Goal: Task Accomplishment & Management: Manage account settings

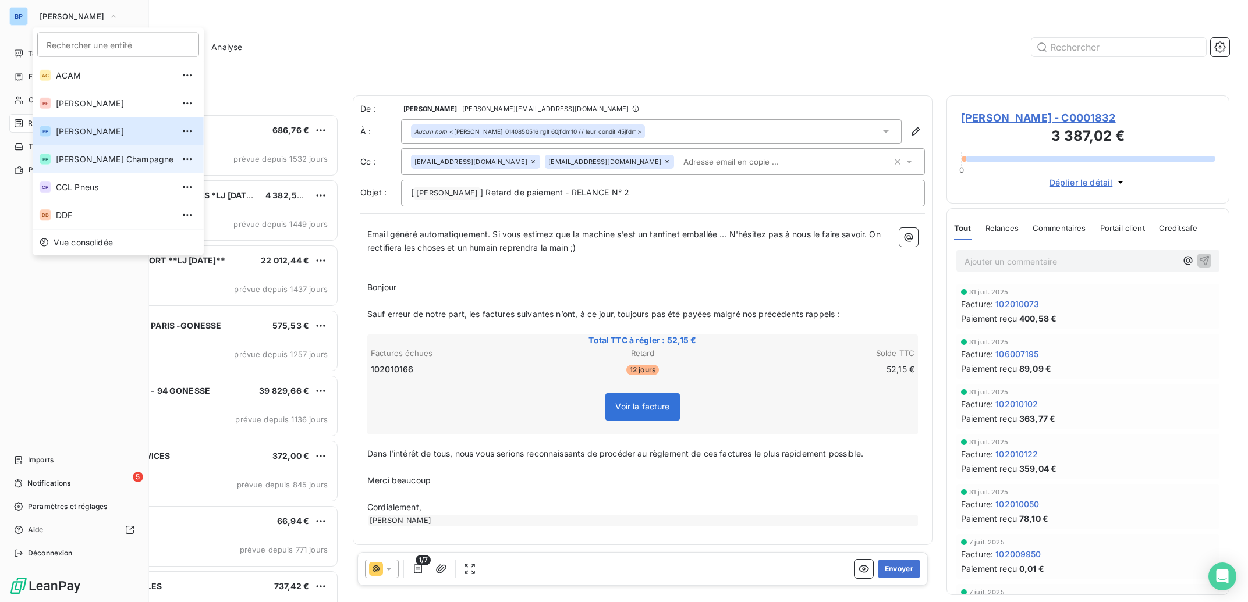
scroll to position [477, 271]
click at [118, 157] on span "[PERSON_NAME] Champagne" at bounding box center [115, 160] width 118 height 12
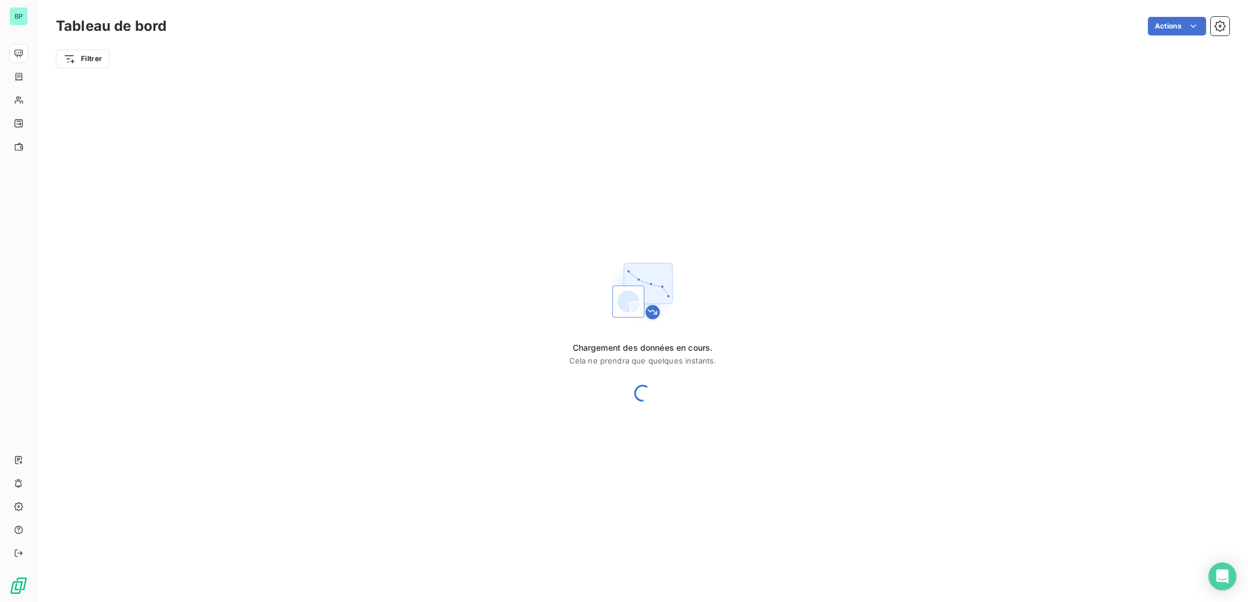
click at [26, 16] on div "BP" at bounding box center [18, 16] width 19 height 19
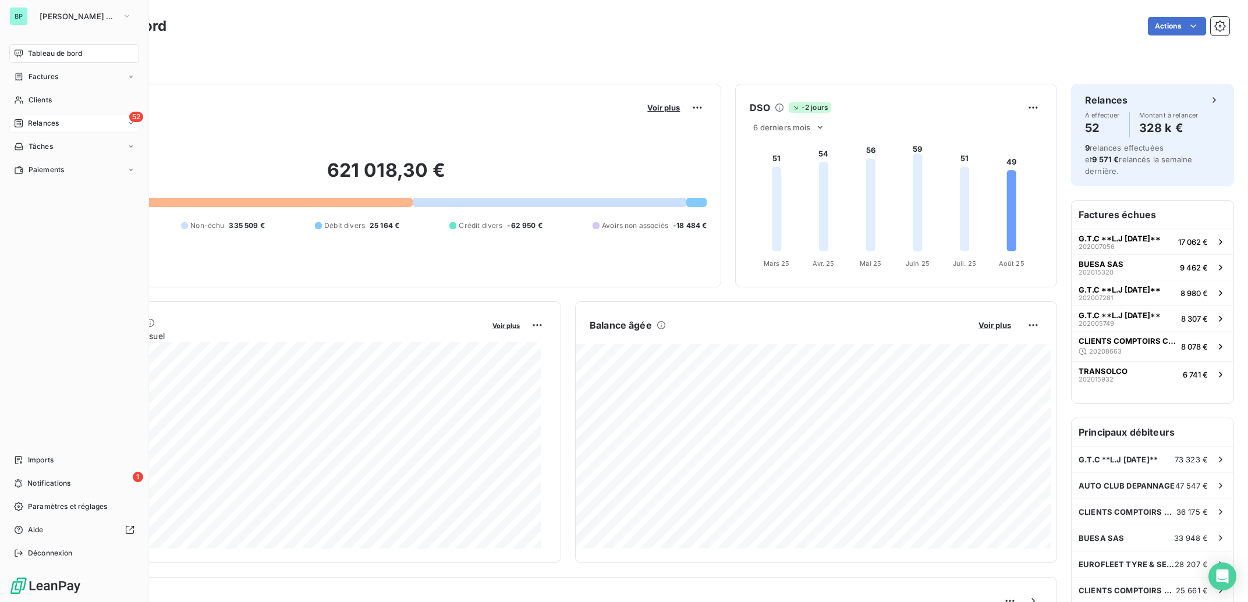
click at [45, 125] on span "Relances" at bounding box center [43, 123] width 31 height 10
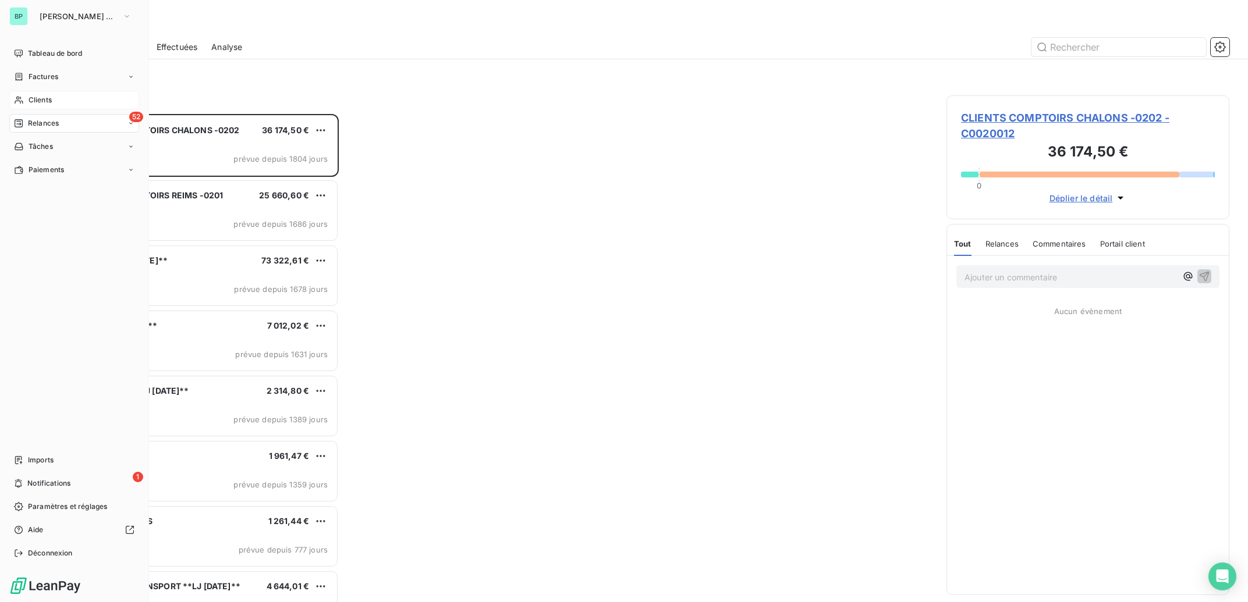
scroll to position [477, 271]
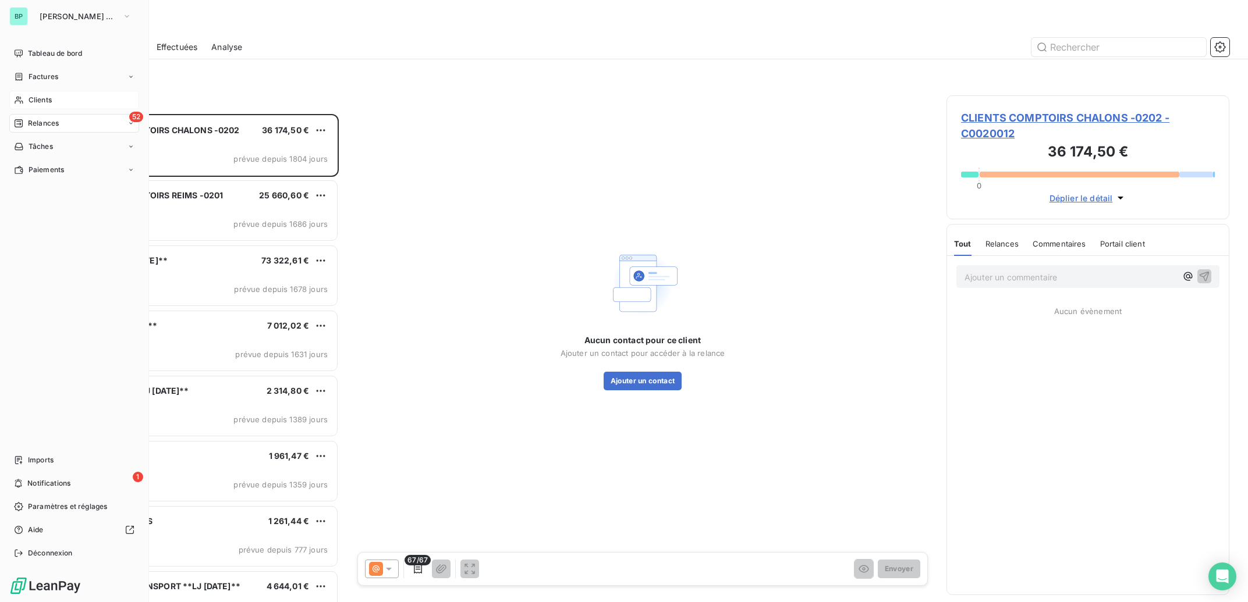
click at [31, 101] on span "Clients" at bounding box center [40, 100] width 23 height 10
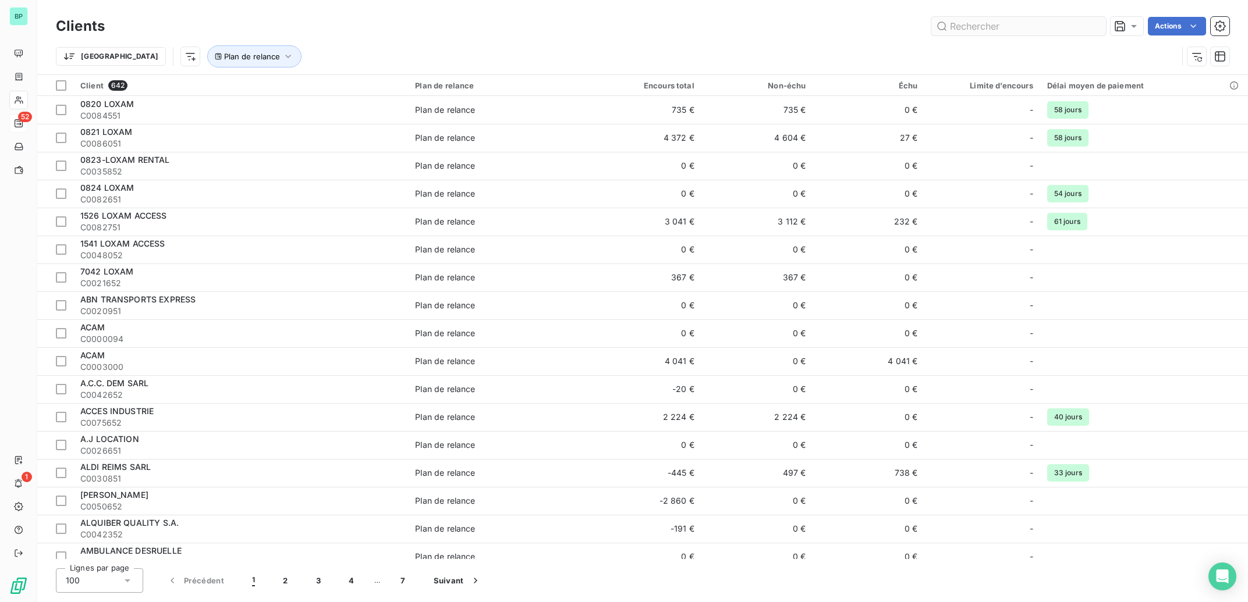
click at [1023, 26] on input "text" at bounding box center [1018, 26] width 175 height 19
click at [771, 89] on div "Non-échu" at bounding box center [757, 85] width 98 height 9
click at [793, 89] on html "BP 52 1 Clients Actions Trier Plan de relance Client 642 Plan de relance Encour…" at bounding box center [624, 301] width 1248 height 602
click at [761, 134] on span "Trier par ordre décroissant" at bounding box center [739, 136] width 104 height 12
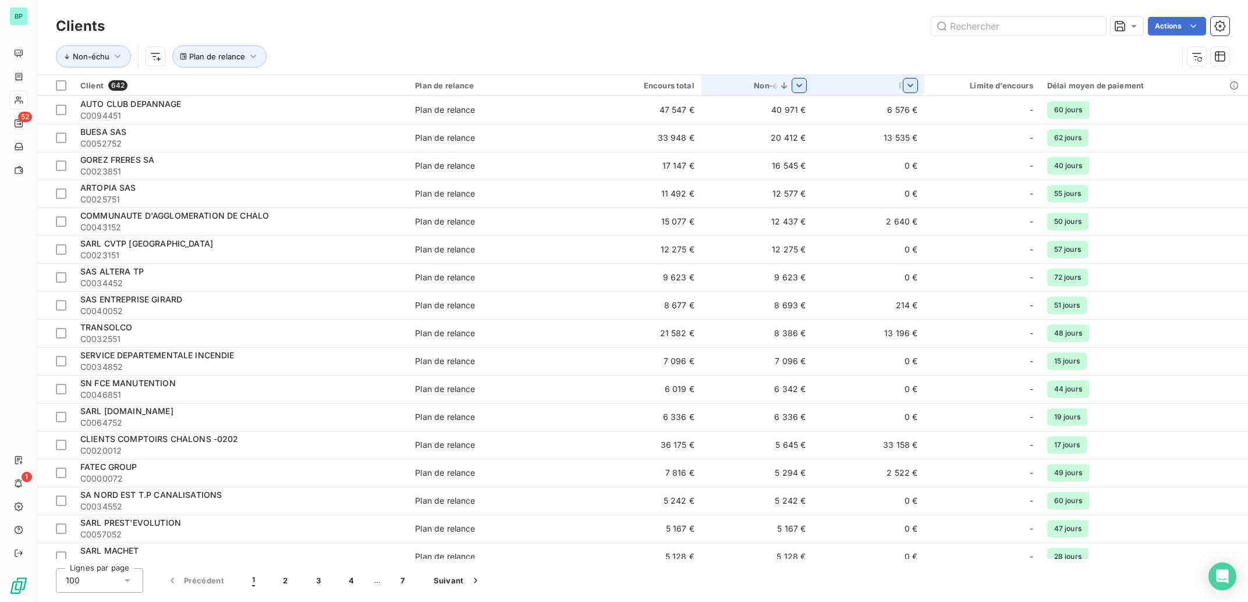
click at [909, 83] on html "BP 52 1 Clients Actions Non-échu Plan de relance Client 642 Plan de relance Enc…" at bounding box center [624, 301] width 1248 height 602
click at [879, 140] on span "Trier par ordre décroissant" at bounding box center [850, 136] width 104 height 12
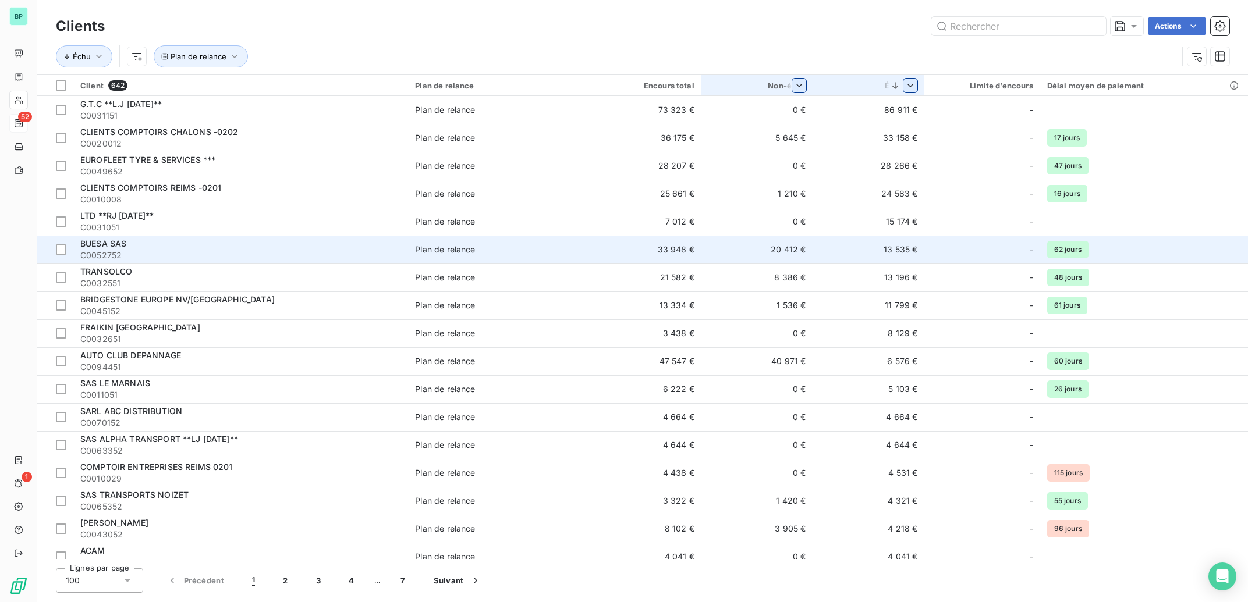
click at [892, 250] on td "13 535 €" at bounding box center [869, 250] width 112 height 28
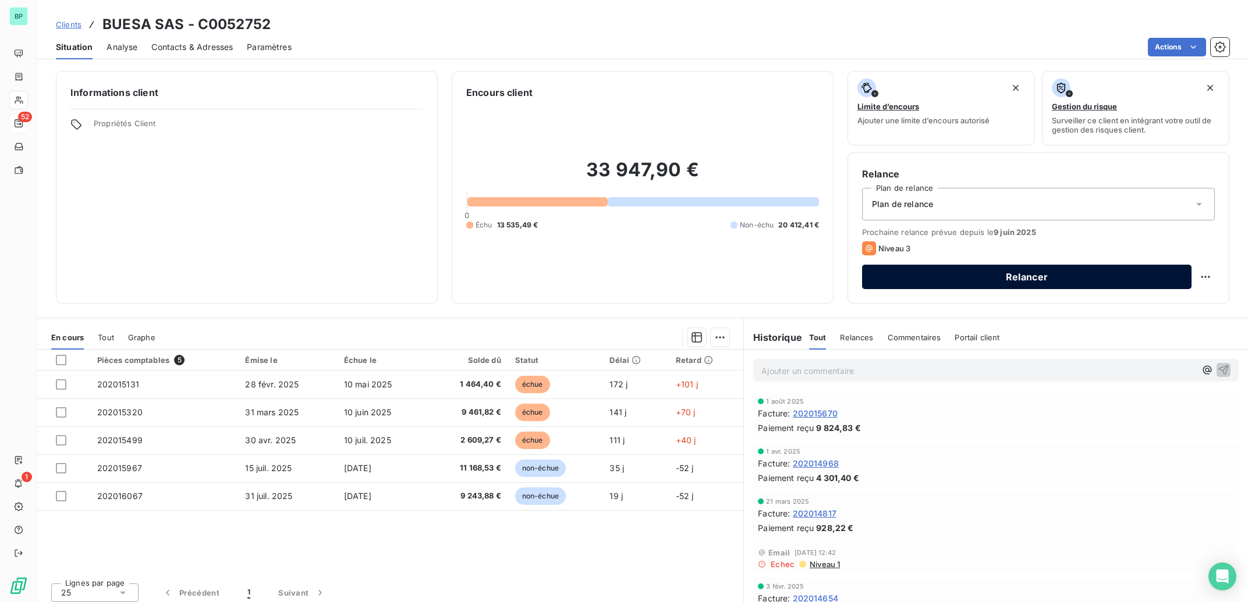
click at [962, 279] on button "Relancer" at bounding box center [1026, 277] width 329 height 24
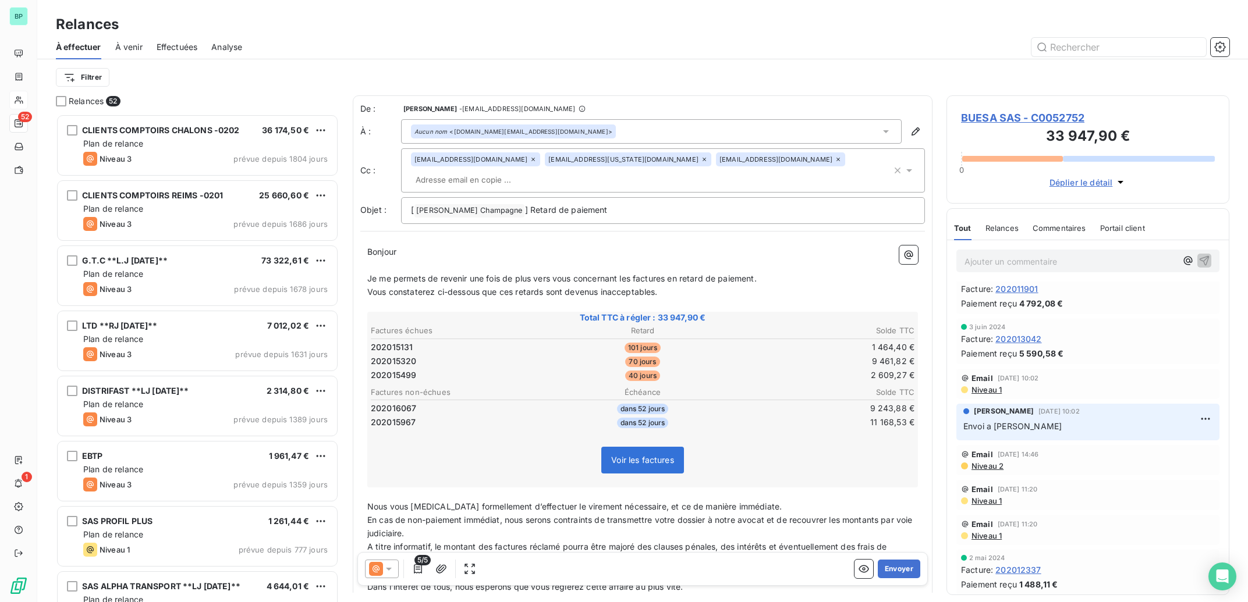
scroll to position [702, 0]
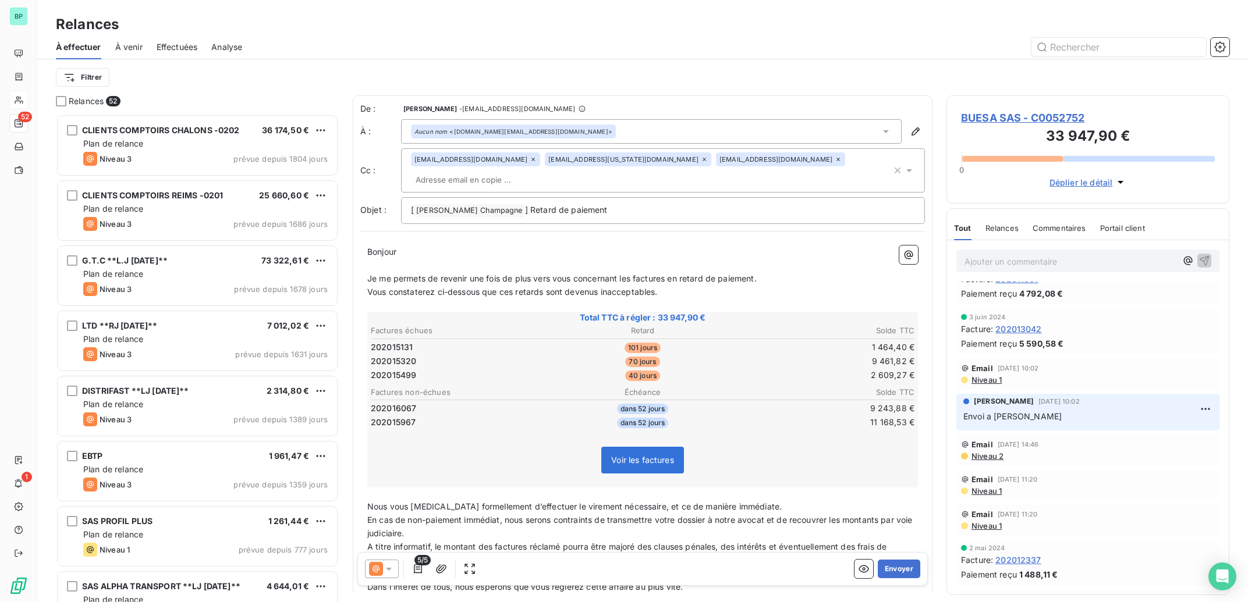
click at [990, 384] on span "Niveau 1" at bounding box center [985, 379] width 31 height 9
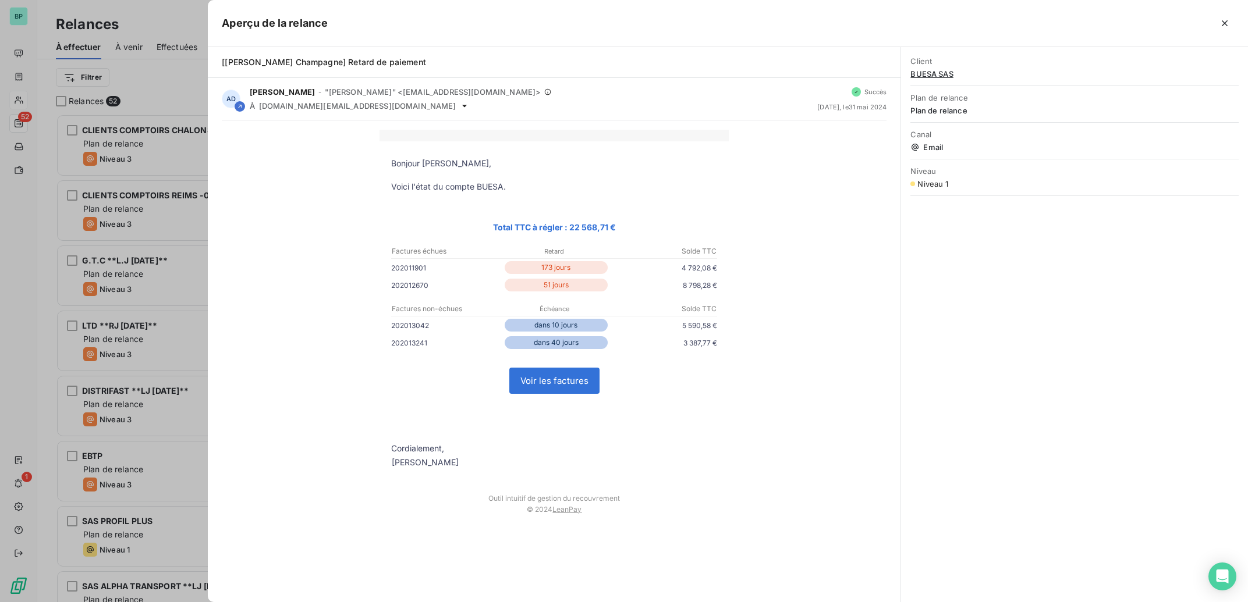
click at [171, 168] on div at bounding box center [624, 301] width 1248 height 602
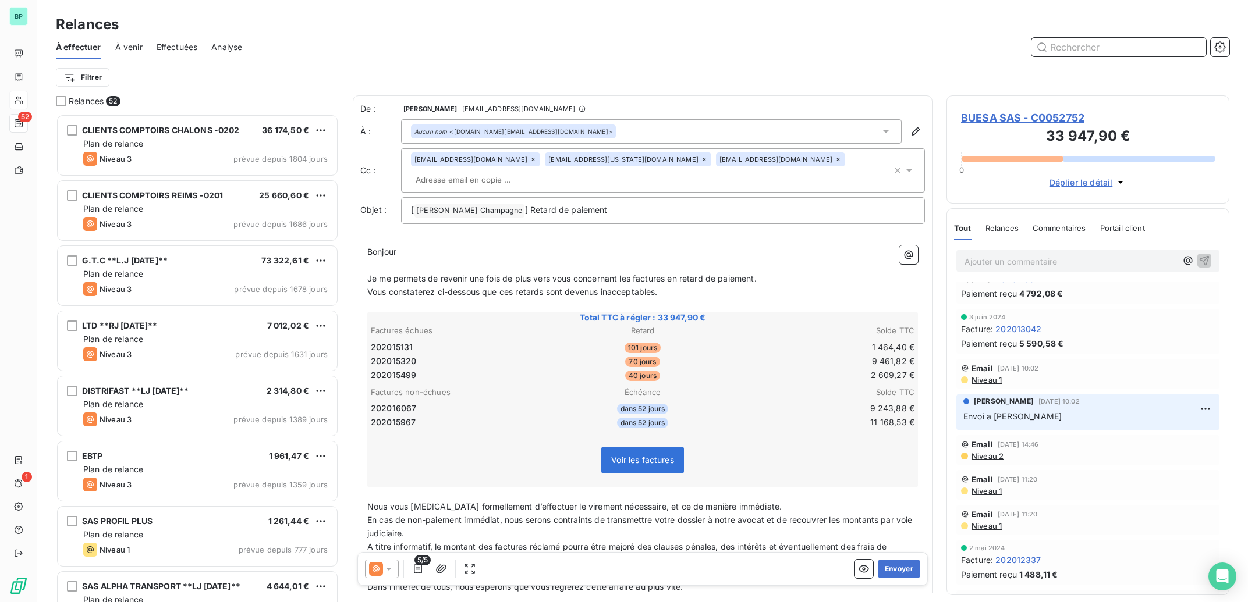
click at [1083, 45] on input "text" at bounding box center [1118, 47] width 175 height 19
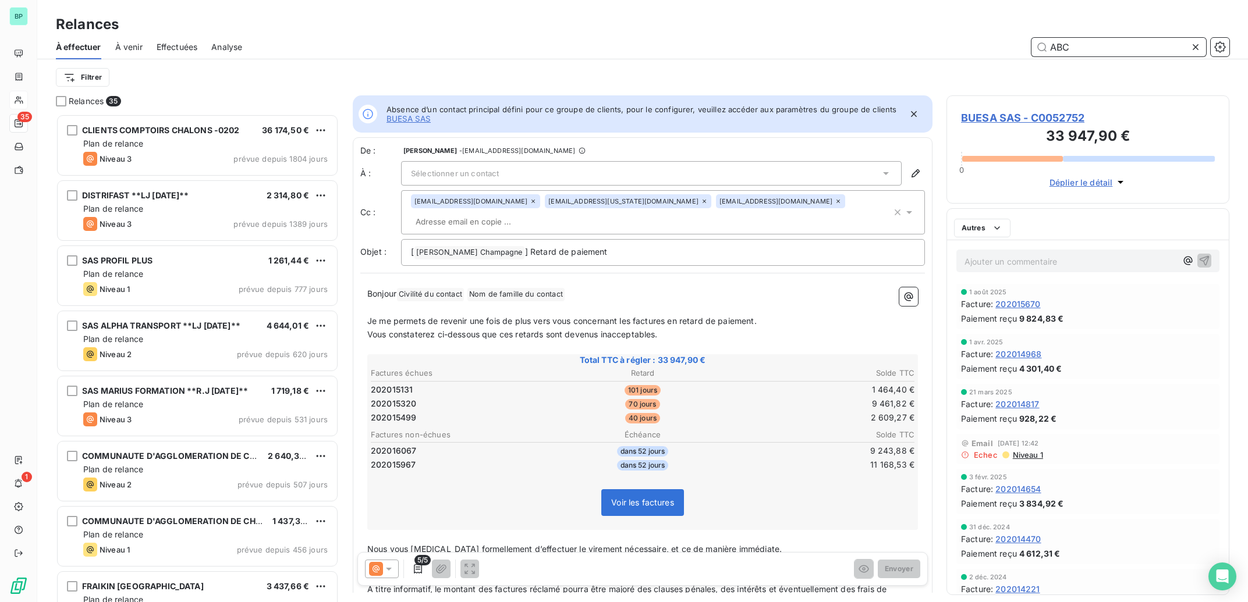
scroll to position [0, 0]
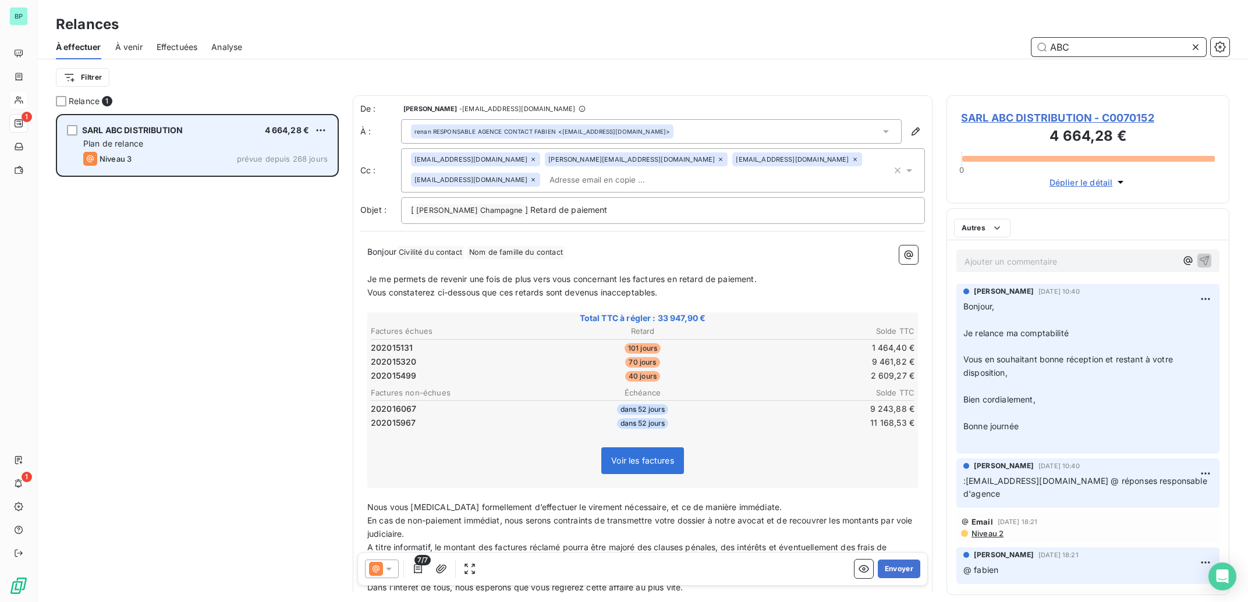
scroll to position [477, 271]
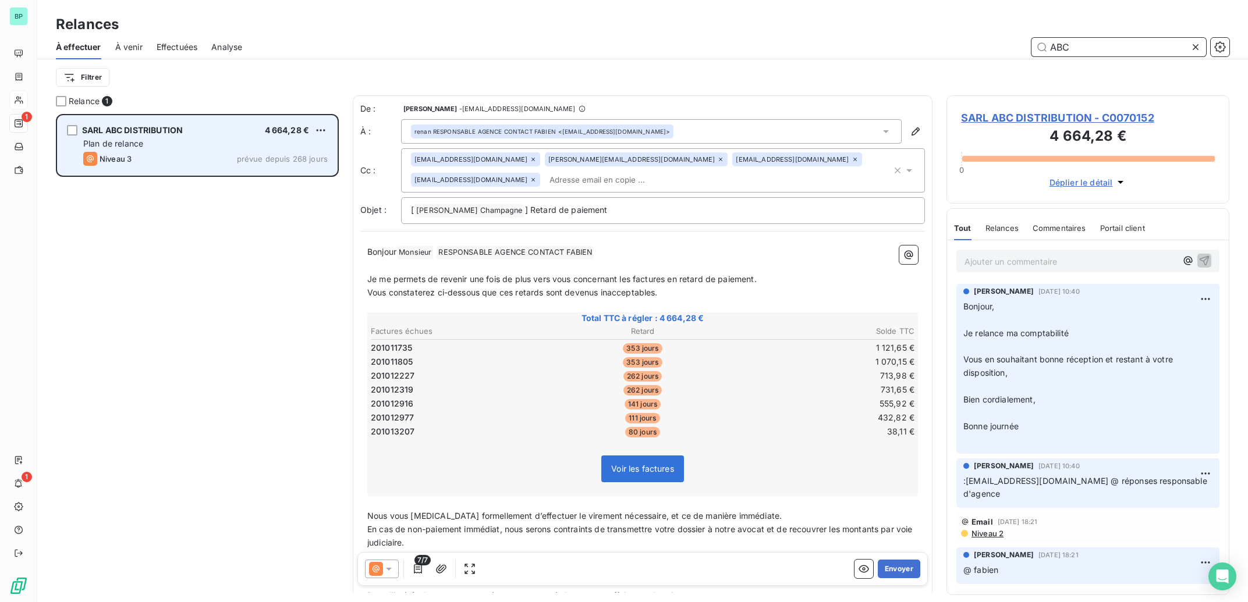
type input "ABC"
click at [244, 138] on div "SARL ABC DISTRIBUTION 4 664,28 € Plan de relance Niveau 3 prévue depuis 268 jou…" at bounding box center [197, 145] width 279 height 59
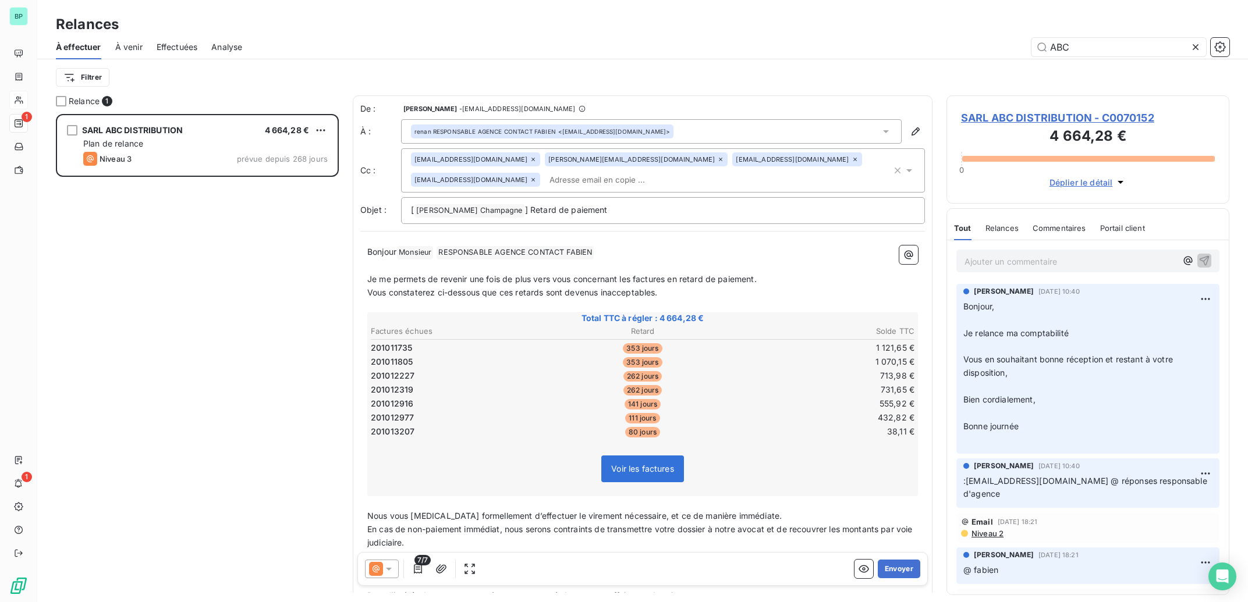
scroll to position [114, 0]
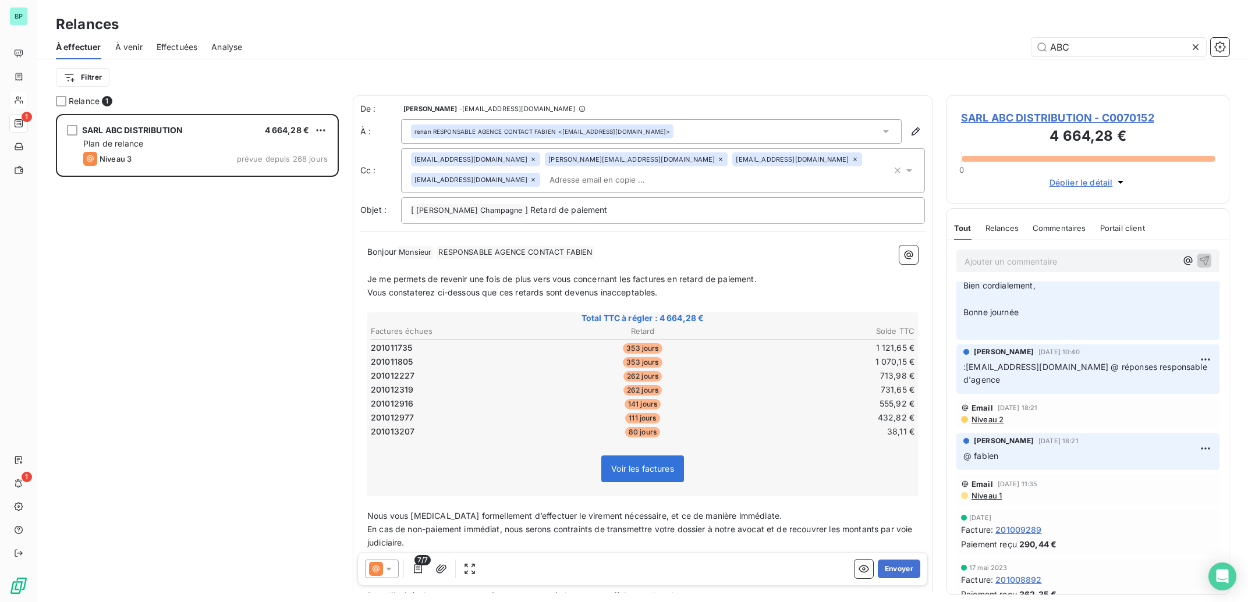
click at [986, 415] on span "Niveau 2" at bounding box center [986, 419] width 33 height 9
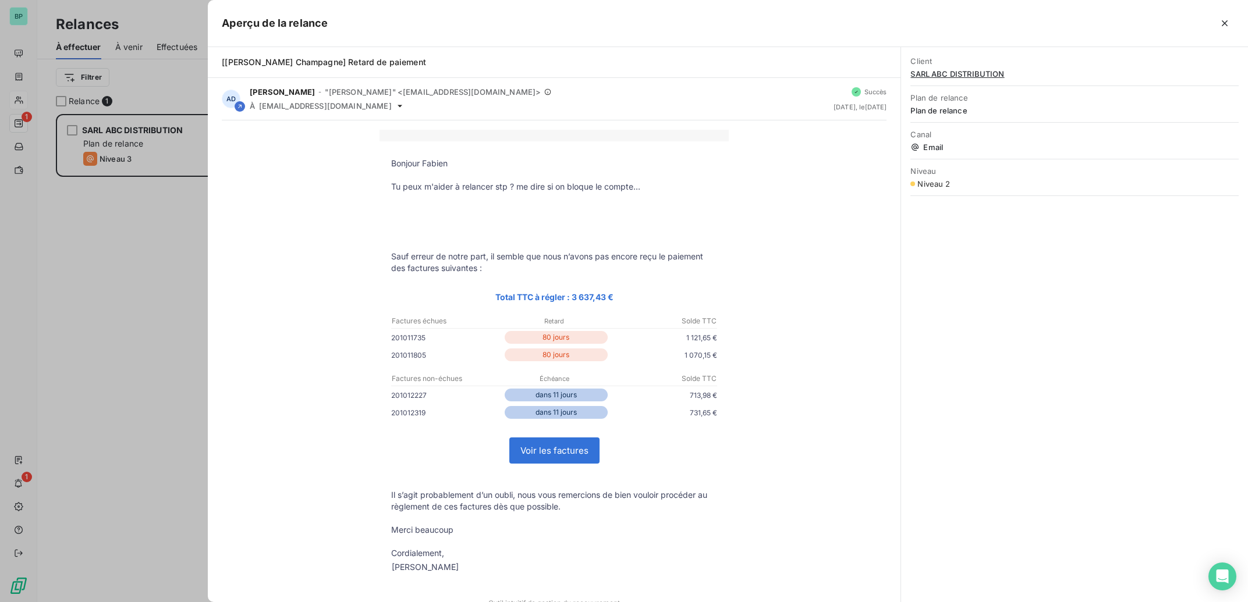
click at [155, 235] on div at bounding box center [624, 301] width 1248 height 602
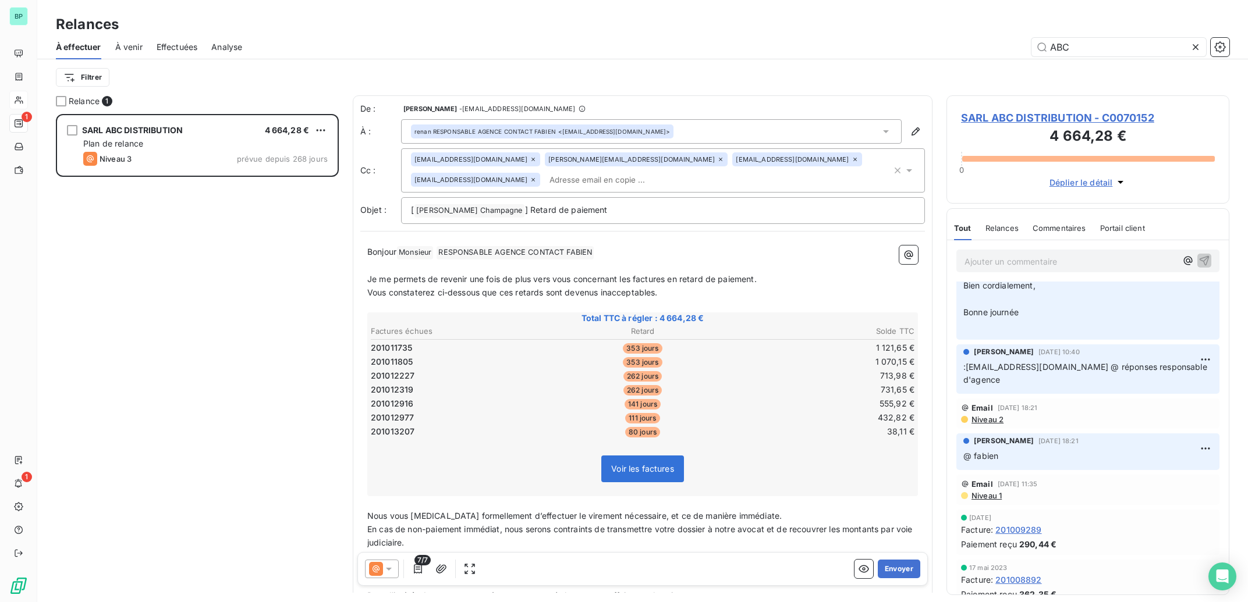
click at [385, 568] on icon at bounding box center [389, 569] width 12 height 12
click at [409, 545] on span "Niveau 3" at bounding box center [405, 546] width 35 height 12
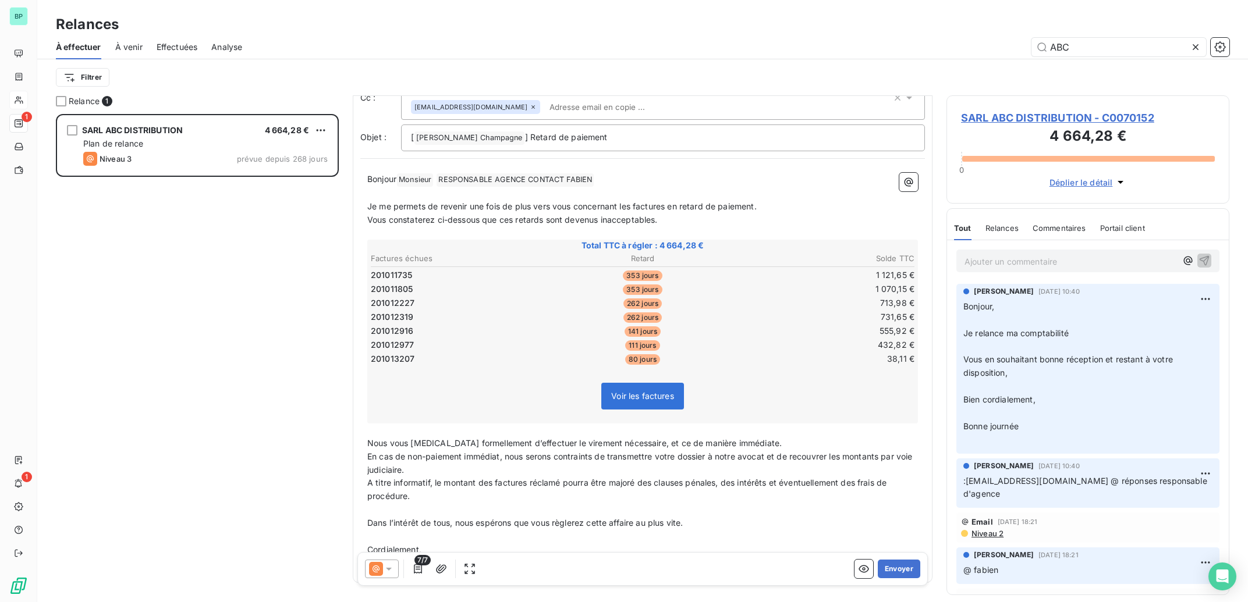
scroll to position [111, 0]
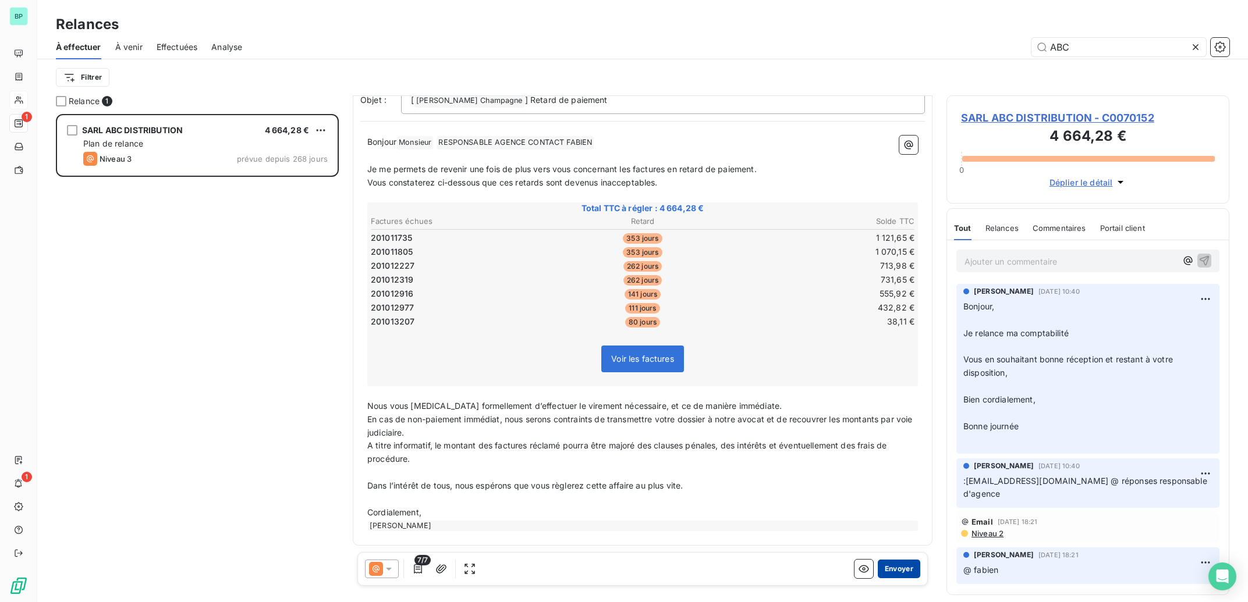
click at [885, 566] on button "Envoyer" at bounding box center [899, 569] width 42 height 19
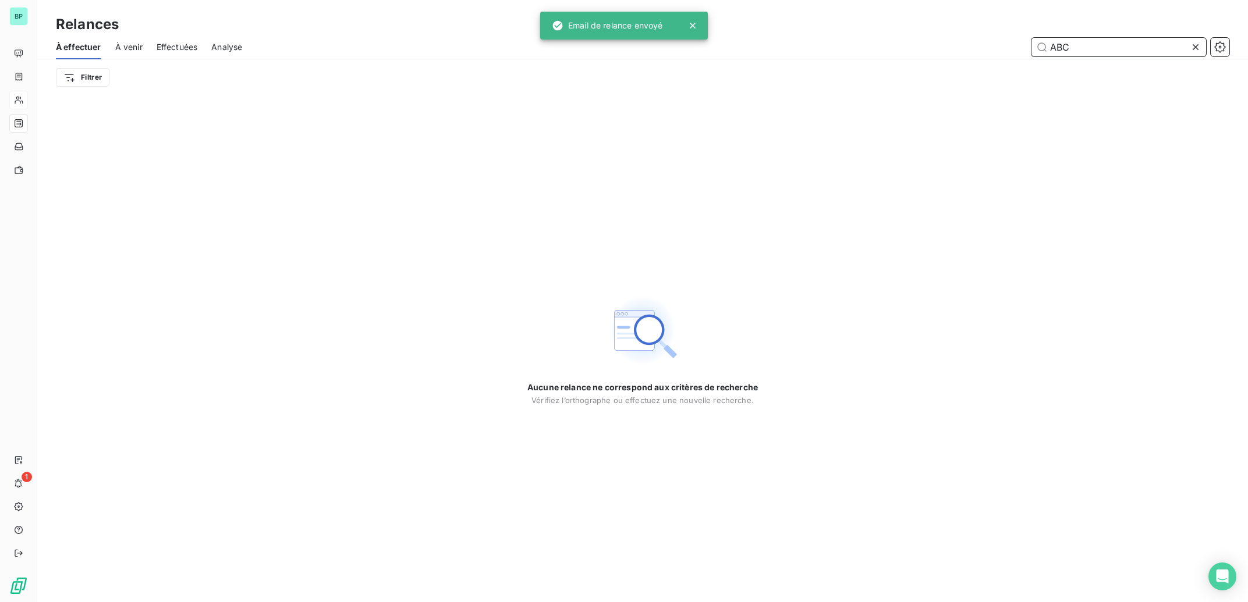
drag, startPoint x: 1101, startPoint y: 49, endPoint x: 1013, endPoint y: 45, distance: 88.0
click at [1031, 51] on input "ABC" at bounding box center [1118, 47] width 175 height 19
click at [1075, 49] on input "ABC" at bounding box center [1118, 47] width 175 height 19
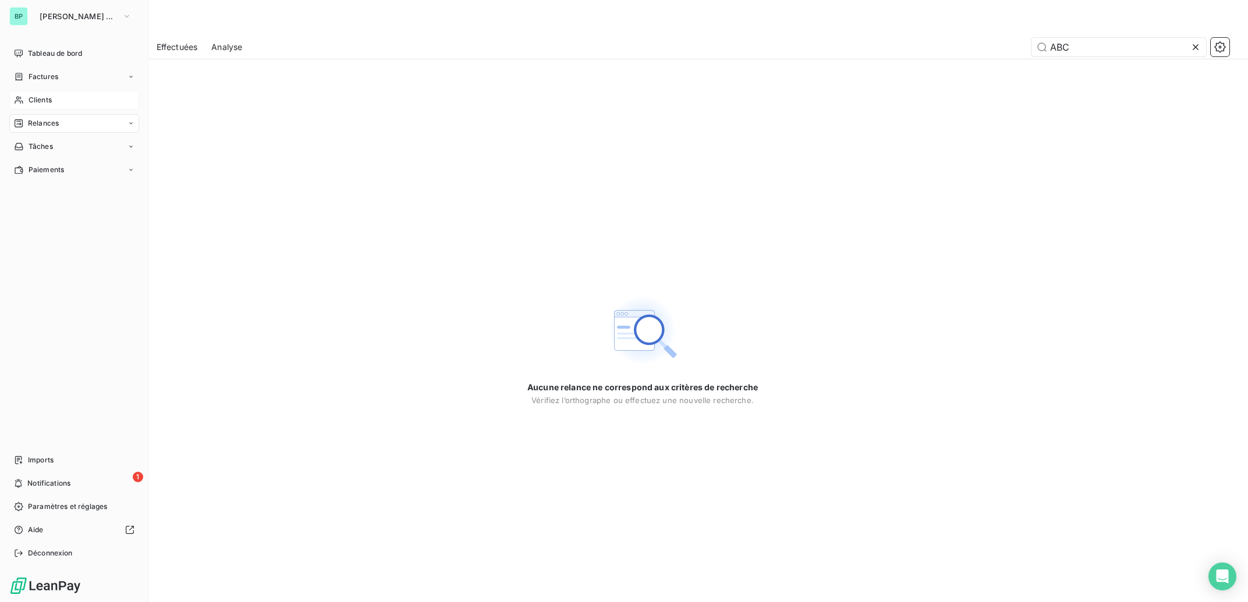
click at [46, 96] on span "Clients" at bounding box center [40, 100] width 23 height 10
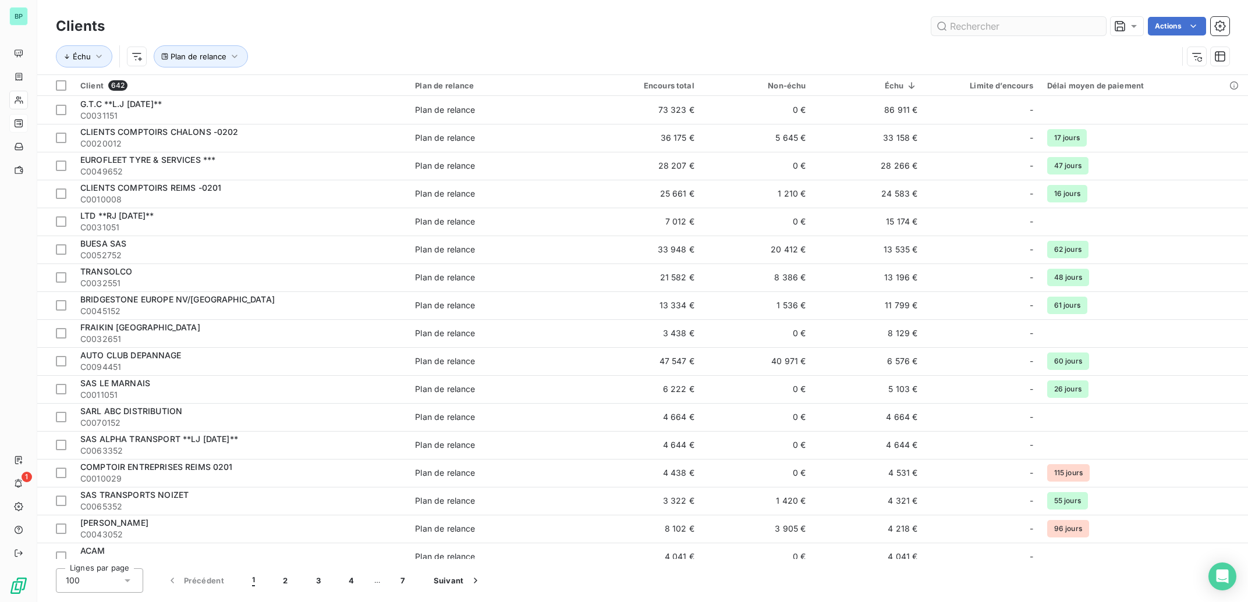
click at [969, 27] on input "text" at bounding box center [1018, 26] width 175 height 19
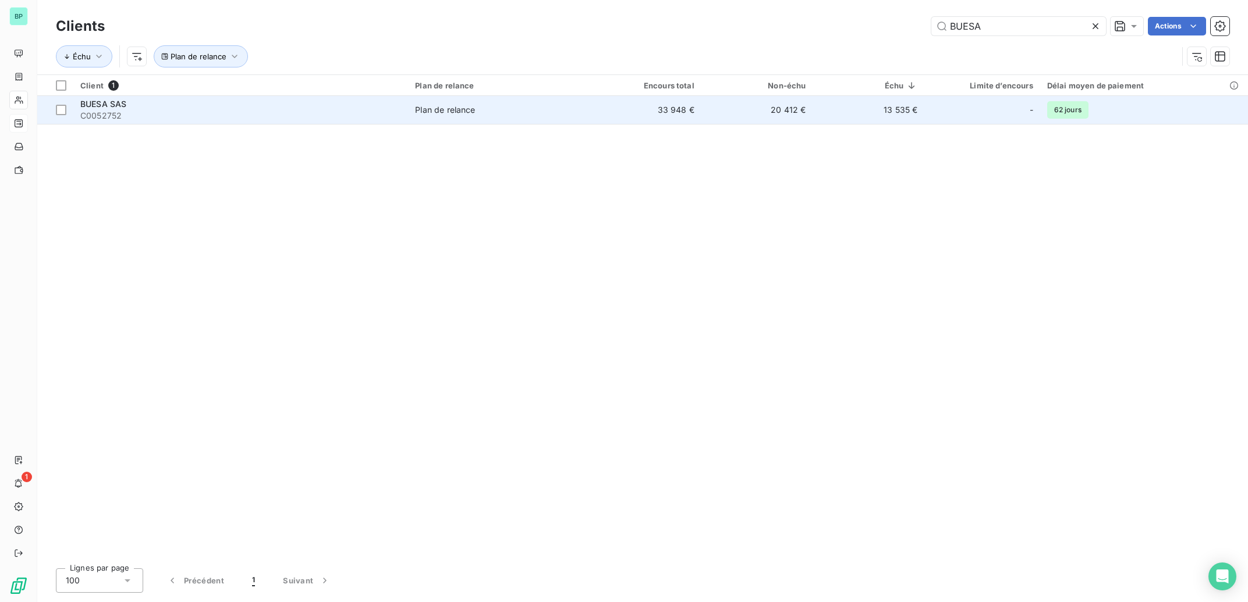
type input "BUESA"
click at [895, 104] on td "13 535 €" at bounding box center [869, 110] width 112 height 28
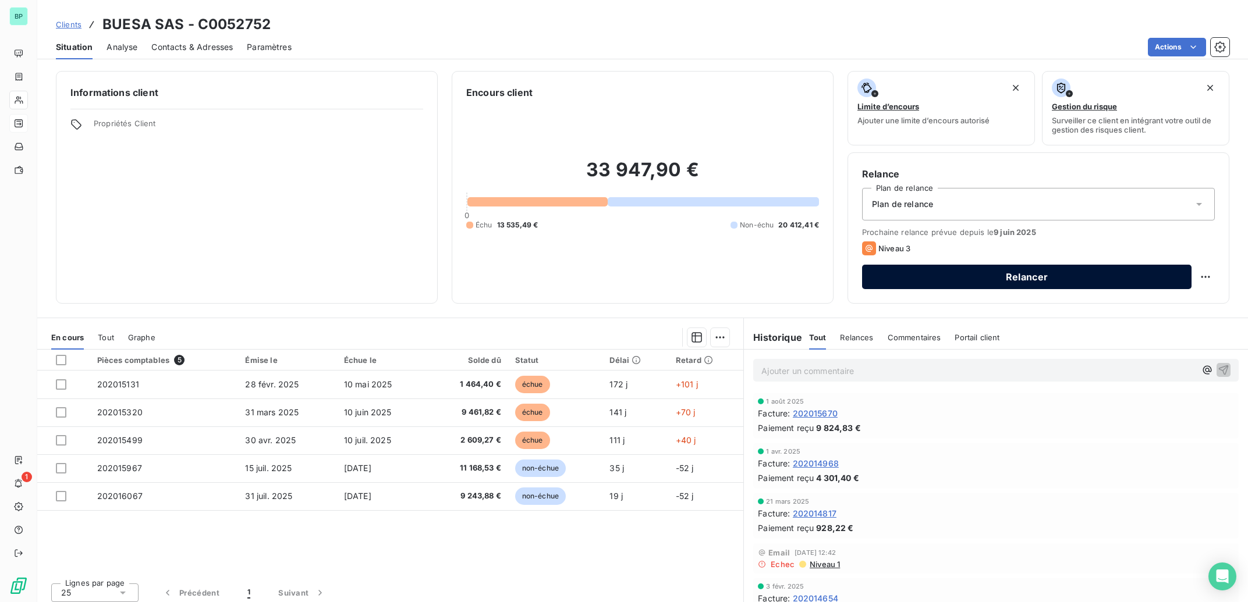
click at [988, 283] on button "Relancer" at bounding box center [1026, 277] width 329 height 24
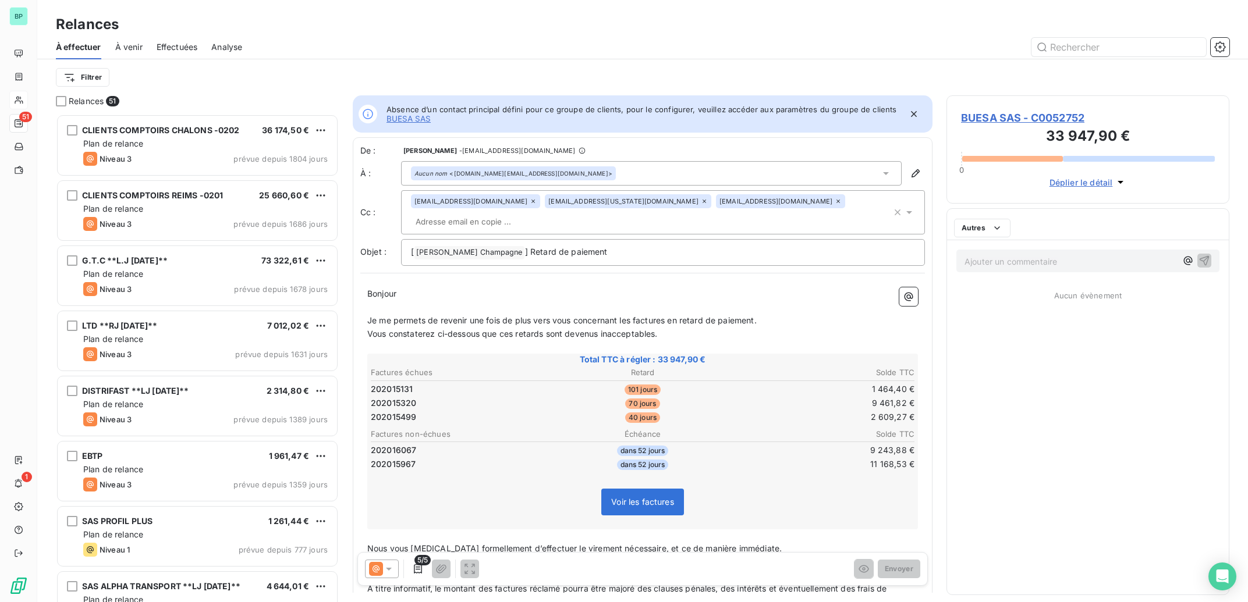
scroll to position [477, 271]
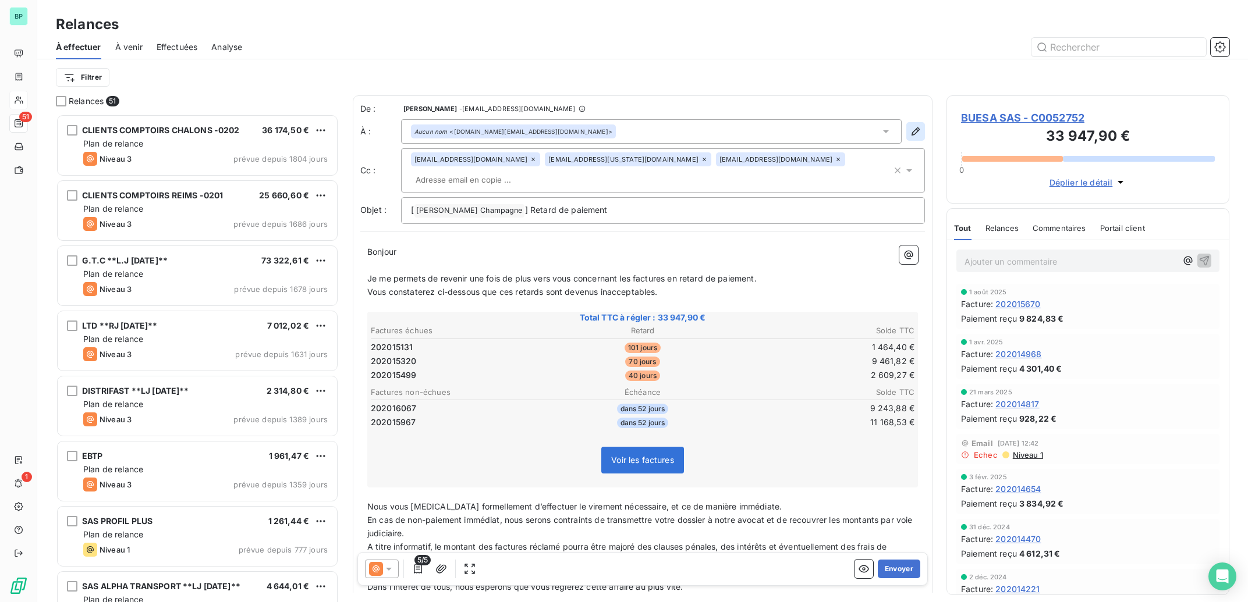
click at [912, 133] on icon "button" at bounding box center [916, 131] width 8 height 8
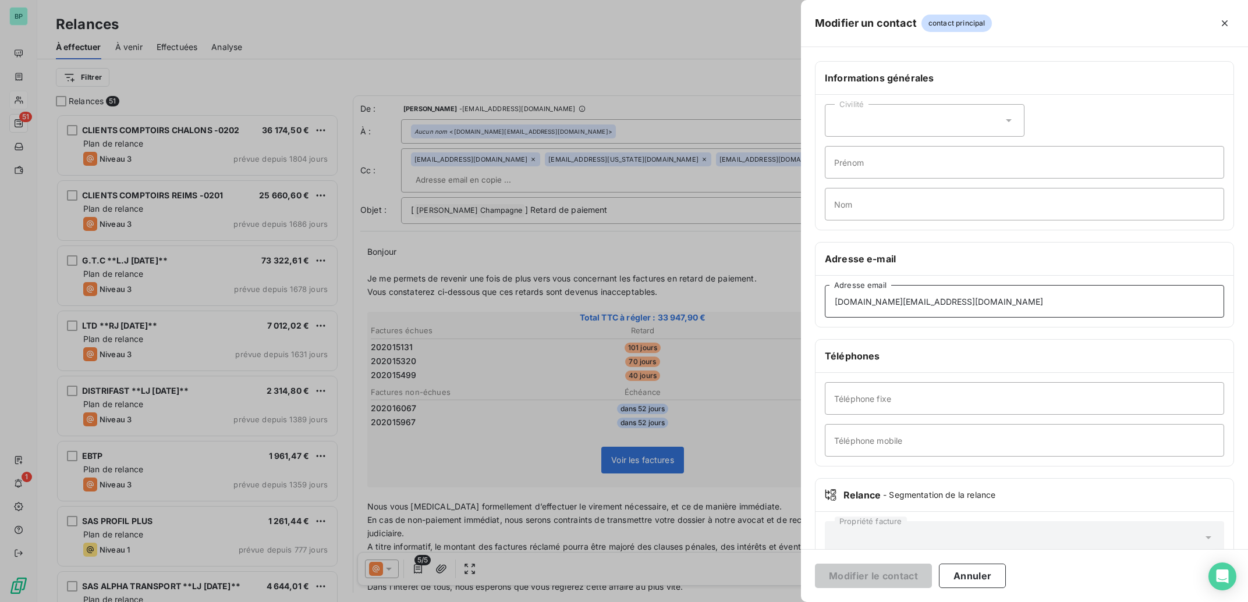
drag, startPoint x: 1001, startPoint y: 300, endPoint x: 712, endPoint y: 289, distance: 288.9
click at [712, 602] on div "Modifier un contact contact principal Informations générales Civilité Prénom No…" at bounding box center [624, 602] width 1248 height 0
drag, startPoint x: 998, startPoint y: 293, endPoint x: 782, endPoint y: 293, distance: 215.9
click at [825, 293] on input "[DOMAIN_NAME][EMAIL_ADDRESS][DOMAIN_NAME]" at bounding box center [1024, 301] width 399 height 33
paste input "[EMAIL_ADDRESS][DOMAIN_NAME]"
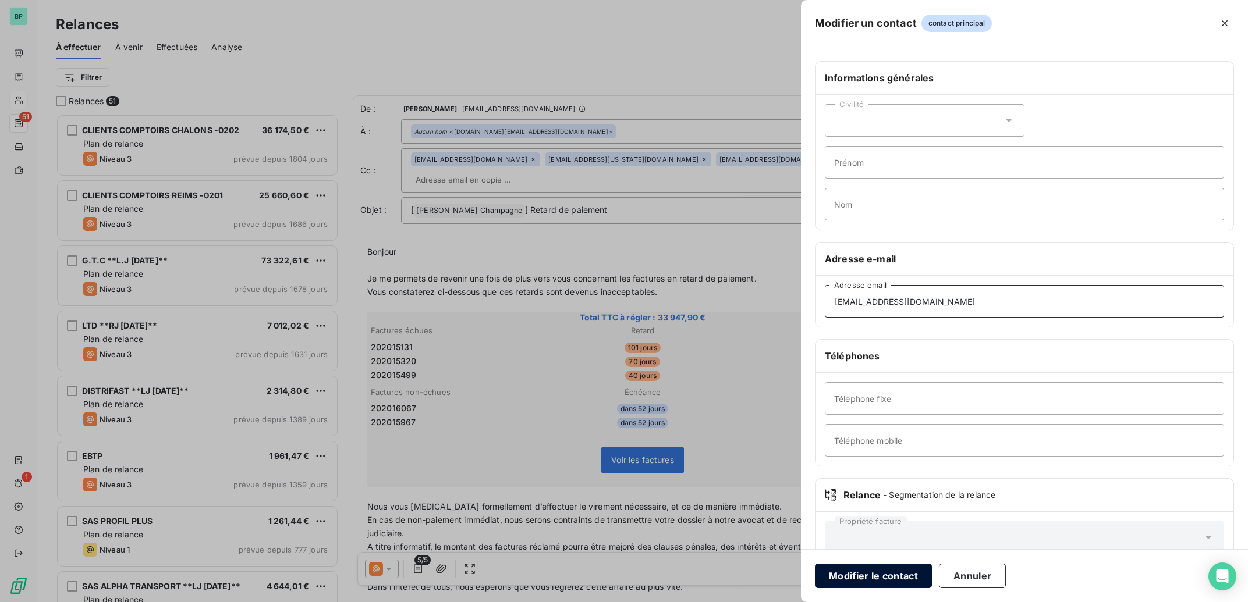
type input "[EMAIL_ADDRESS][DOMAIN_NAME]"
click at [864, 572] on button "Modifier le contact" at bounding box center [873, 576] width 117 height 24
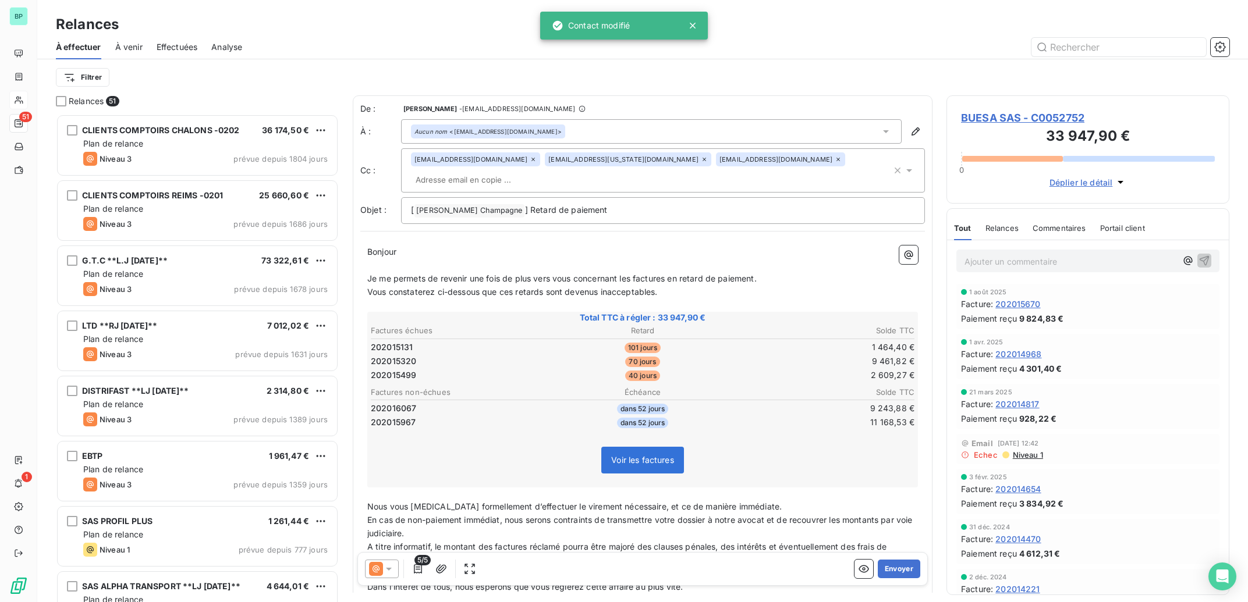
click at [384, 573] on icon at bounding box center [389, 569] width 12 height 12
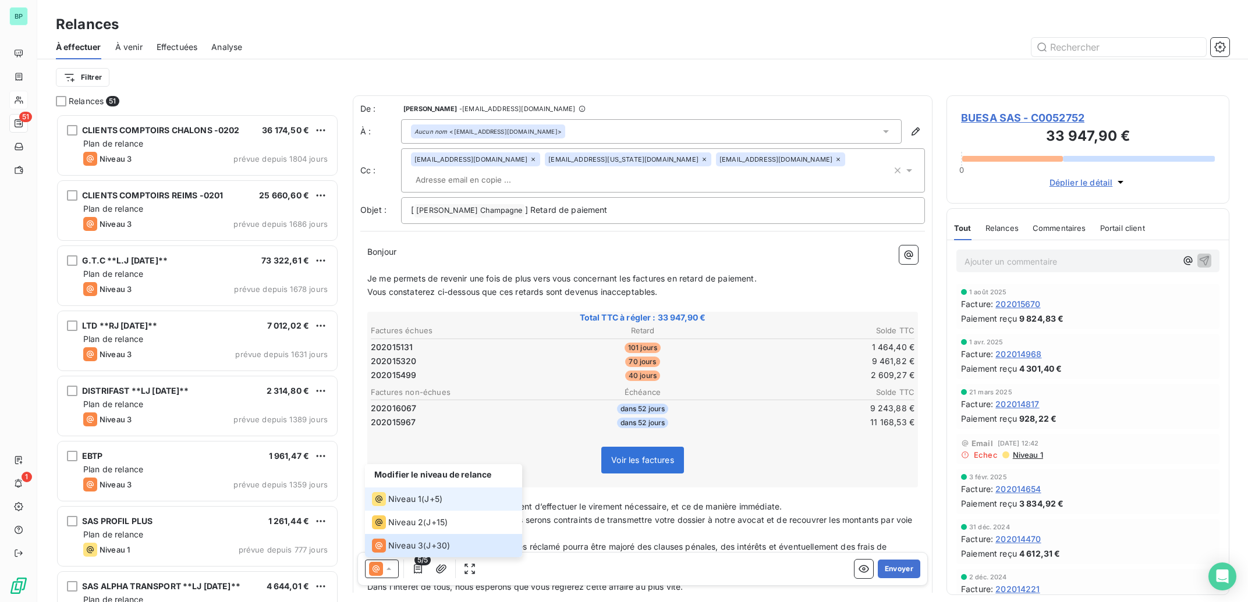
click at [410, 494] on div "Niveau 1" at bounding box center [396, 499] width 49 height 14
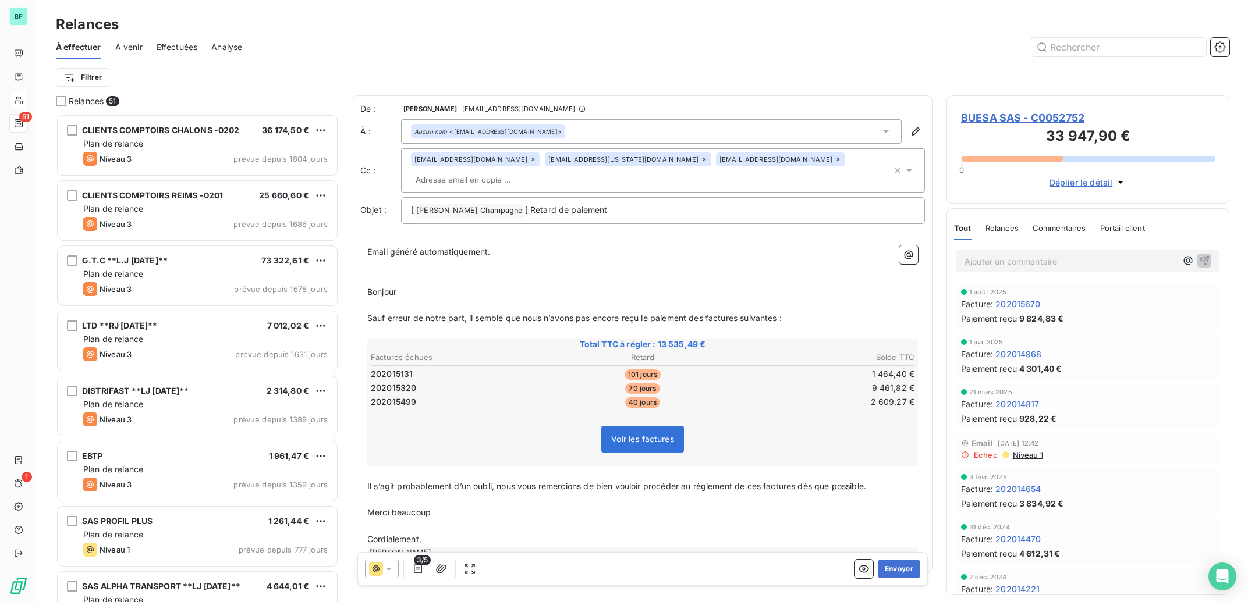
click at [531, 161] on icon at bounding box center [532, 159] width 3 height 3
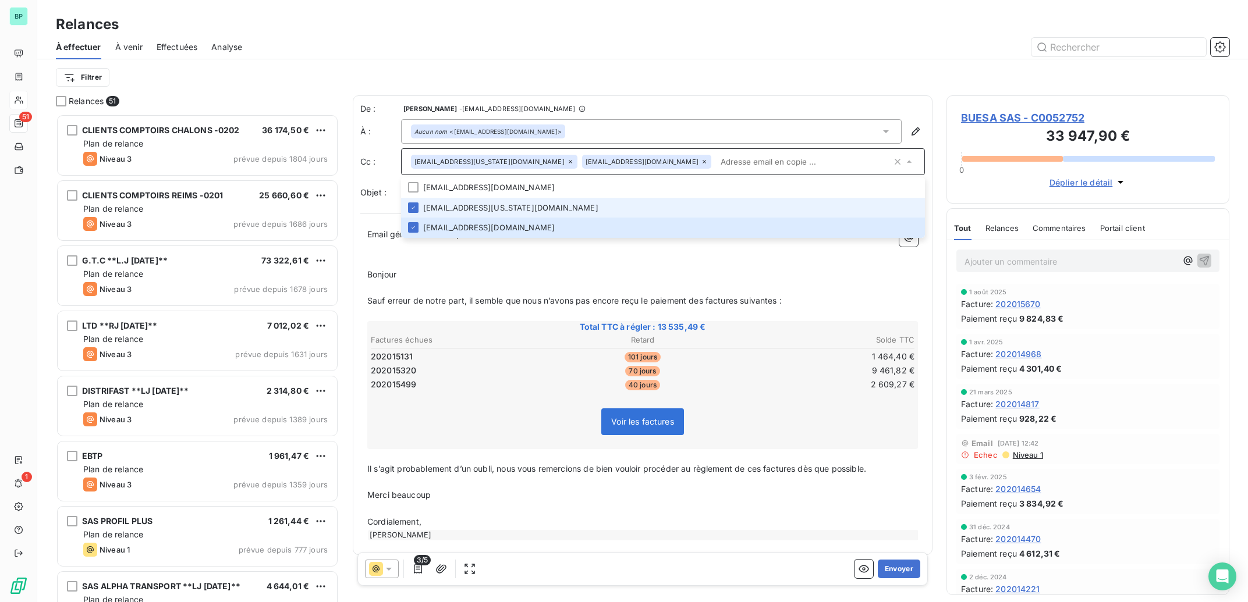
click at [701, 160] on icon at bounding box center [704, 161] width 7 height 7
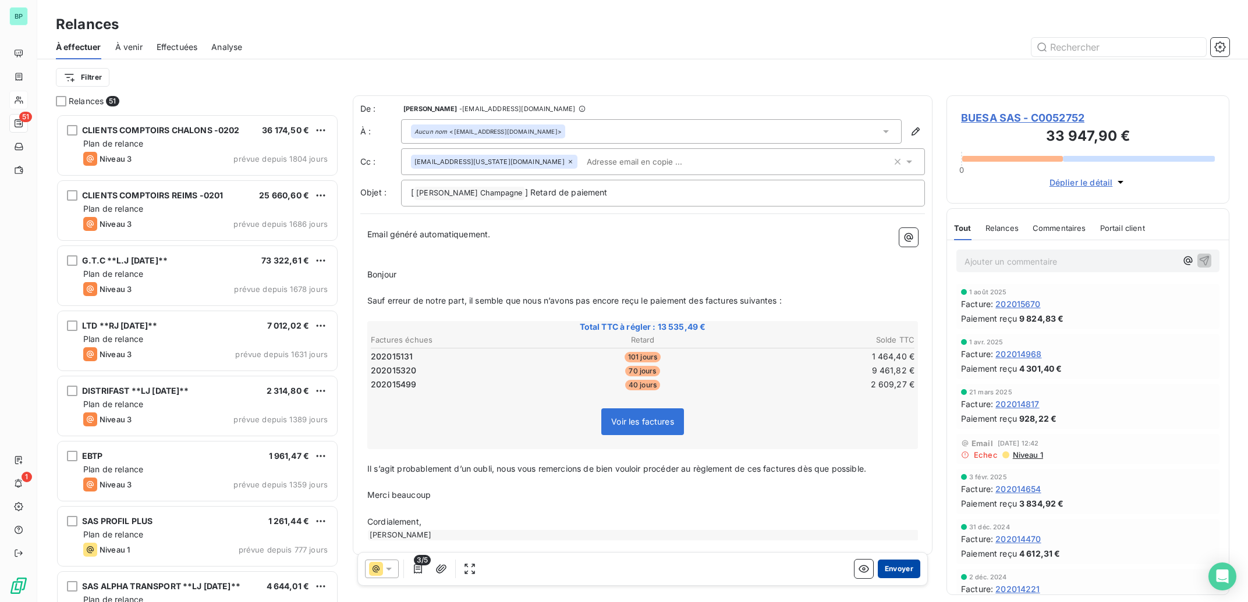
click at [884, 568] on button "Envoyer" at bounding box center [899, 569] width 42 height 19
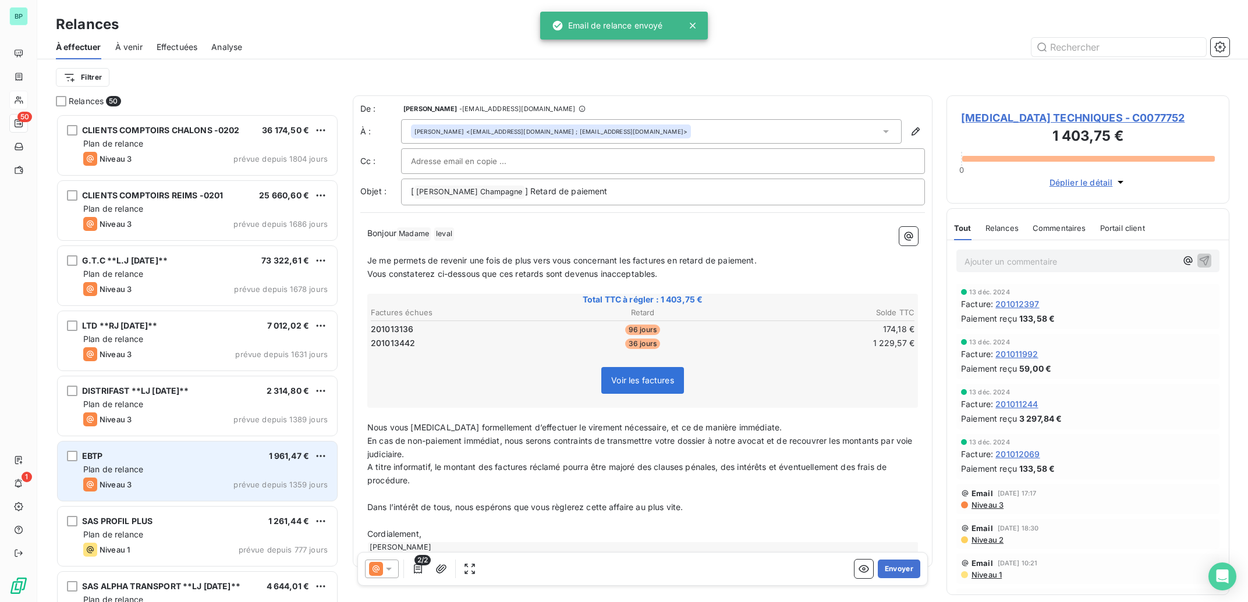
click at [230, 470] on div "Plan de relance" at bounding box center [205, 470] width 244 height 12
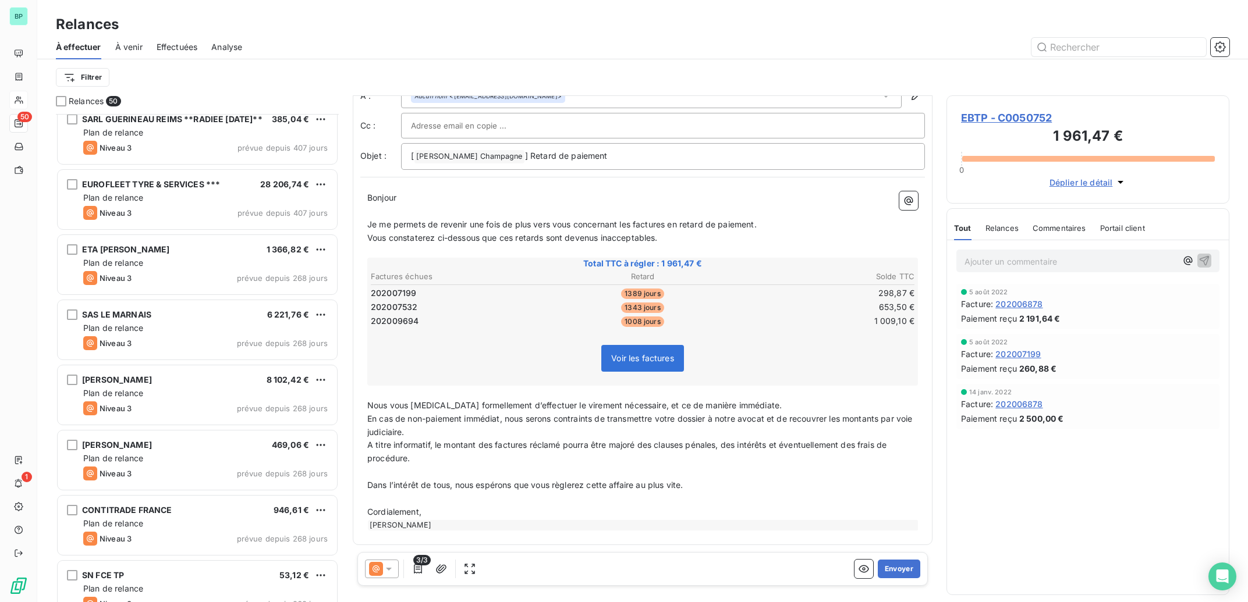
scroll to position [820, 0]
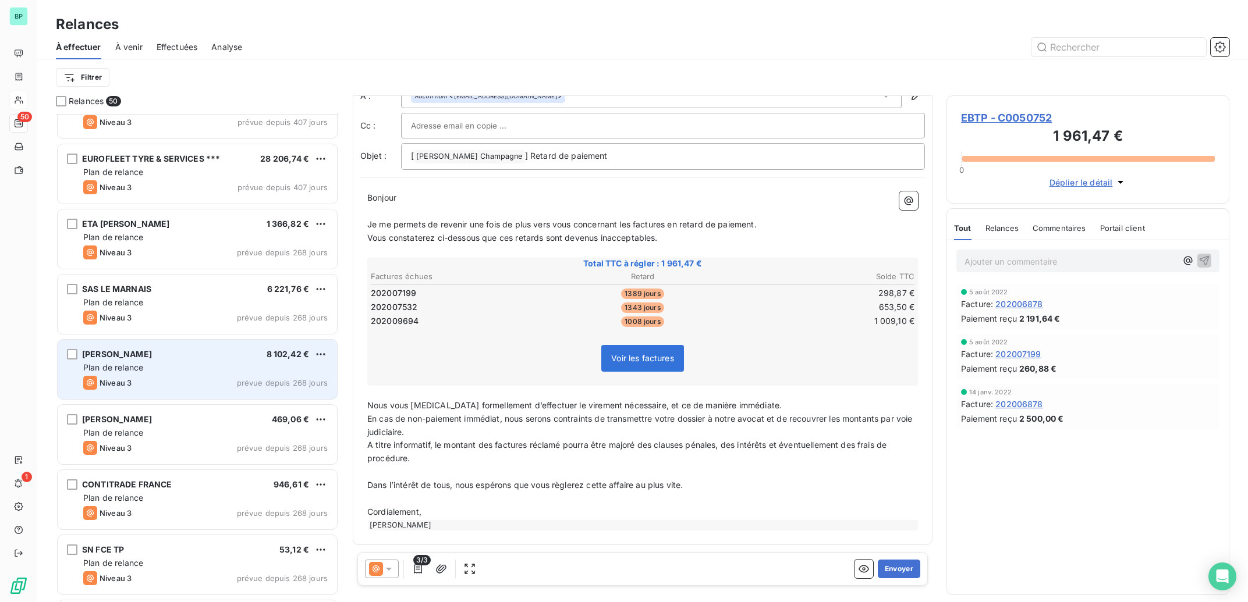
click at [279, 367] on div "Plan de relance" at bounding box center [205, 368] width 244 height 12
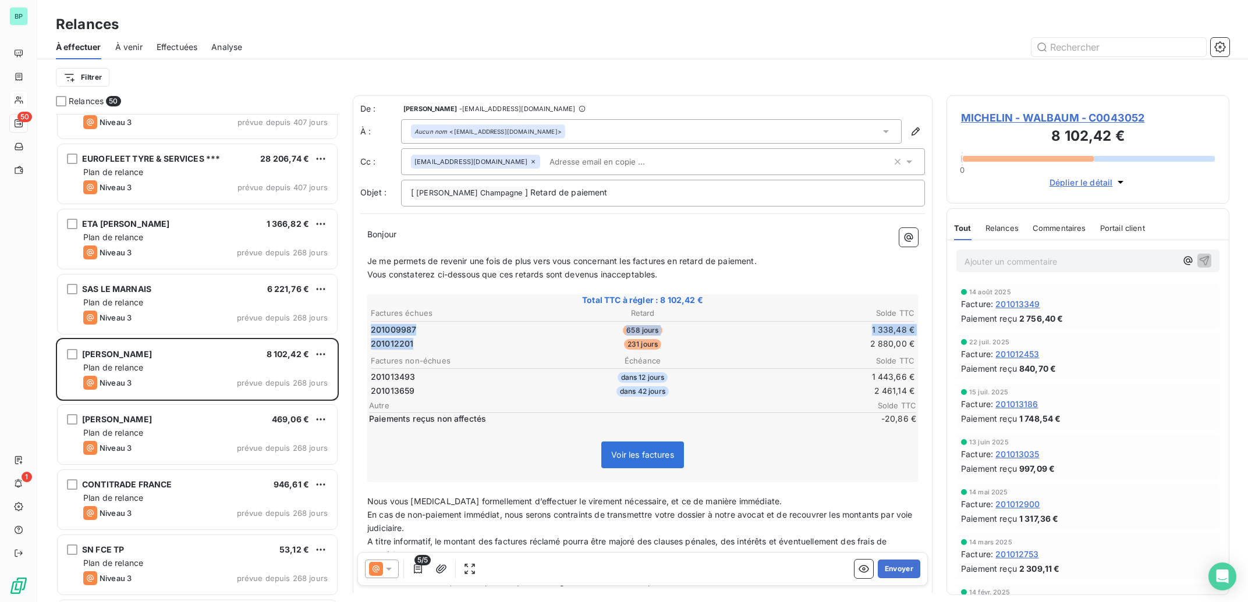
drag, startPoint x: 420, startPoint y: 342, endPoint x: 349, endPoint y: 321, distance: 73.5
click at [370, 338] on td "201012201" at bounding box center [460, 344] width 181 height 13
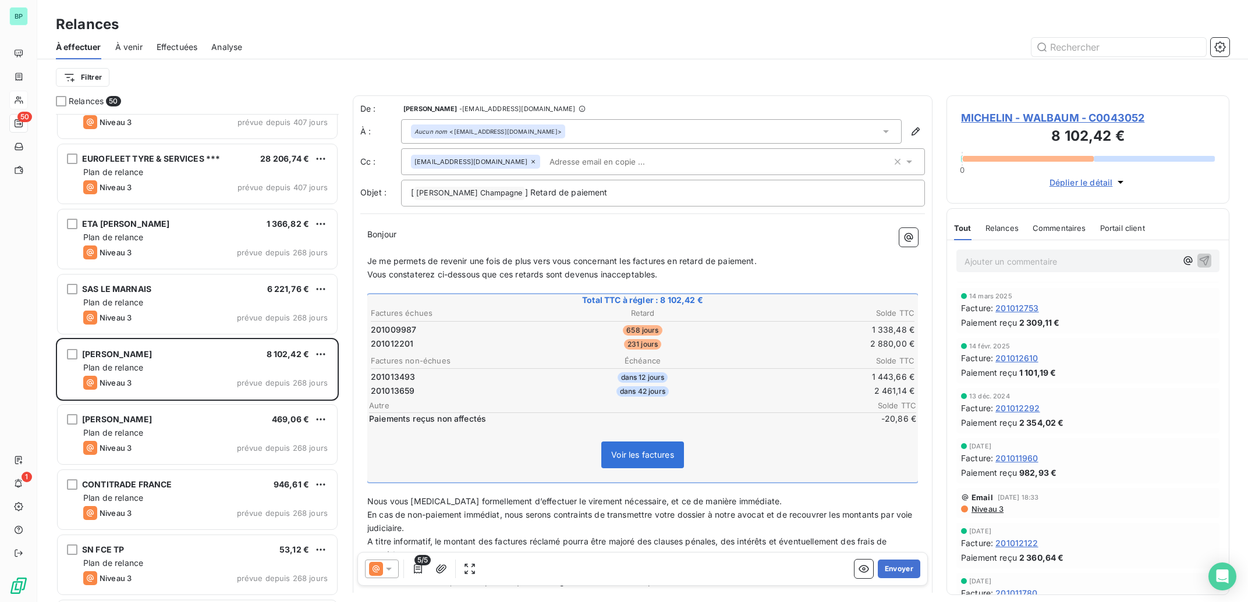
scroll to position [292, 0]
click at [983, 466] on span "Niveau 3" at bounding box center [986, 463] width 33 height 9
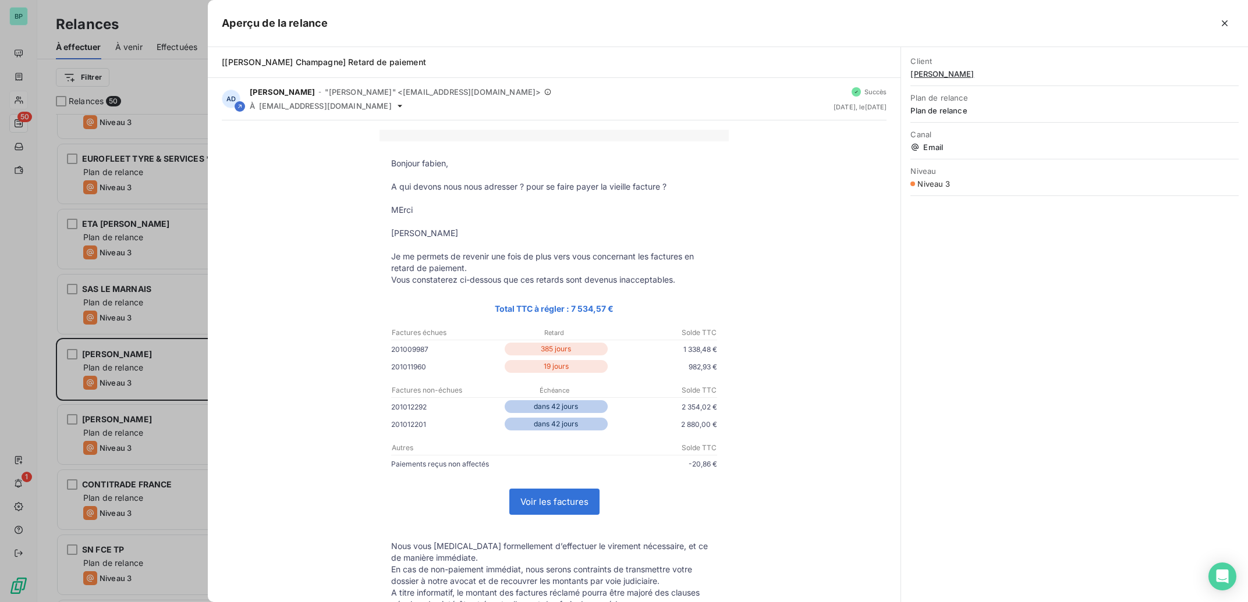
click at [37, 306] on div at bounding box center [624, 301] width 1248 height 602
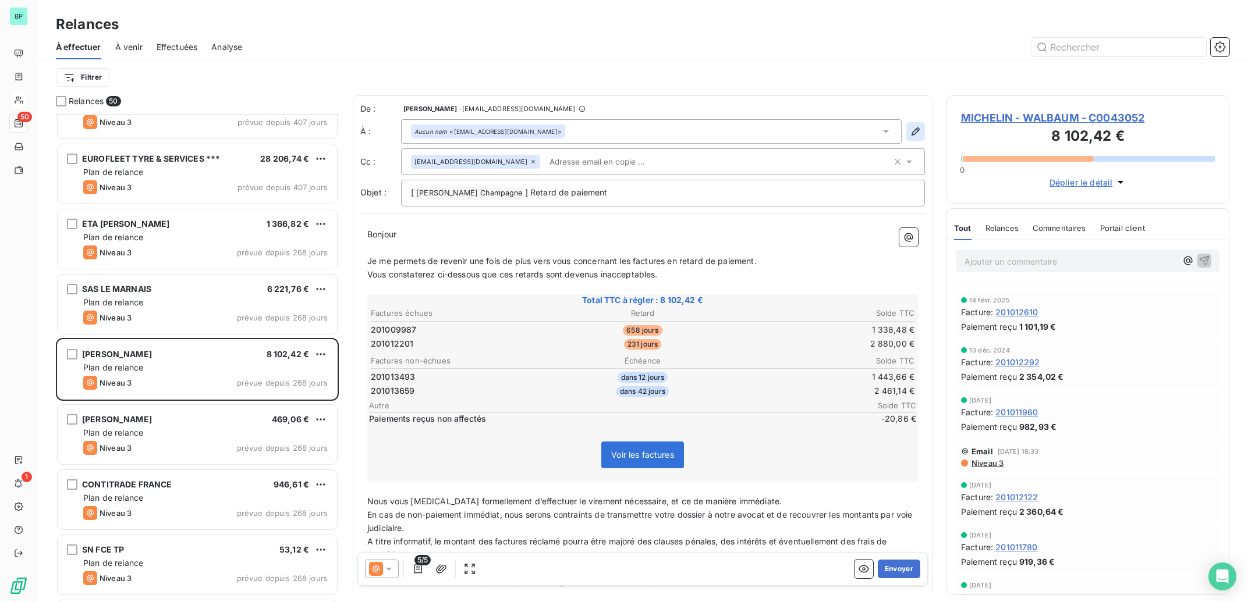
click at [910, 130] on icon "button" at bounding box center [916, 132] width 12 height 12
type input "[EMAIL_ADDRESS][DOMAIN_NAME]"
type input "00 48 42 291 7071"
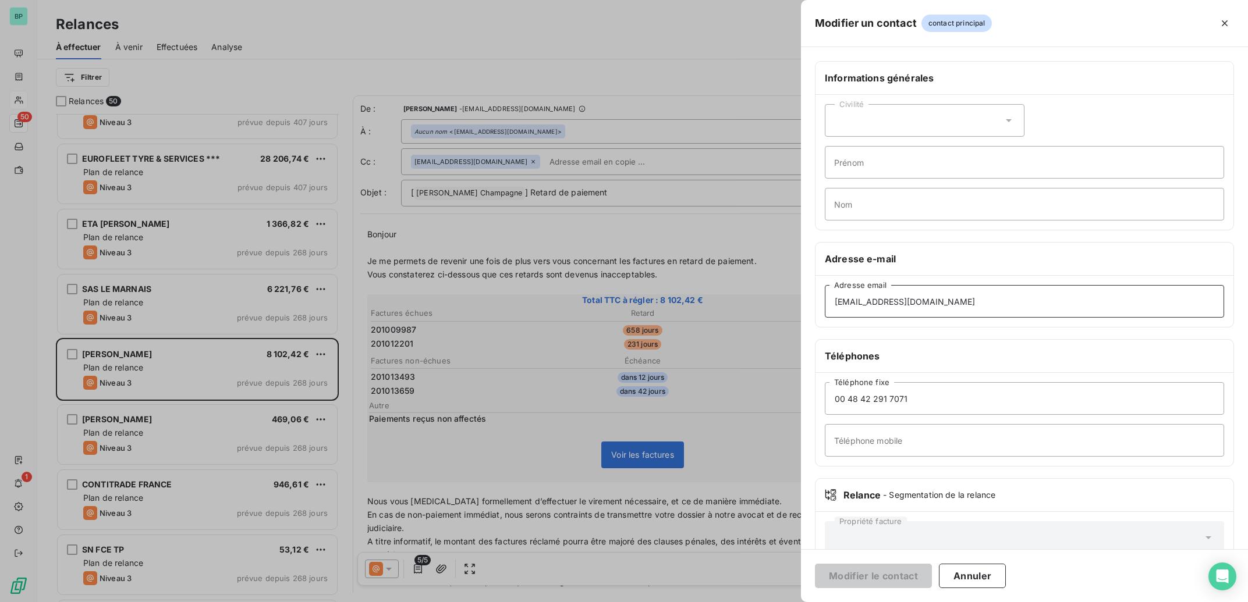
drag, startPoint x: 1003, startPoint y: 302, endPoint x: 760, endPoint y: 302, distance: 243.3
click at [760, 602] on div "Modifier un contact contact principal Informations générales Civilité Prénom No…" at bounding box center [624, 602] width 1248 height 0
drag, startPoint x: 949, startPoint y: 307, endPoint x: 760, endPoint y: 289, distance: 190.6
click at [825, 289] on input "[EMAIL_ADDRESS][DOMAIN_NAME]" at bounding box center [1024, 301] width 399 height 33
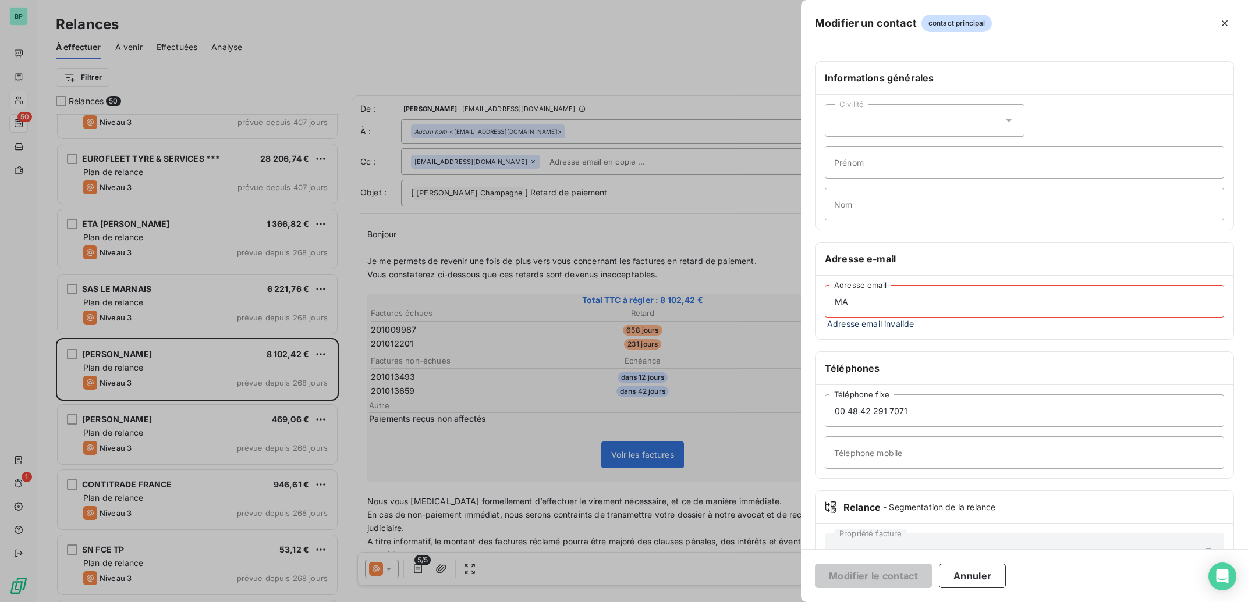
type input "M"
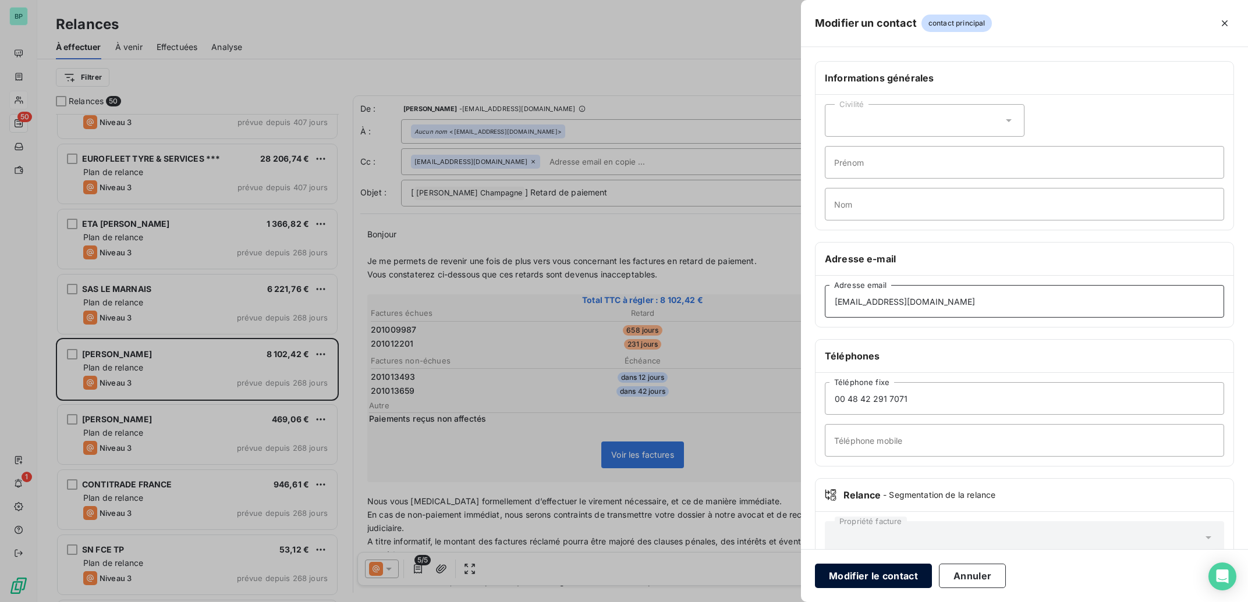
type input "[EMAIL_ADDRESS][DOMAIN_NAME]"
click at [871, 579] on button "Modifier le contact" at bounding box center [873, 576] width 117 height 24
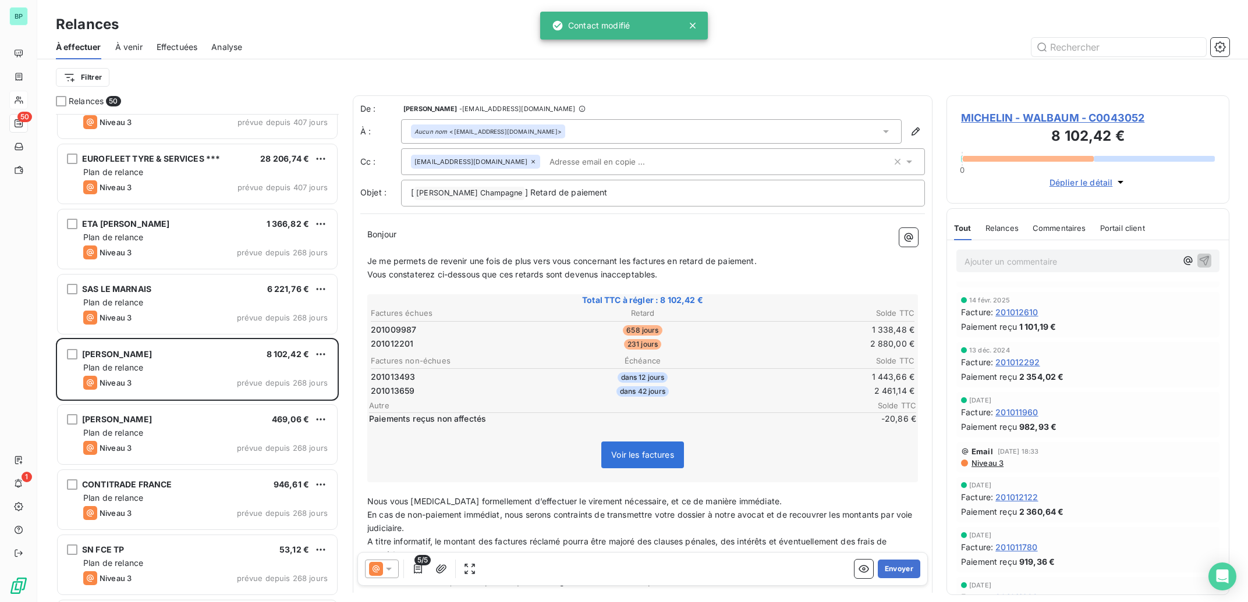
click at [530, 162] on icon at bounding box center [533, 161] width 7 height 7
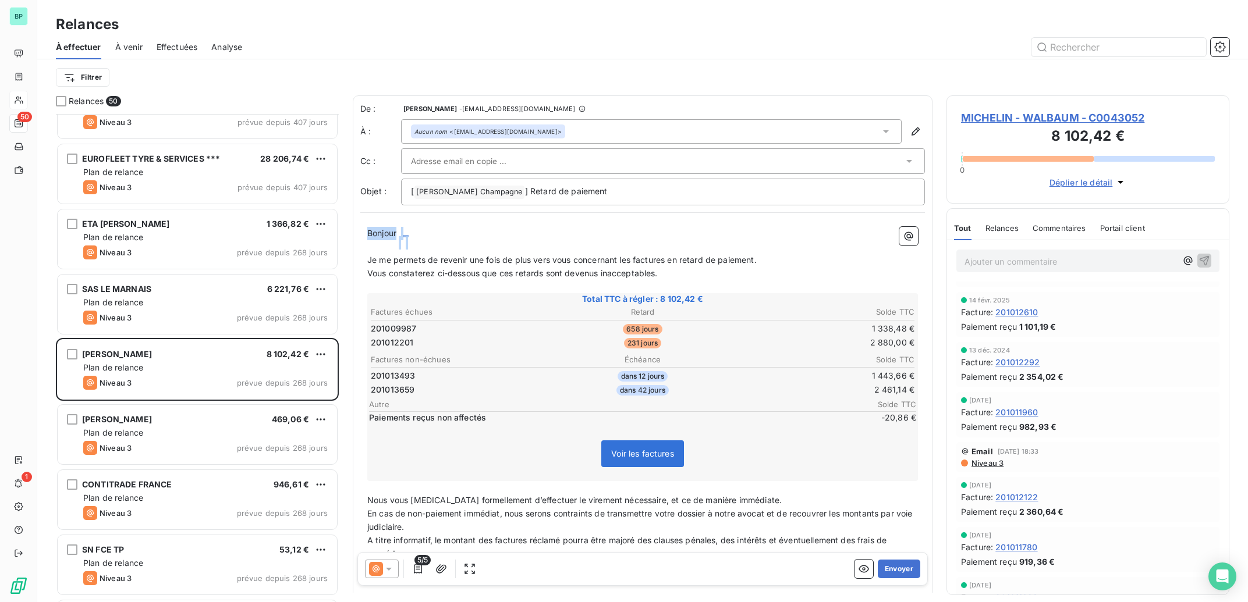
drag, startPoint x: 425, startPoint y: 235, endPoint x: 335, endPoint y: 232, distance: 90.3
click at [353, 232] on div "De : [PERSON_NAME] - [EMAIL_ADDRESS][DOMAIN_NAME] À : Aucun nom <[EMAIL_ADDRESS…" at bounding box center [643, 344] width 580 height 498
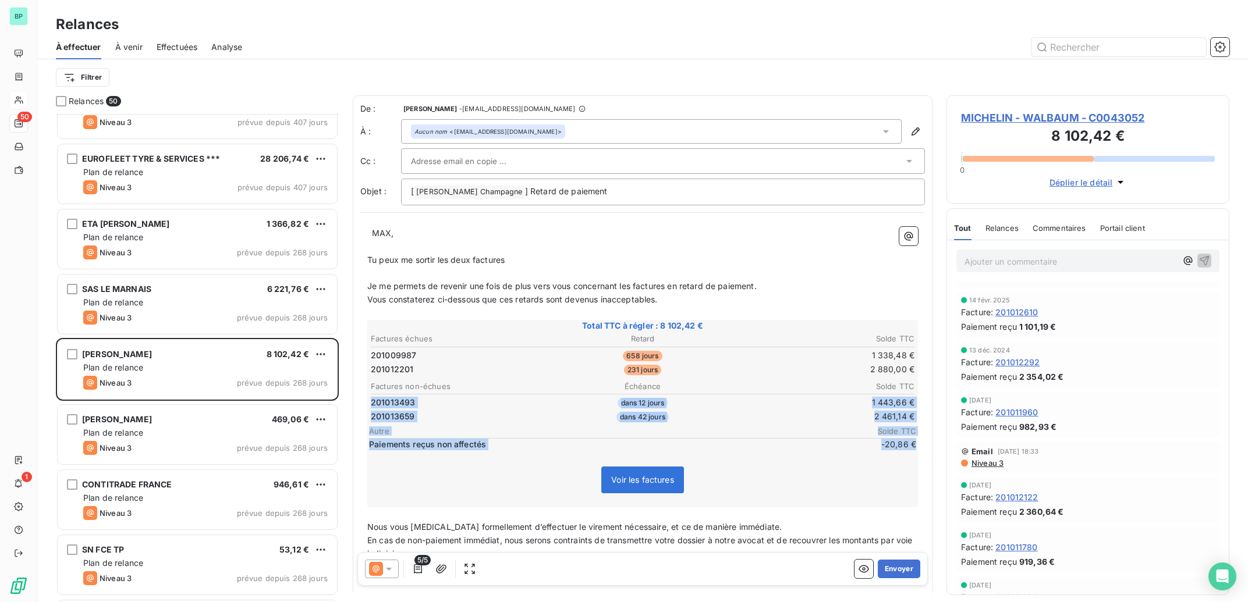
drag, startPoint x: 905, startPoint y: 445, endPoint x: 363, endPoint y: 400, distance: 543.2
click at [363, 400] on div "﻿ ﻿ MAX, ﻿ Tu peux me sortir les deux factures ﻿ Je me permets de revenir une f…" at bounding box center [642, 439] width 565 height 439
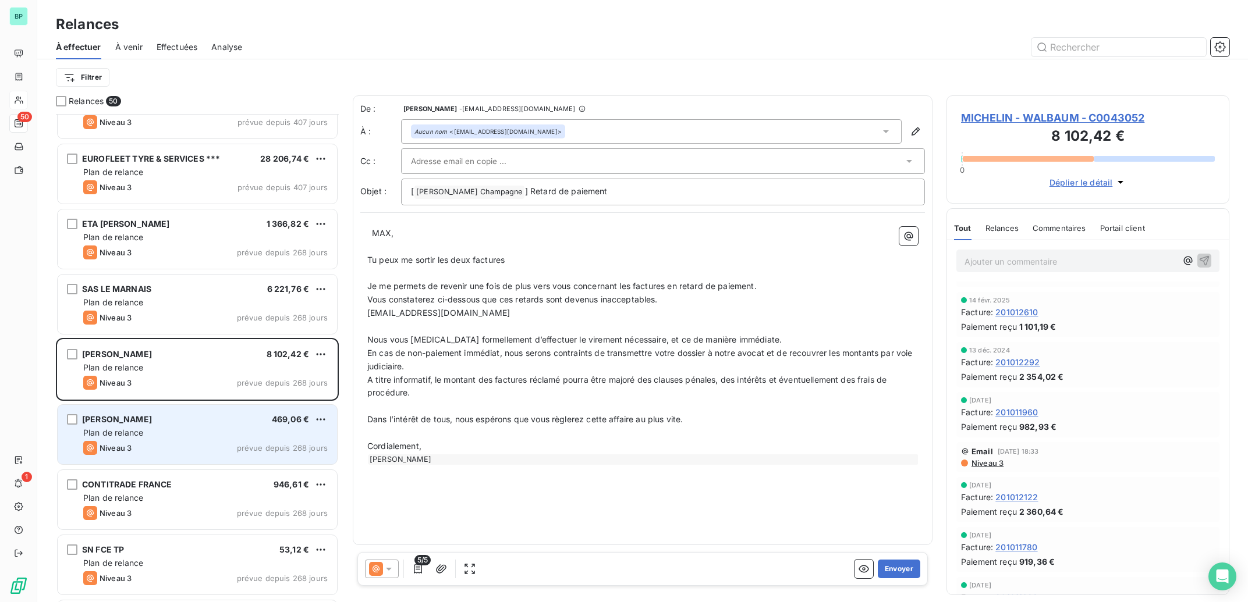
click at [137, 435] on span "Plan de relance" at bounding box center [113, 433] width 60 height 10
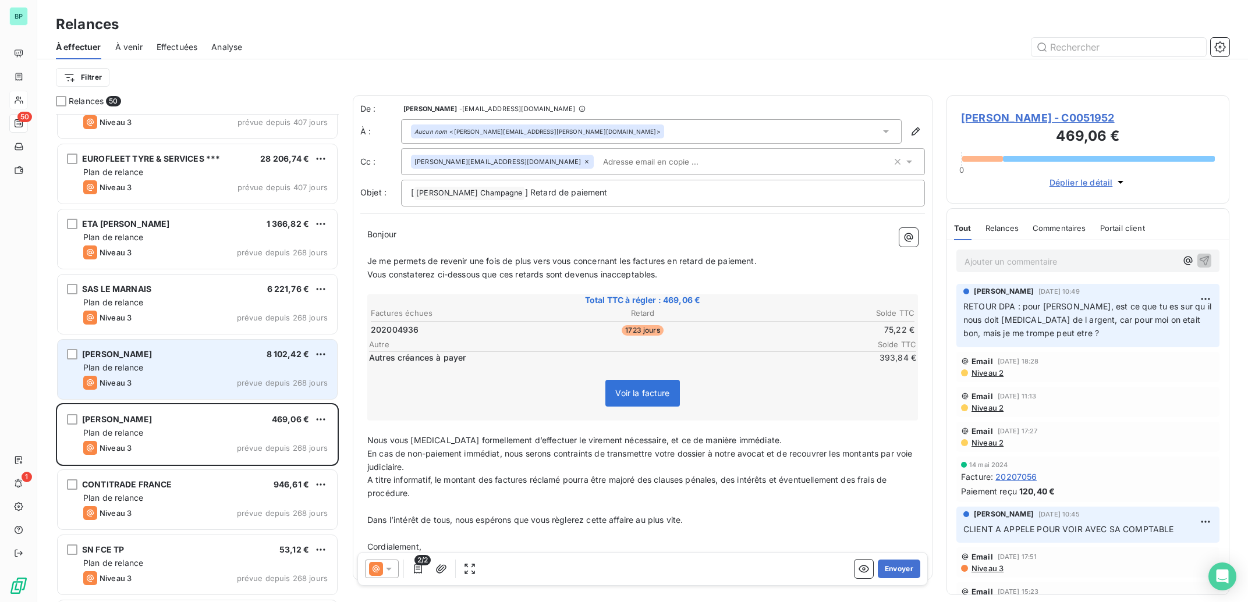
click at [152, 371] on div "Plan de relance" at bounding box center [205, 368] width 244 height 12
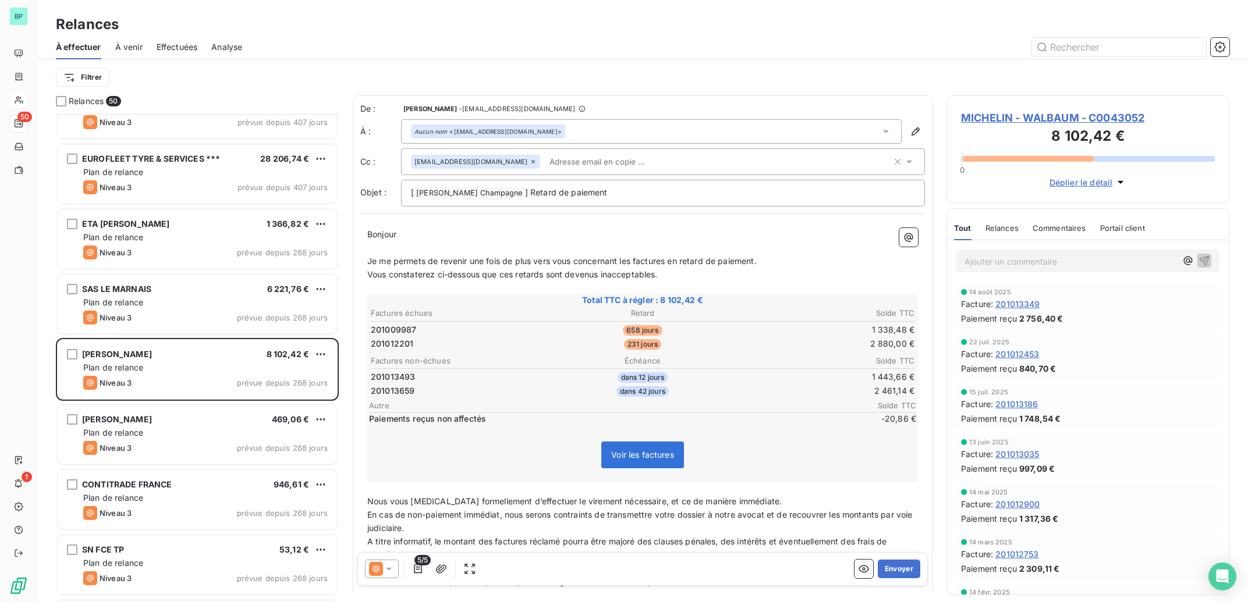
click at [530, 161] on icon at bounding box center [533, 161] width 7 height 7
click at [434, 236] on p "Bonjour ﻿ ﻿ ﻿" at bounding box center [642, 233] width 551 height 13
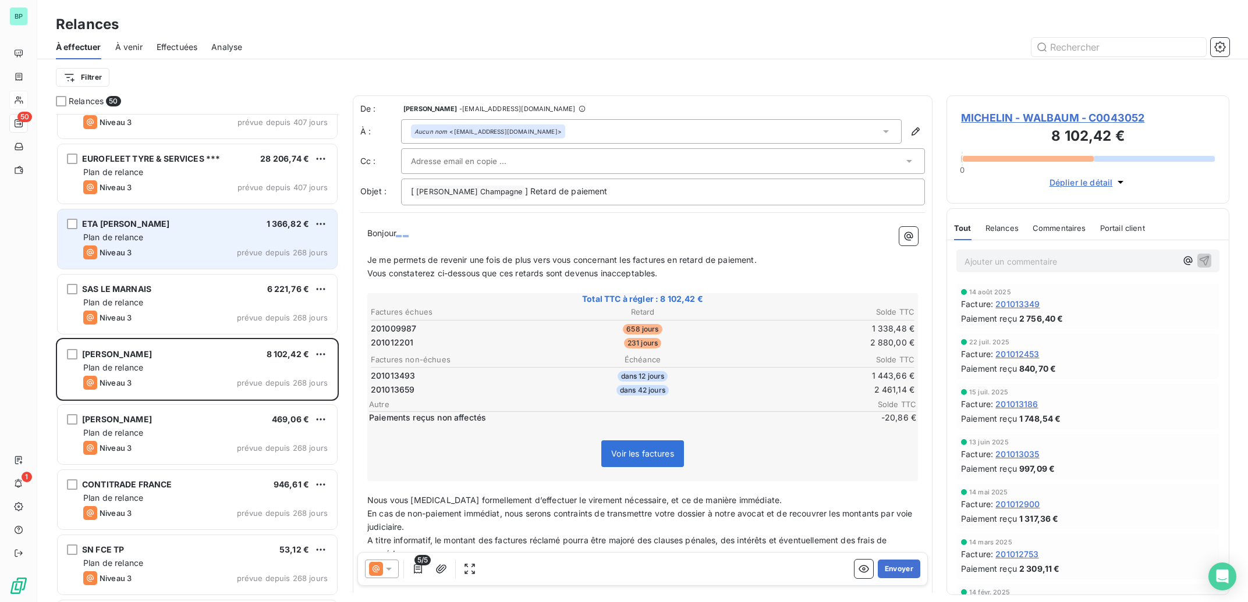
drag, startPoint x: 434, startPoint y: 236, endPoint x: 311, endPoint y: 238, distance: 122.8
click at [311, 238] on div "Relances 50 FRAIKIN [GEOGRAPHIC_DATA] 3 437,66 € Plan de relance Niveau 3 prévu…" at bounding box center [642, 348] width 1211 height 507
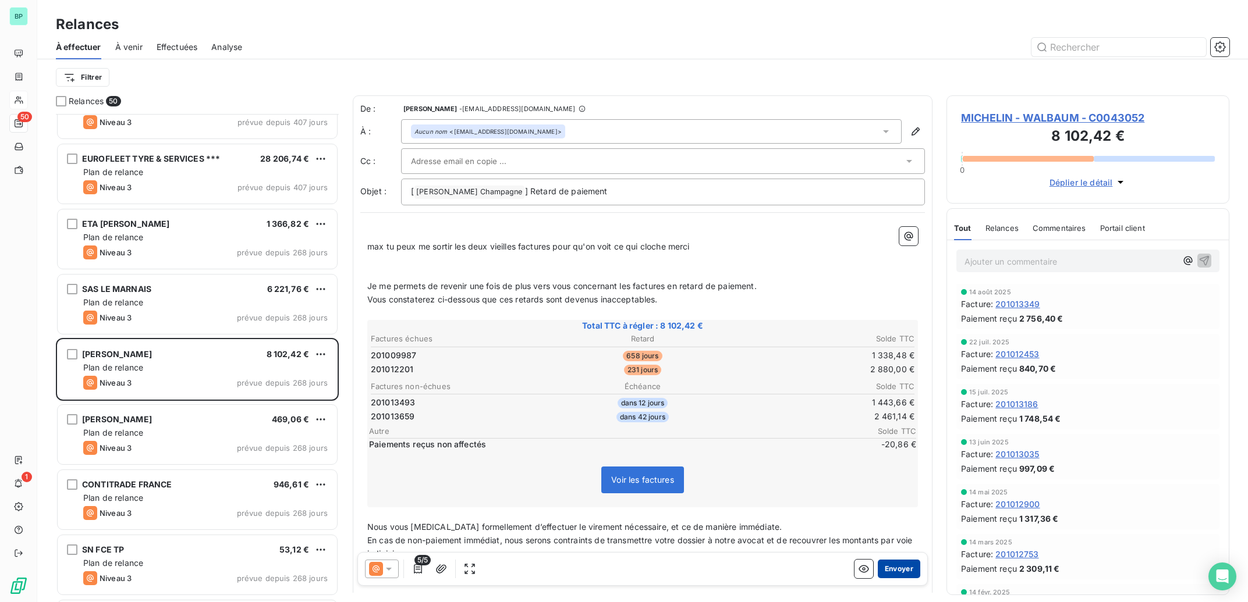
click at [878, 573] on button "Envoyer" at bounding box center [899, 569] width 42 height 19
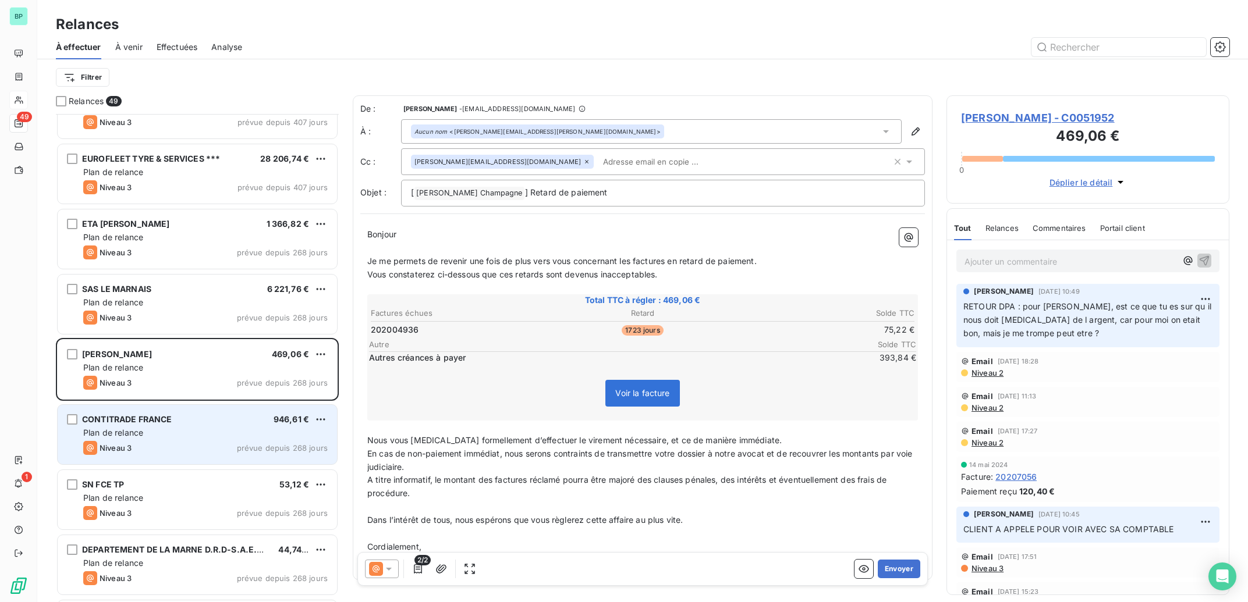
click at [183, 430] on div "Plan de relance" at bounding box center [205, 433] width 244 height 12
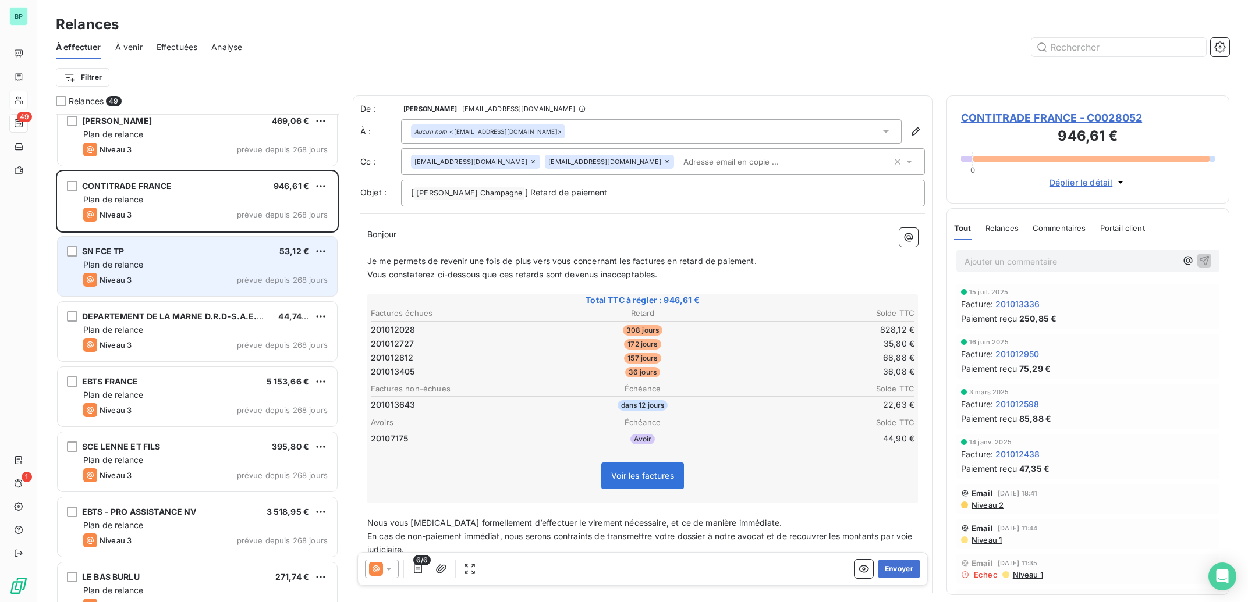
scroll to position [1054, 0]
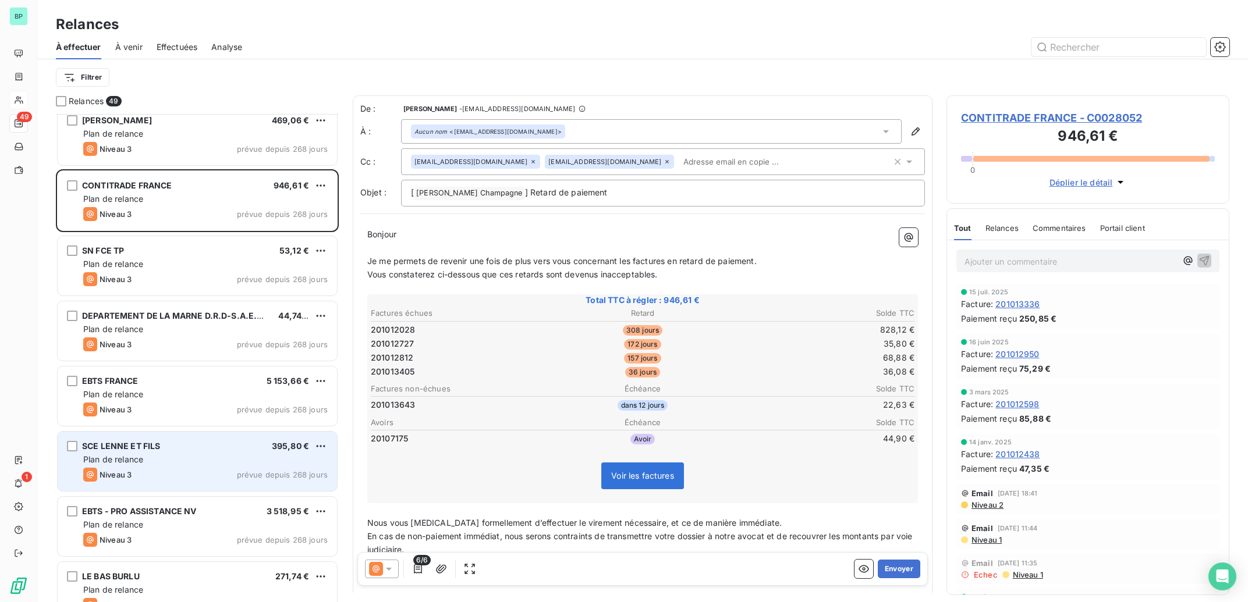
click at [261, 456] on div "Plan de relance" at bounding box center [205, 460] width 244 height 12
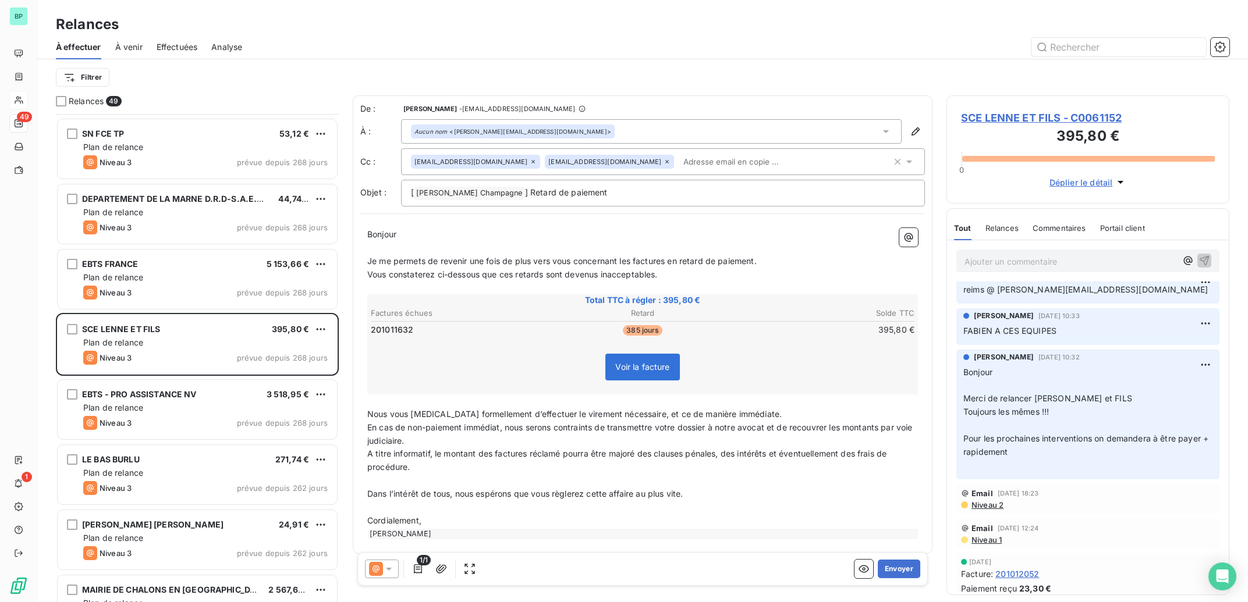
scroll to position [1288, 0]
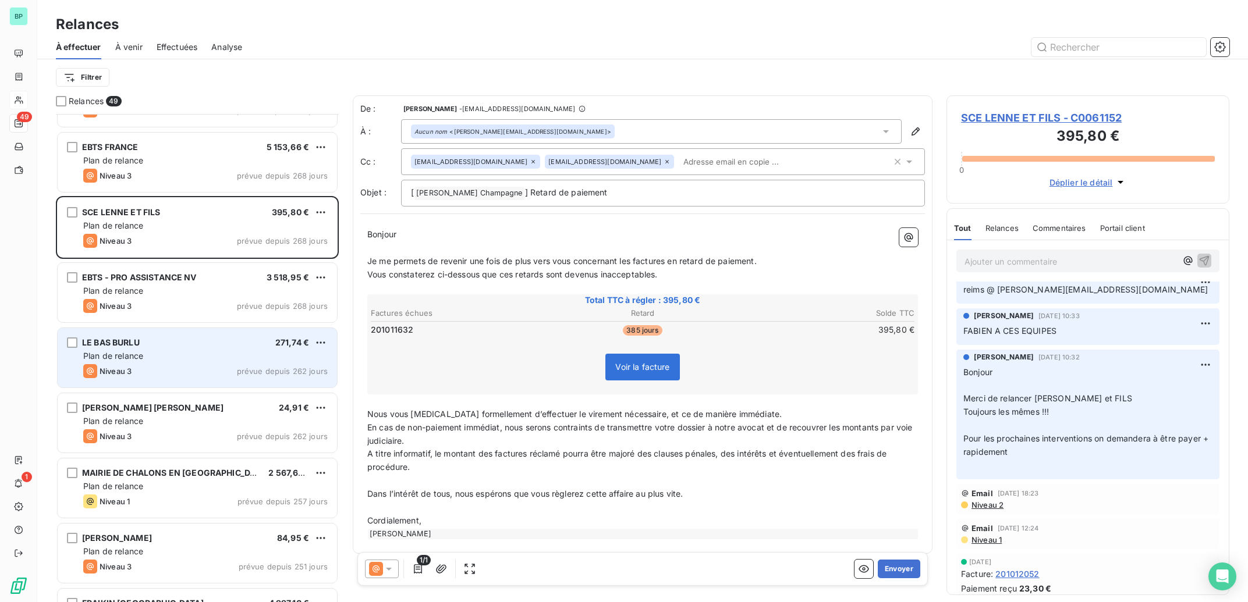
click at [254, 358] on div "Plan de relance" at bounding box center [205, 356] width 244 height 12
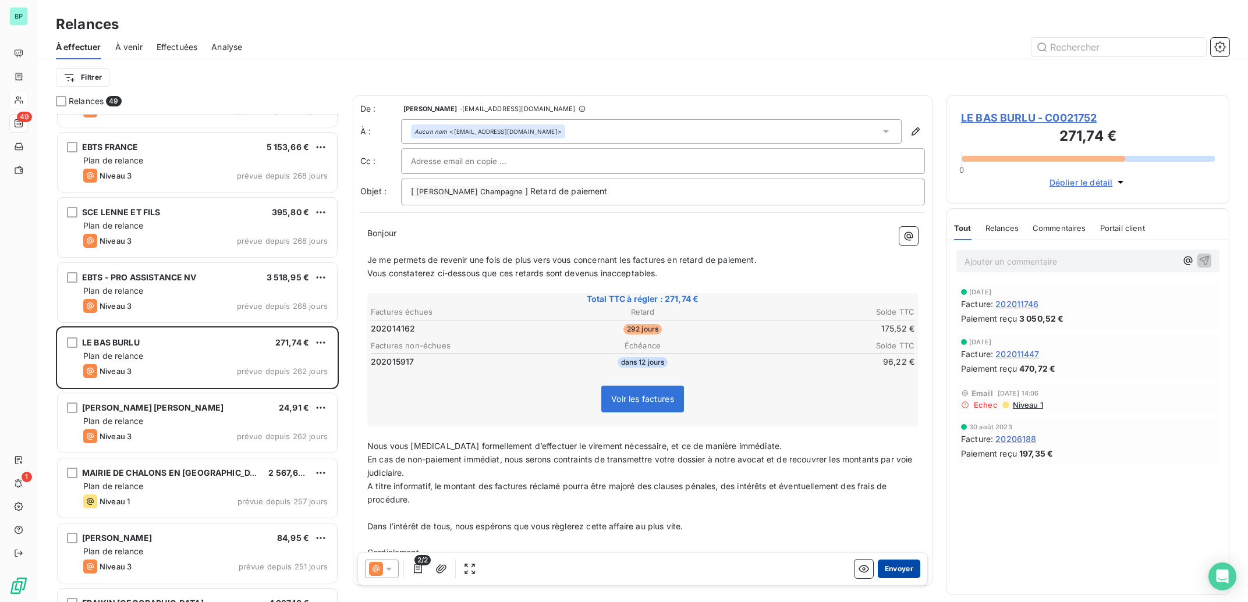
click at [893, 568] on button "Envoyer" at bounding box center [899, 569] width 42 height 19
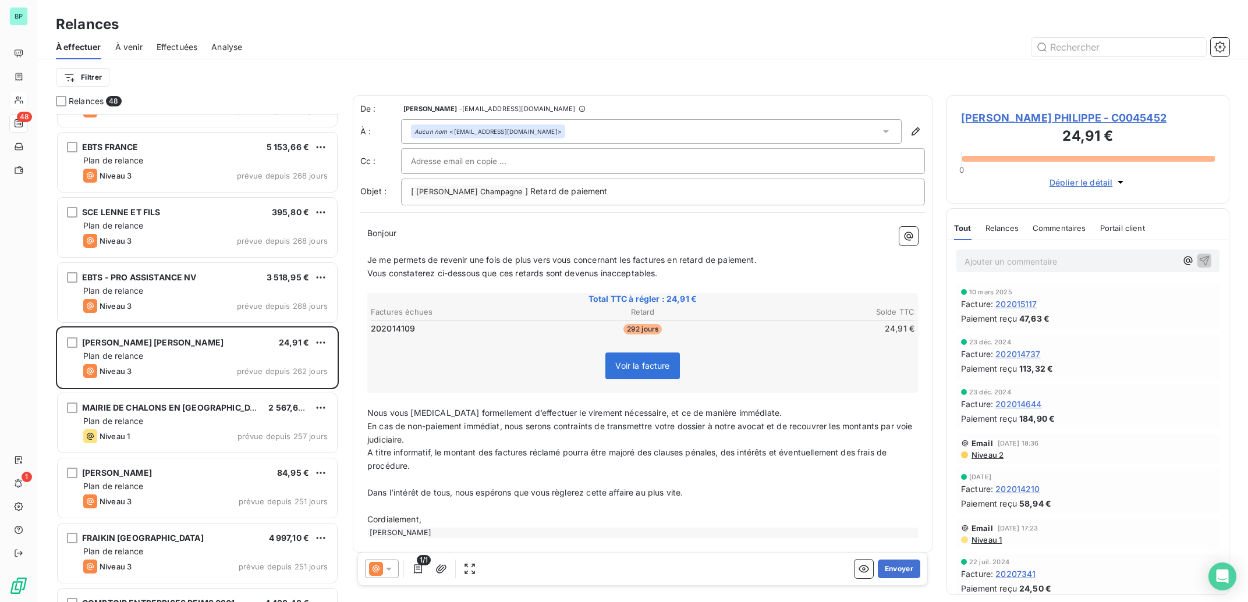
click at [386, 570] on icon at bounding box center [389, 569] width 12 height 12
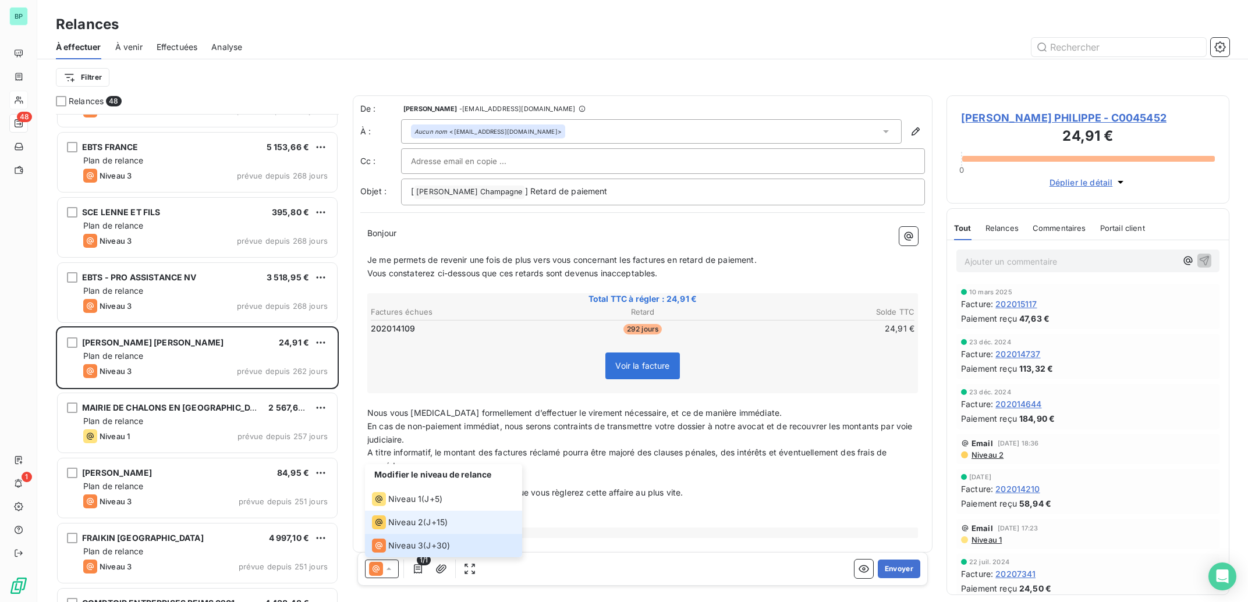
click at [414, 524] on span "Niveau 2" at bounding box center [405, 523] width 35 height 12
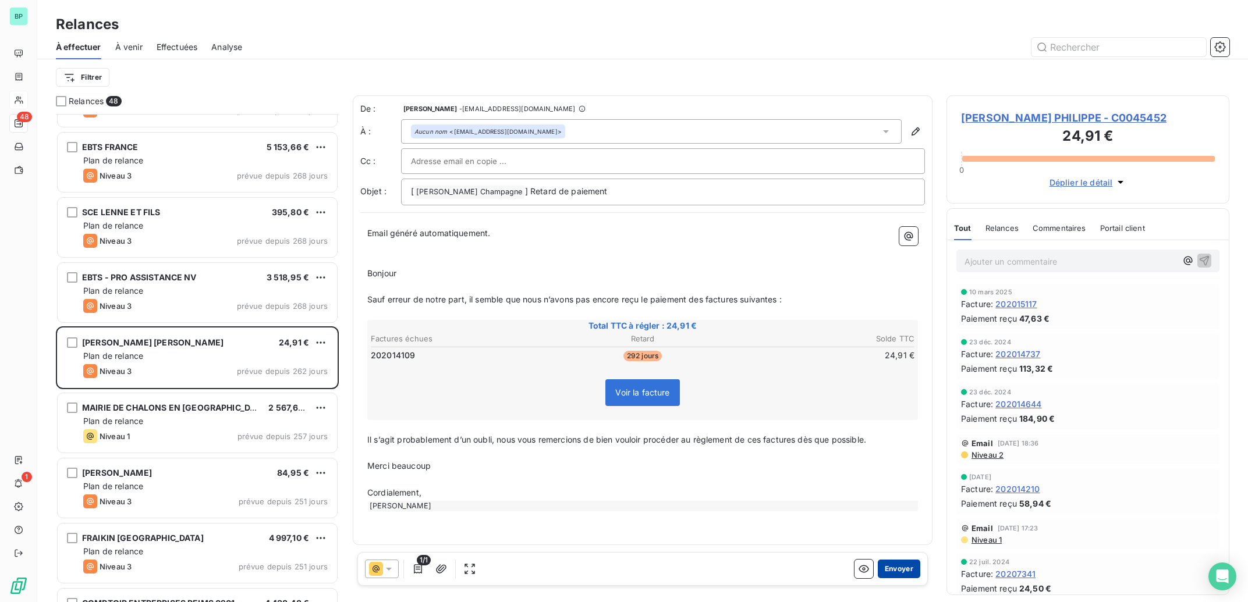
click at [895, 572] on button "Envoyer" at bounding box center [899, 569] width 42 height 19
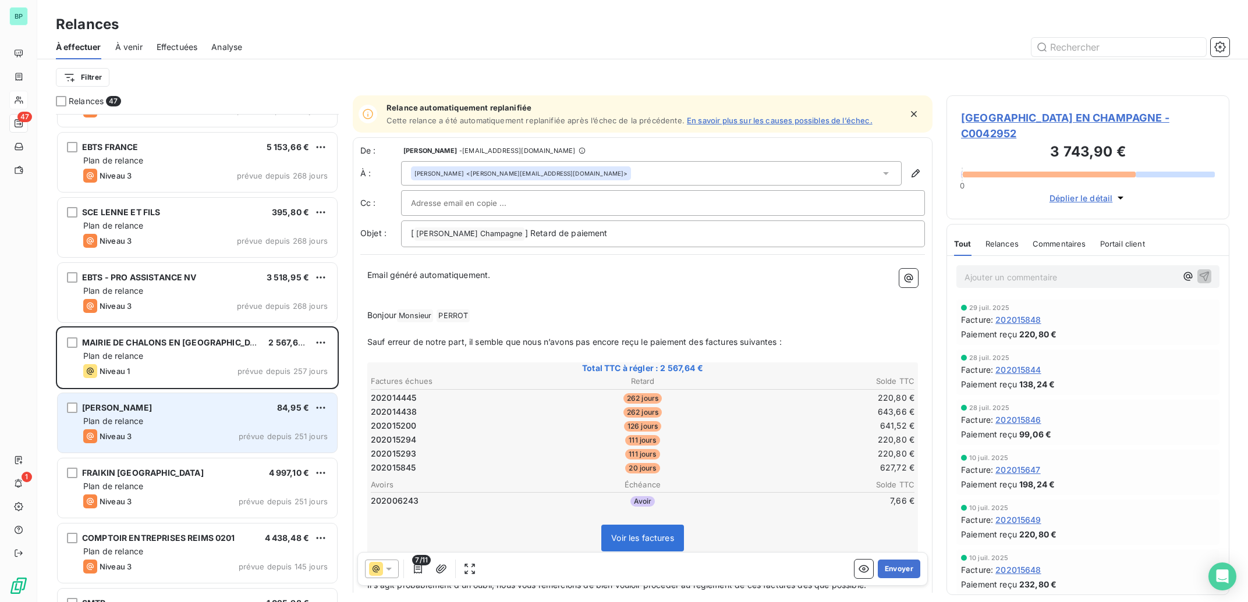
click at [158, 427] on div "Plan de relance" at bounding box center [205, 422] width 244 height 12
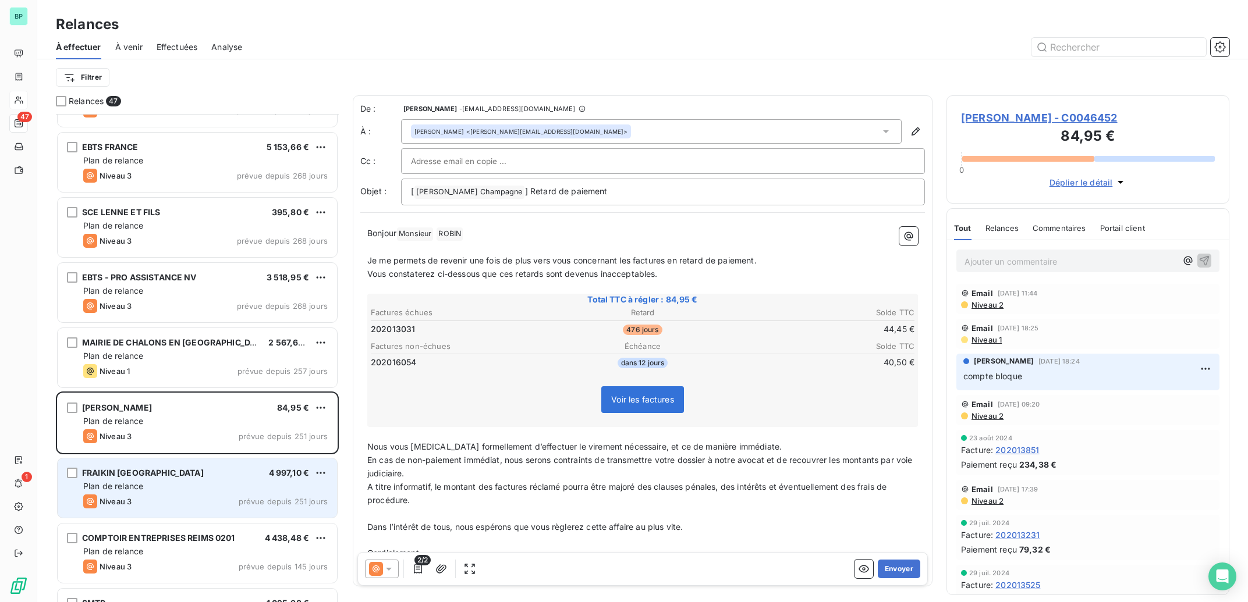
click at [263, 480] on div "FRAIKIN FRANCE 4 997,10 € Plan de relance Niveau 3 prévue depuis 251 jours" at bounding box center [197, 488] width 279 height 59
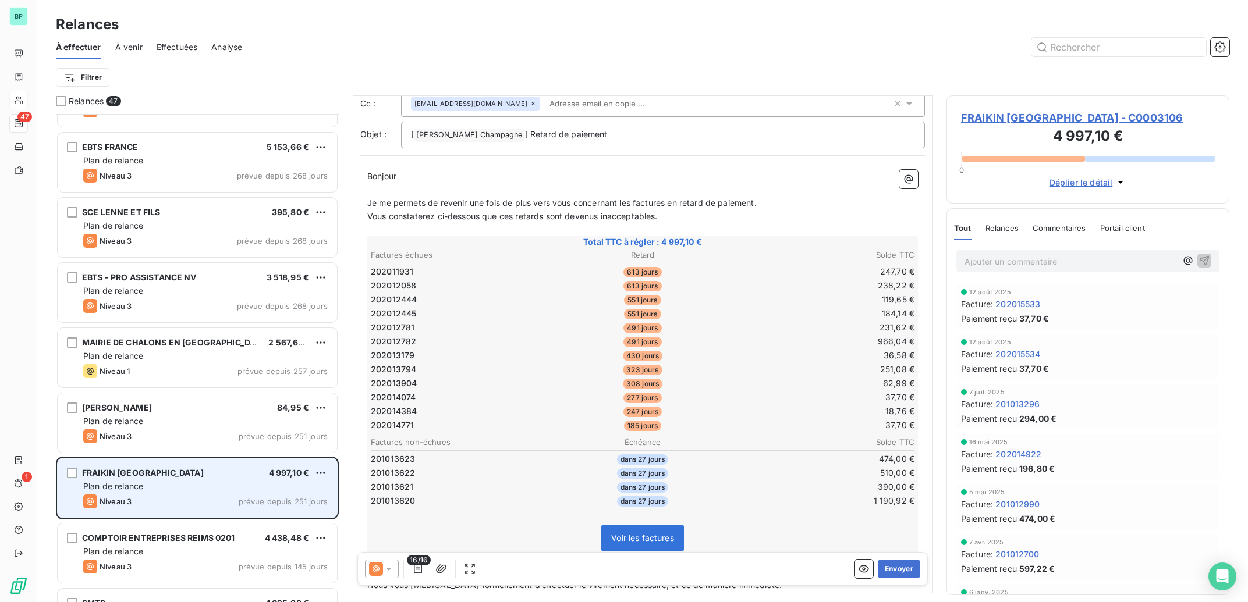
scroll to position [1346, 0]
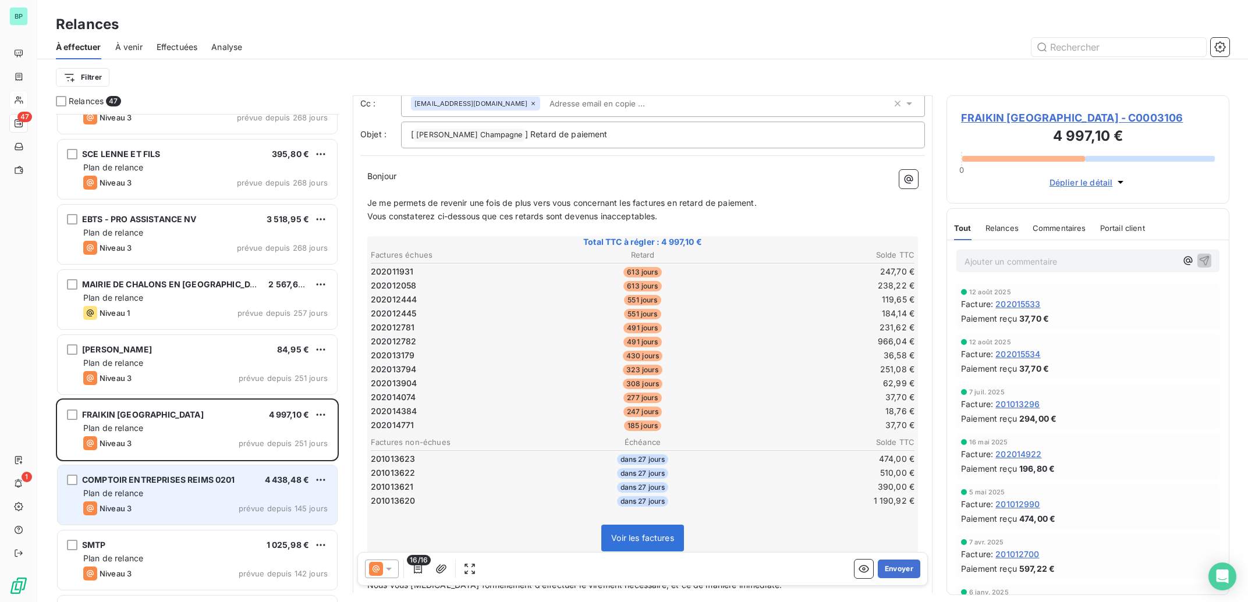
click at [189, 497] on div "Plan de relance" at bounding box center [205, 494] width 244 height 12
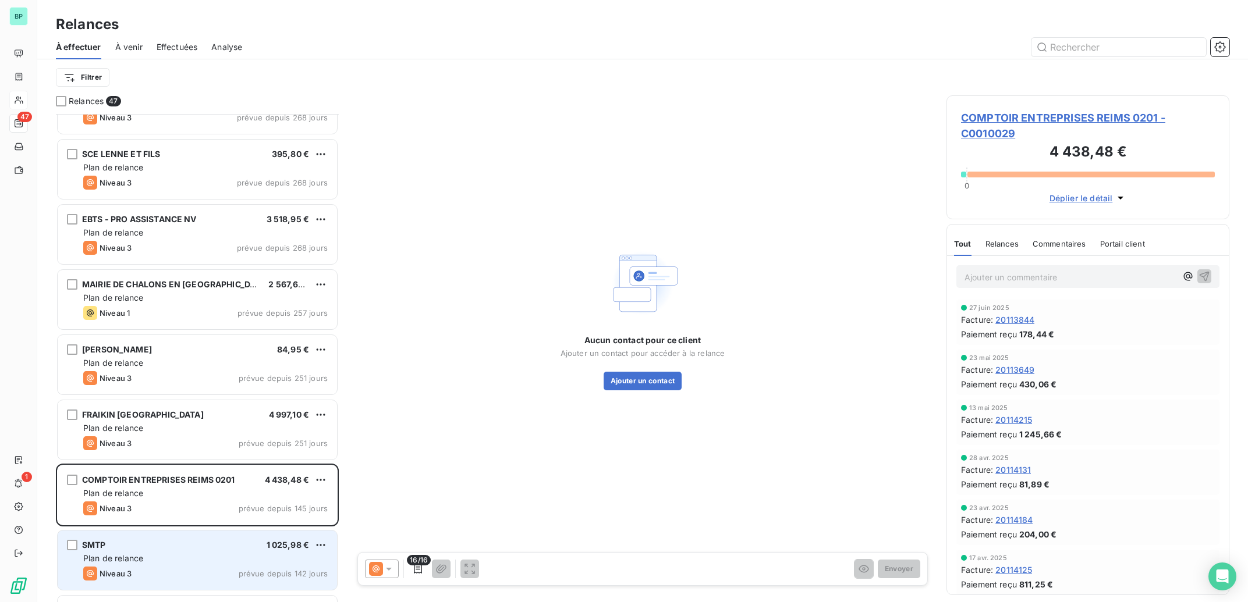
click at [184, 534] on div "SMTP 1 025,98 € Plan de relance Niveau 3 prévue depuis 142 jours" at bounding box center [197, 560] width 279 height 59
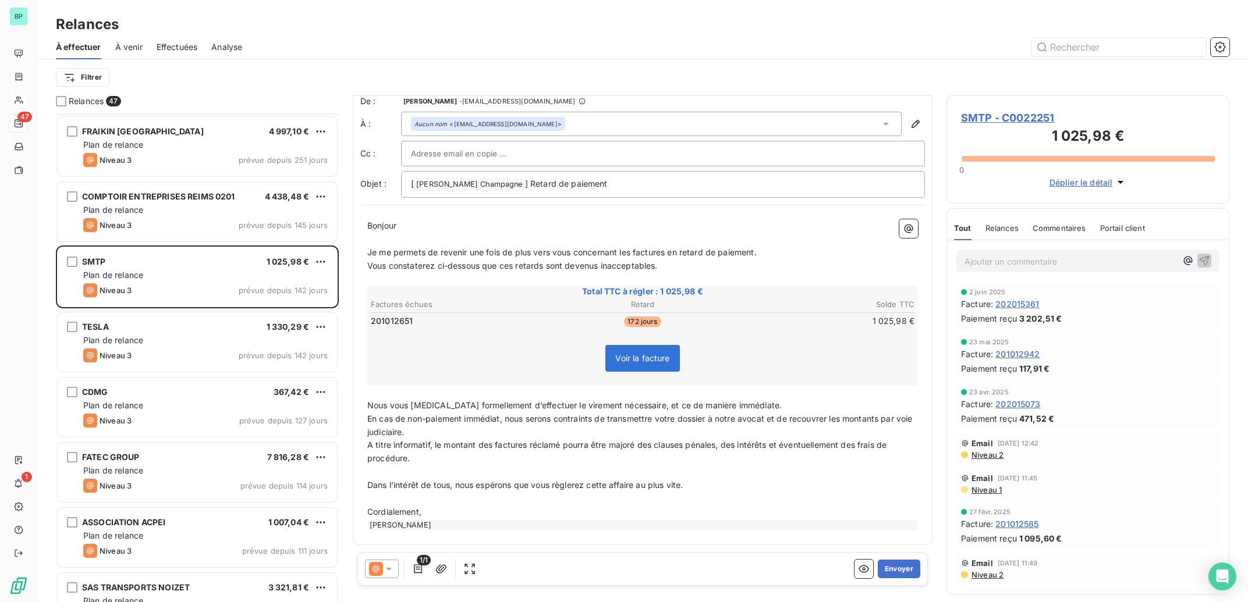
scroll to position [1638, 0]
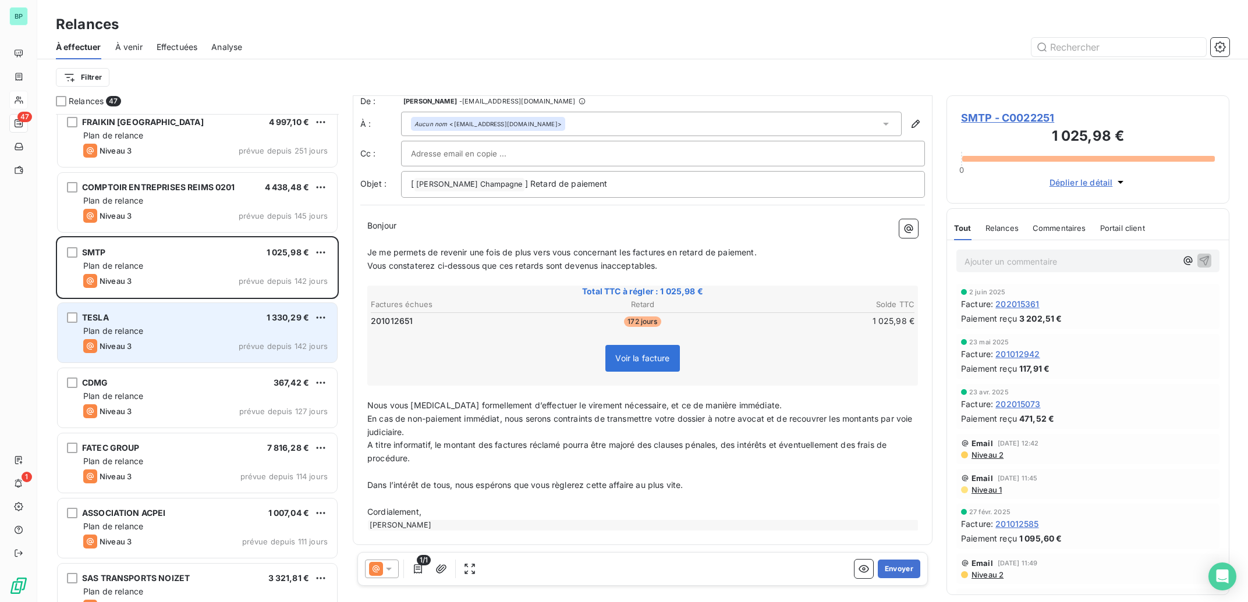
click at [266, 339] on div "TESLA 1 330,29 € Plan de relance Niveau 3 prévue depuis 142 jours" at bounding box center [197, 332] width 279 height 59
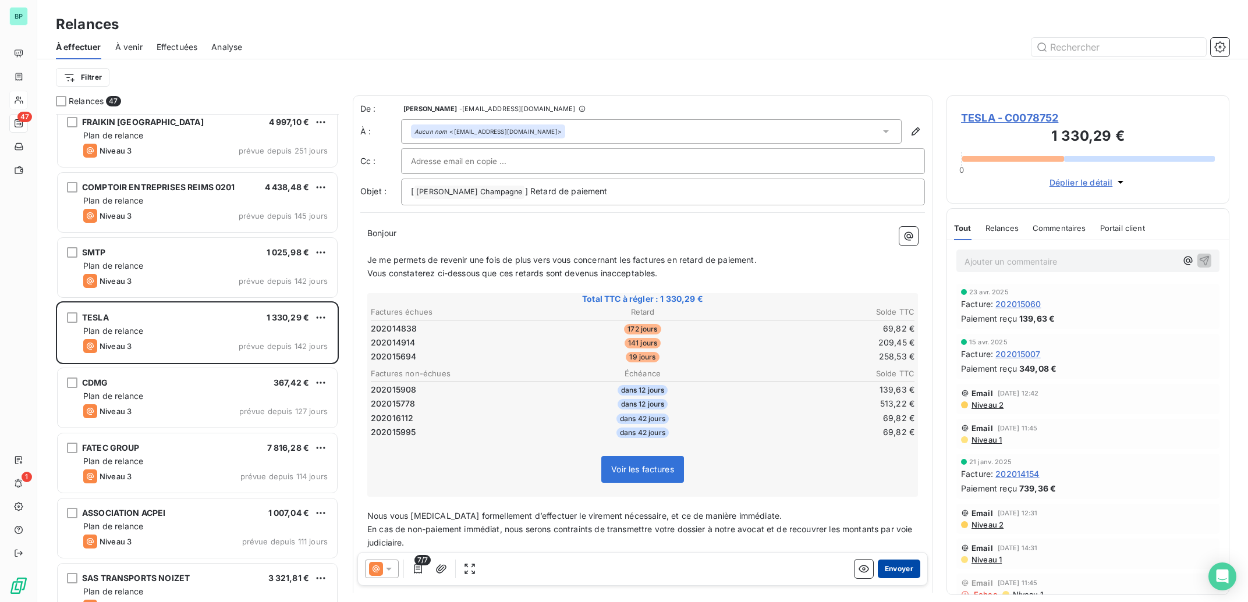
click at [885, 570] on button "Envoyer" at bounding box center [899, 569] width 42 height 19
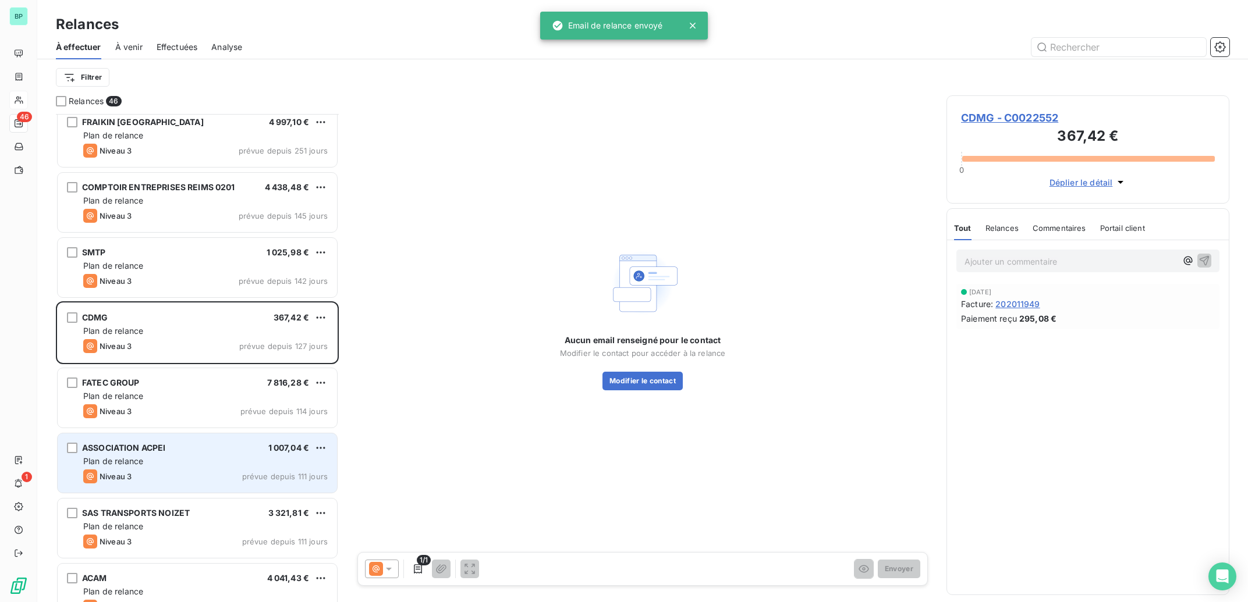
click at [241, 458] on div "Plan de relance" at bounding box center [205, 462] width 244 height 12
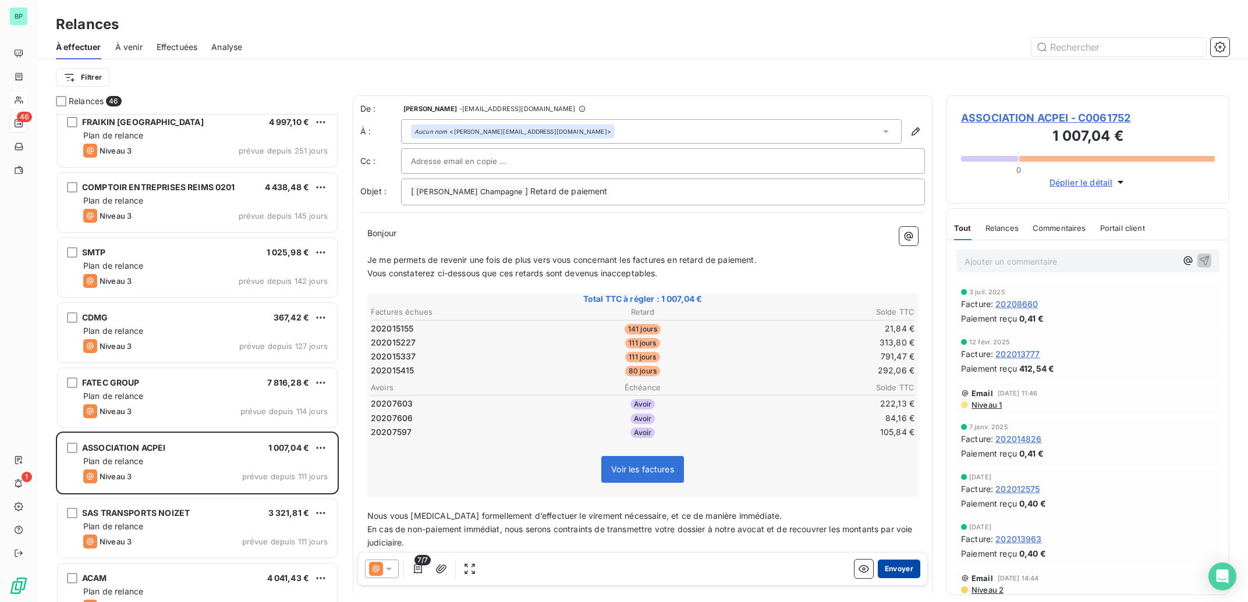
click at [899, 576] on button "Envoyer" at bounding box center [899, 569] width 42 height 19
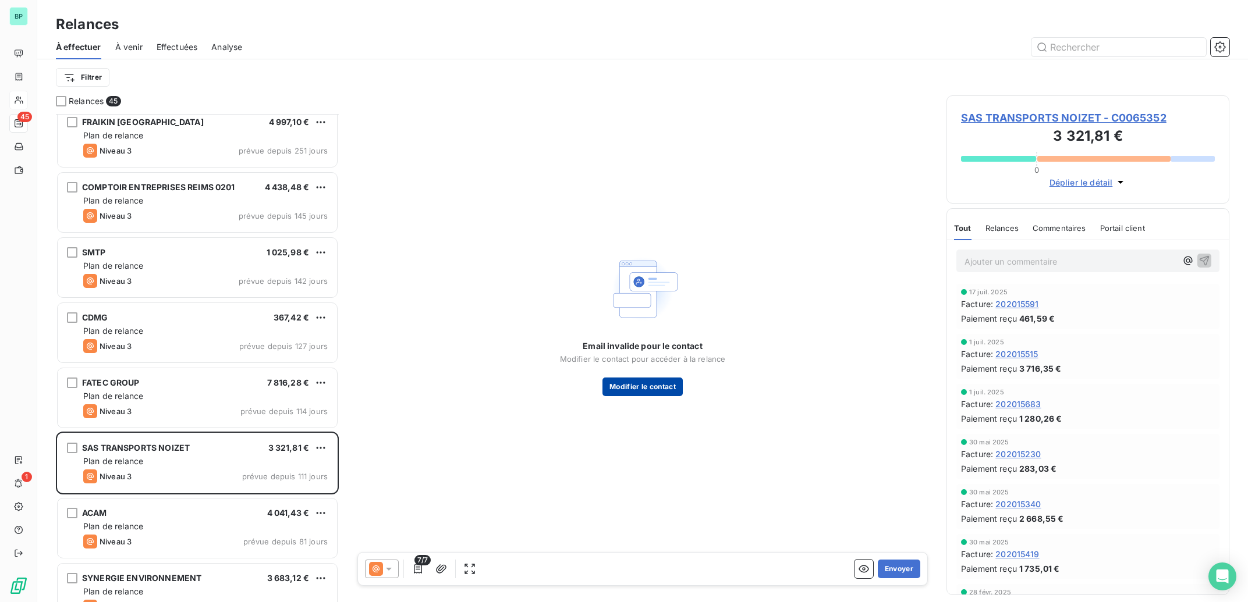
click at [648, 386] on button "Modifier le contact" at bounding box center [642, 387] width 80 height 19
type input "[EMAIL_ADDRESS][DOMAIN_NAME]"
type input "[PHONE_NUMBER]"
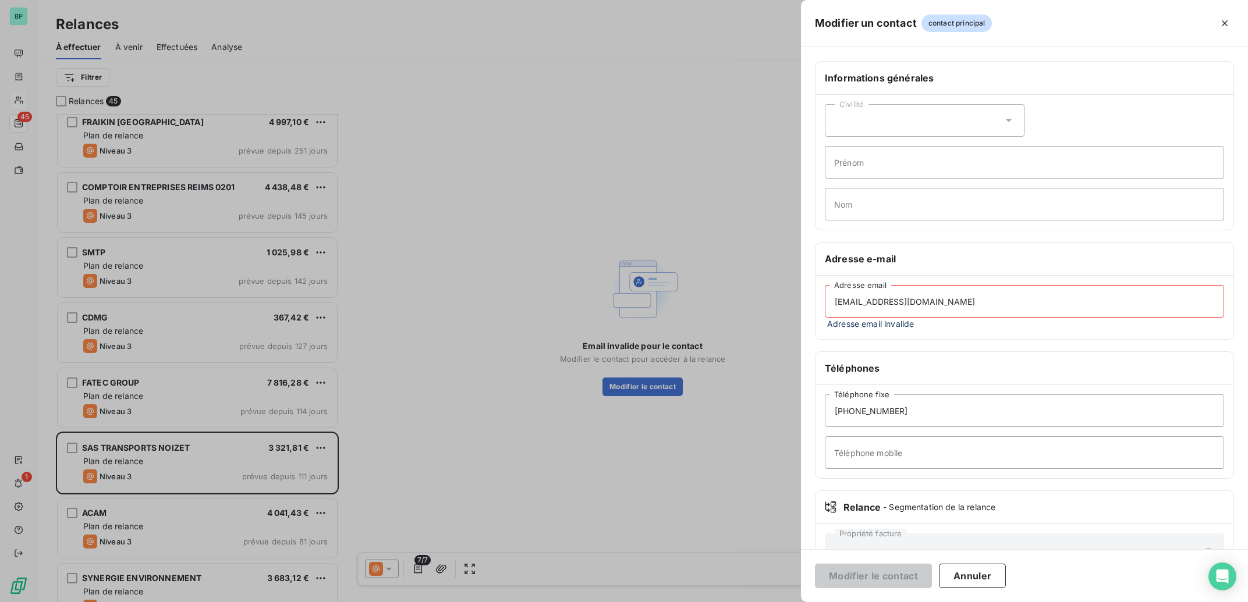
click at [991, 302] on input "[EMAIL_ADDRESS][DOMAIN_NAME]" at bounding box center [1024, 301] width 399 height 33
click at [923, 296] on input "[EMAIL_ADDRESS][DOMAIN_NAME]" at bounding box center [1024, 301] width 399 height 33
drag, startPoint x: 985, startPoint y: 297, endPoint x: 732, endPoint y: 293, distance: 252.6
click at [825, 293] on input "[EMAIL_ADDRESS][DOMAIN_NAME]" at bounding box center [1024, 301] width 399 height 33
paste input "factures"
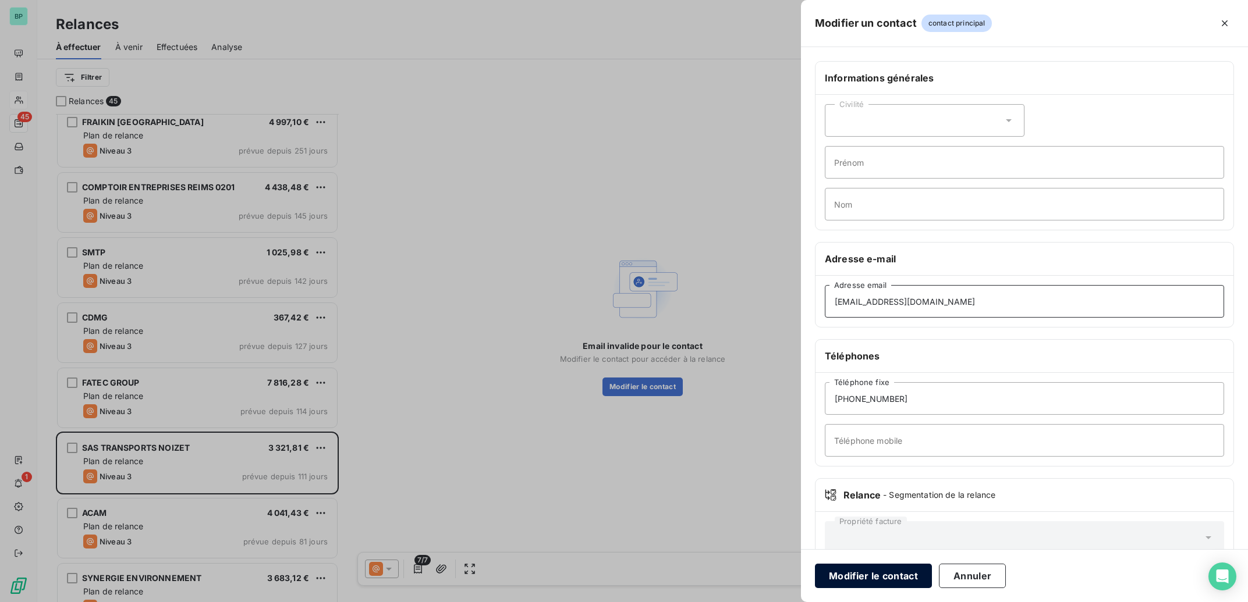
type input "[EMAIL_ADDRESS][DOMAIN_NAME]"
click at [896, 577] on button "Modifier le contact" at bounding box center [873, 576] width 117 height 24
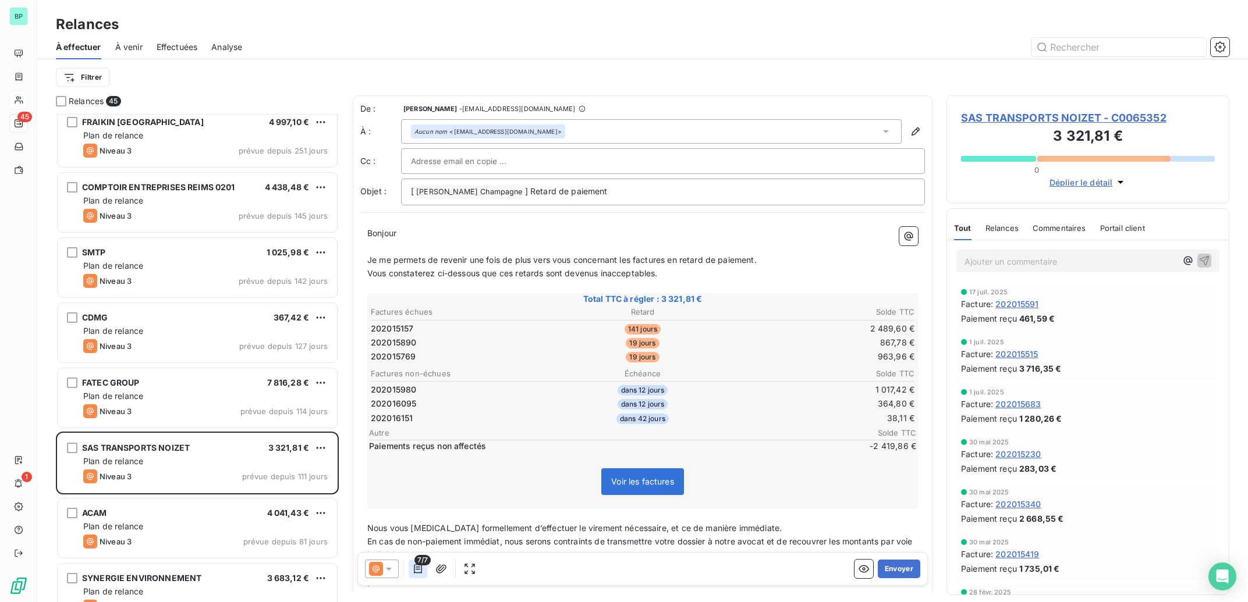
click at [417, 566] on icon "button" at bounding box center [418, 569] width 12 height 12
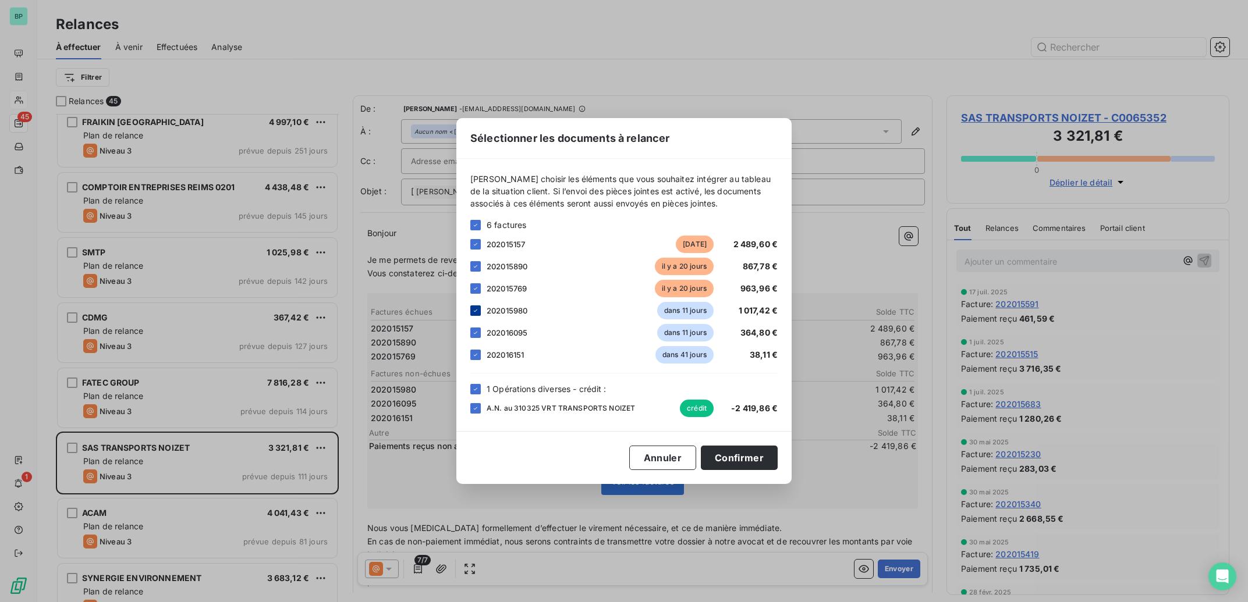
click at [476, 310] on icon at bounding box center [475, 310] width 7 height 7
click at [477, 331] on icon at bounding box center [475, 332] width 7 height 7
click at [476, 357] on icon at bounding box center [475, 355] width 7 height 7
click at [740, 461] on button "Confirmer" at bounding box center [739, 458] width 77 height 24
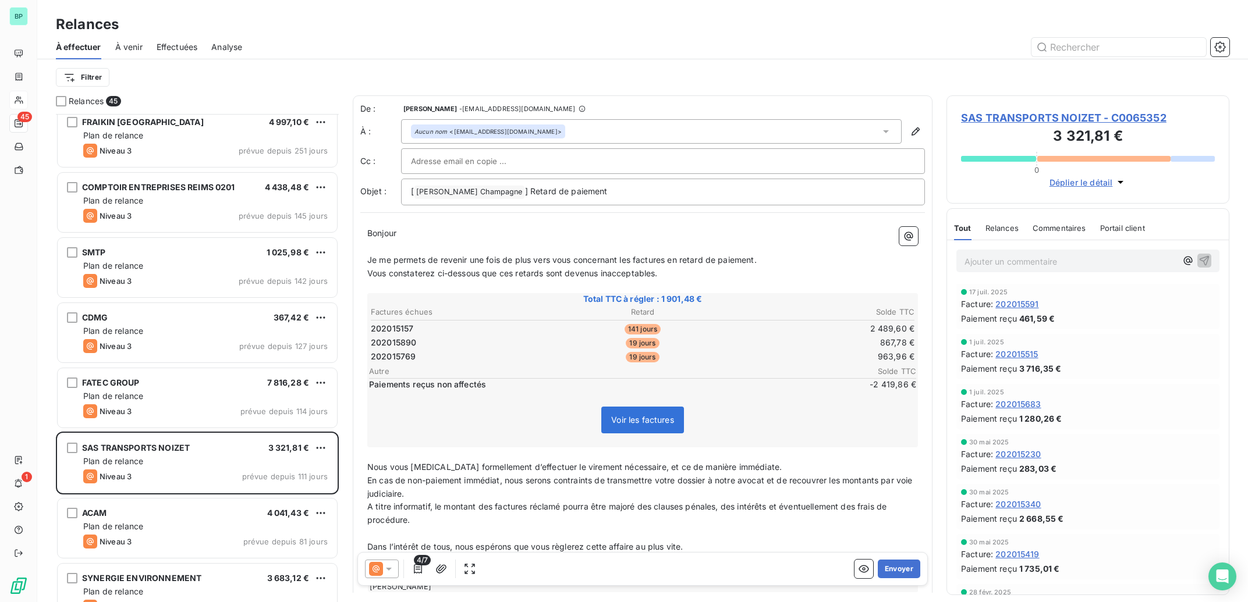
click at [393, 573] on icon at bounding box center [389, 569] width 12 height 12
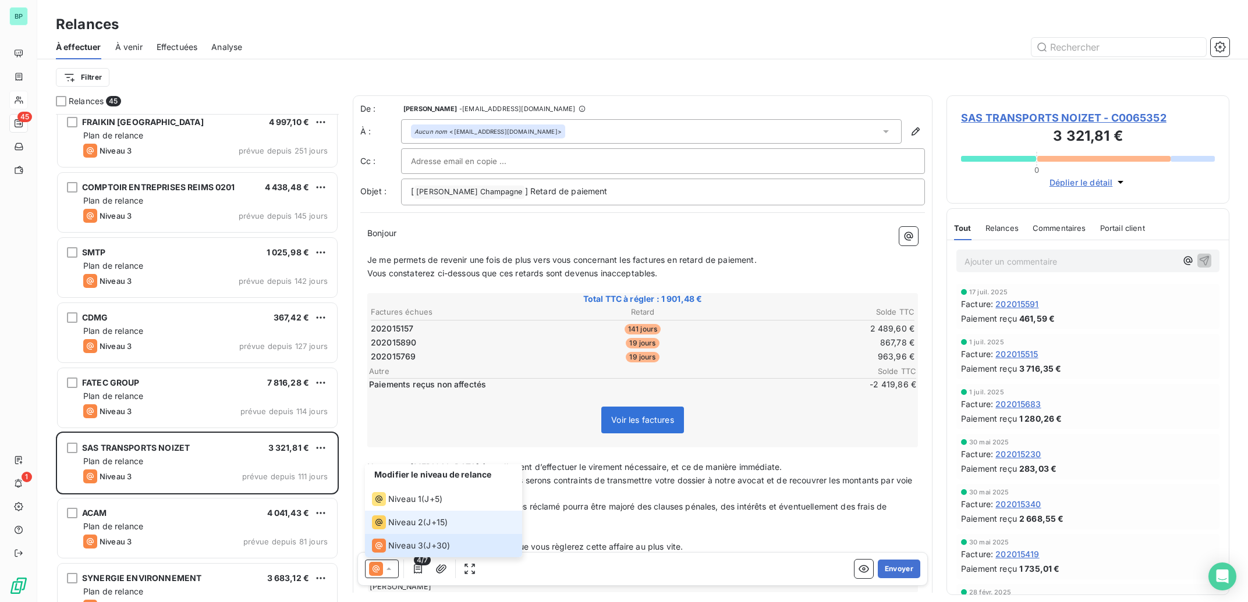
click at [412, 524] on span "Niveau 2" at bounding box center [405, 523] width 35 height 12
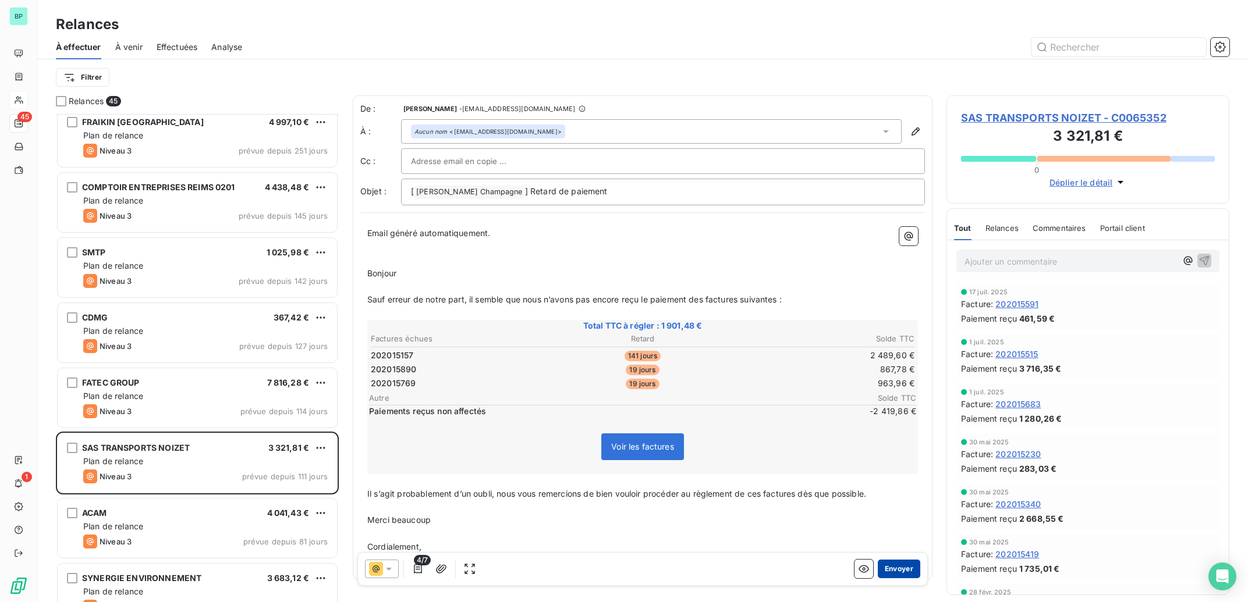
click at [892, 567] on button "Envoyer" at bounding box center [899, 569] width 42 height 19
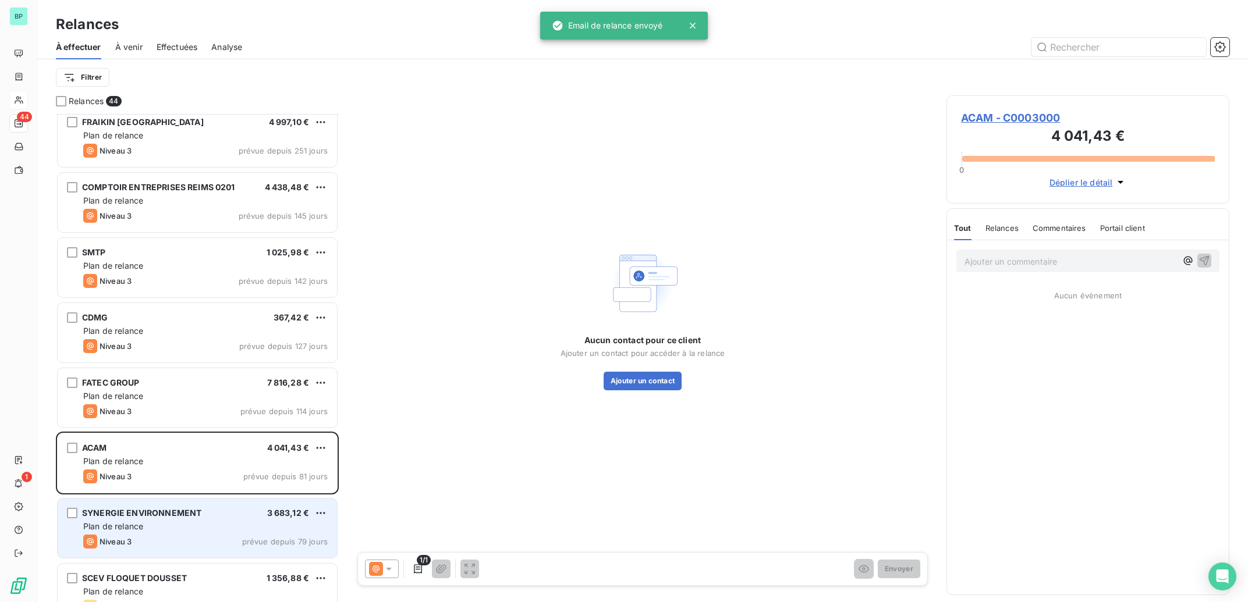
click at [210, 523] on div "Plan de relance" at bounding box center [205, 527] width 244 height 12
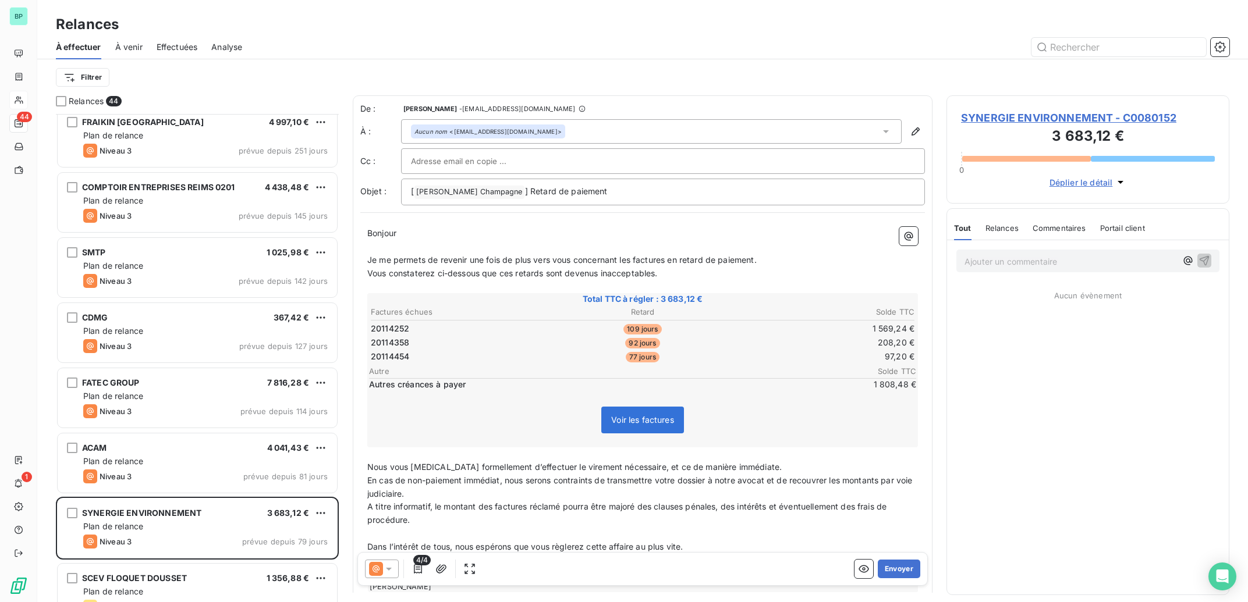
click at [997, 263] on p "Ajouter un commentaire ﻿" at bounding box center [1070, 261] width 212 height 15
click at [890, 569] on button "Envoyer" at bounding box center [899, 569] width 42 height 19
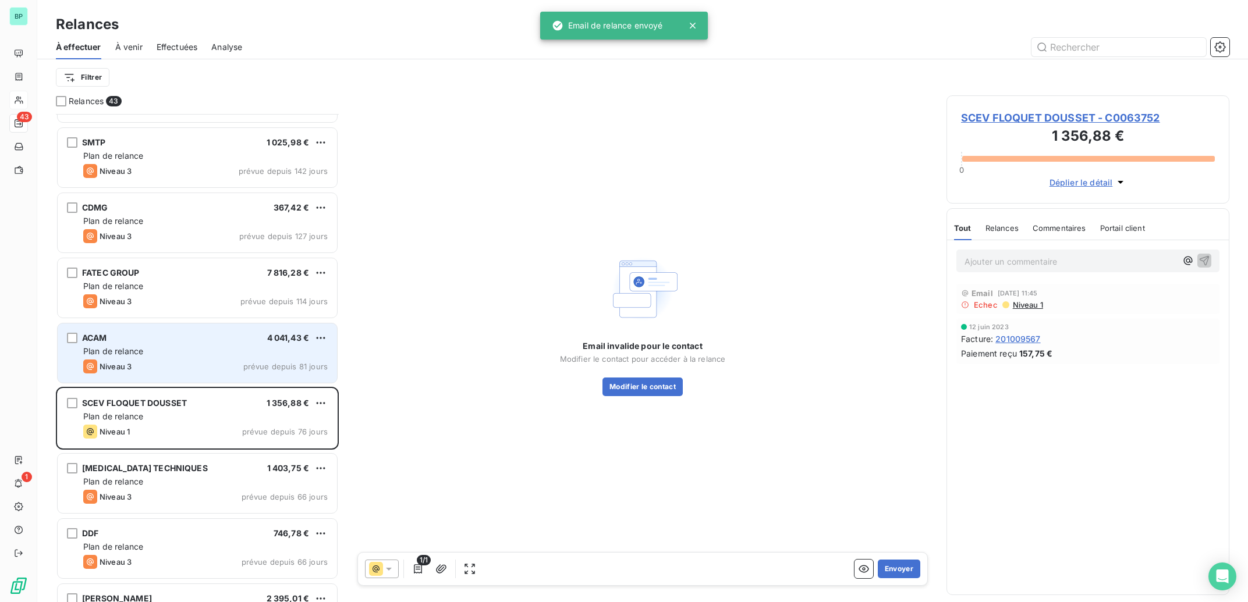
scroll to position [1755, 0]
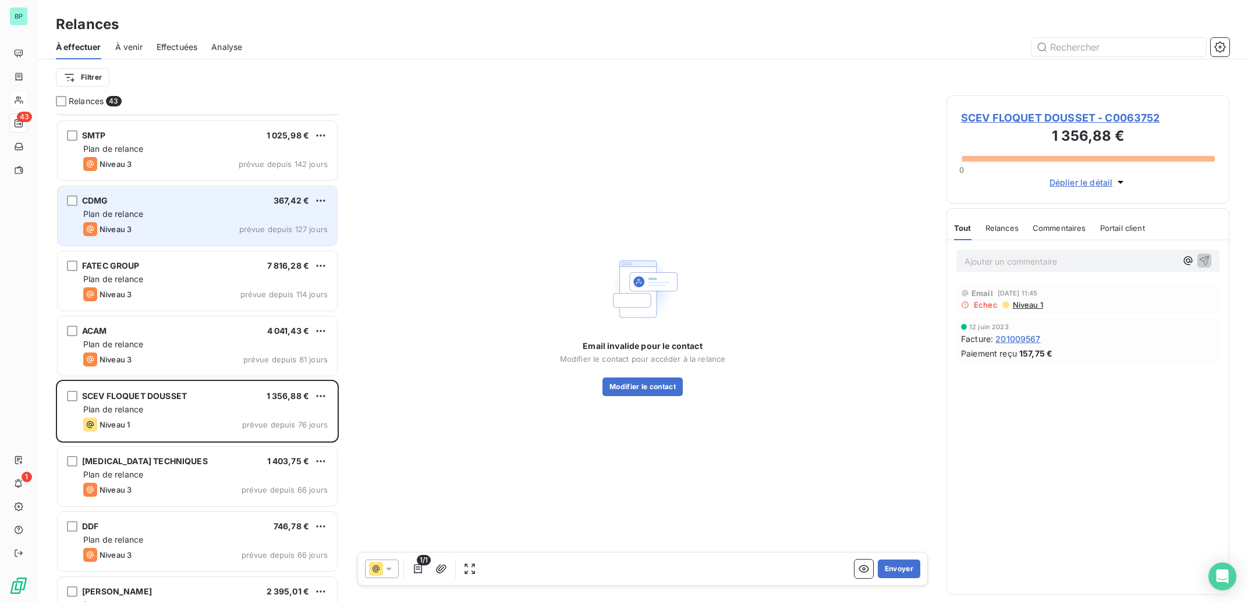
click at [187, 196] on div "CDMG 367,42 € Plan de relance Niveau 3 prévue depuis 127 jours" at bounding box center [197, 215] width 279 height 59
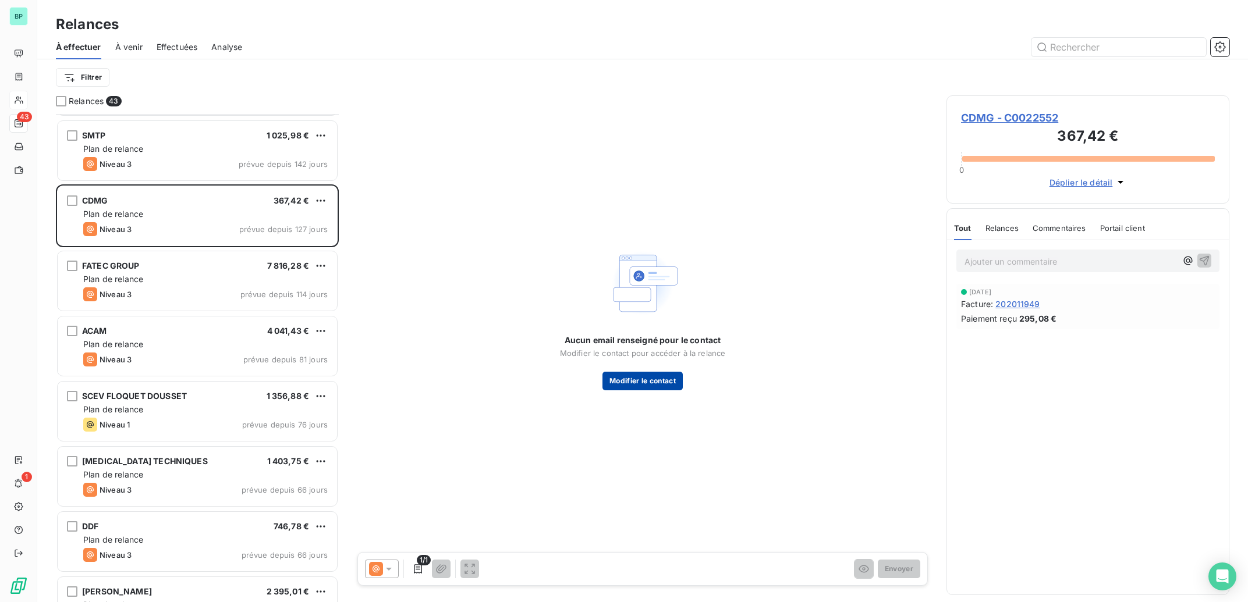
click at [629, 378] on button "Modifier le contact" at bounding box center [642, 381] width 80 height 19
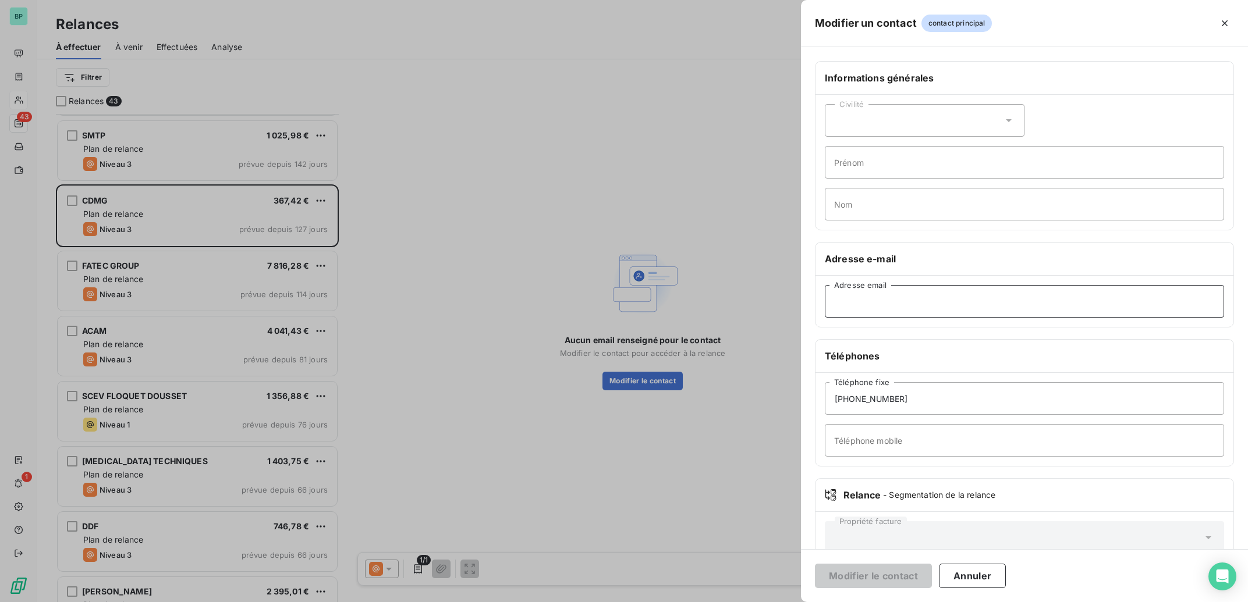
click at [899, 306] on input "Adresse email" at bounding box center [1024, 301] width 399 height 33
type input "d"
click at [505, 456] on div at bounding box center [624, 301] width 1248 height 602
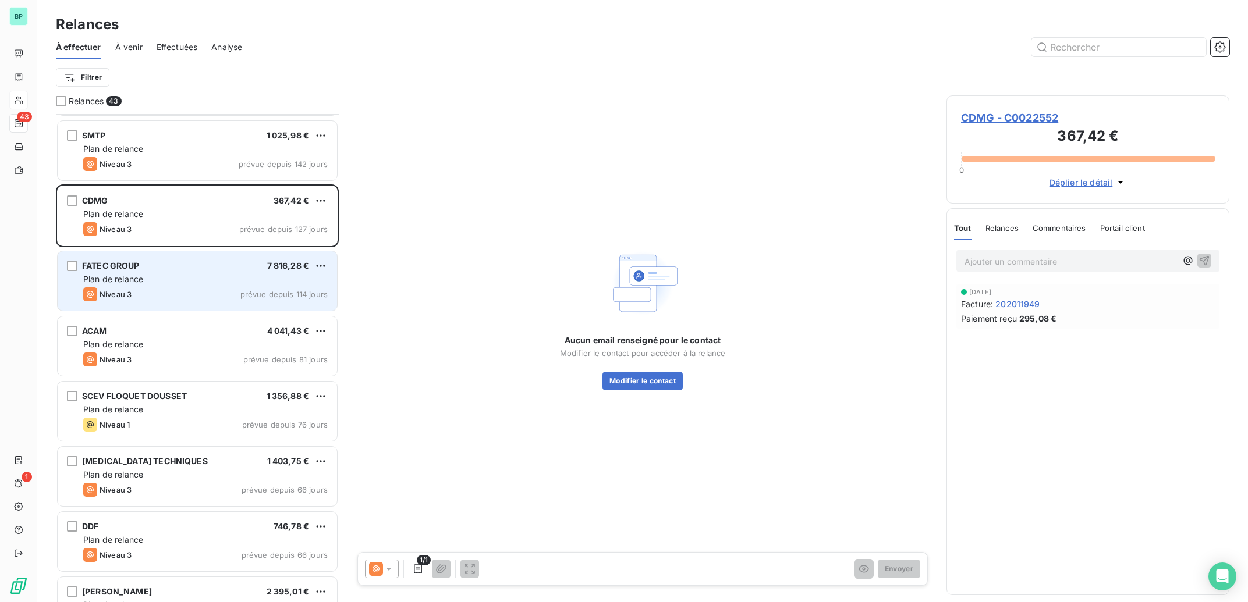
scroll to position [1989, 0]
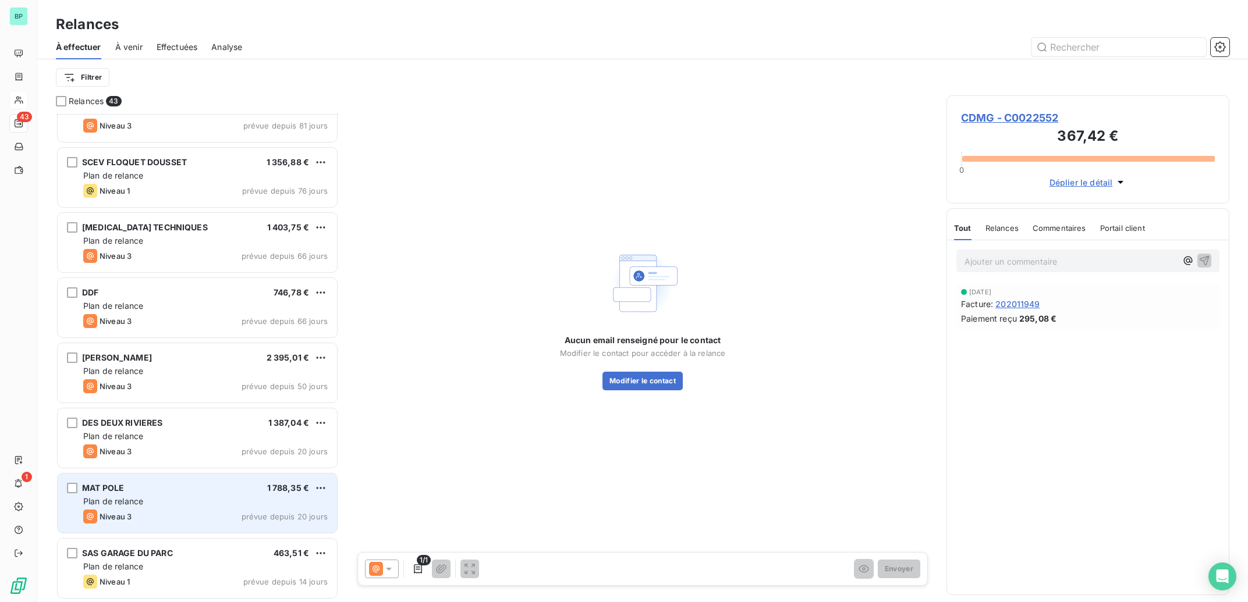
click at [236, 512] on div "Niveau 3 prévue depuis 20 jours" at bounding box center [205, 517] width 244 height 14
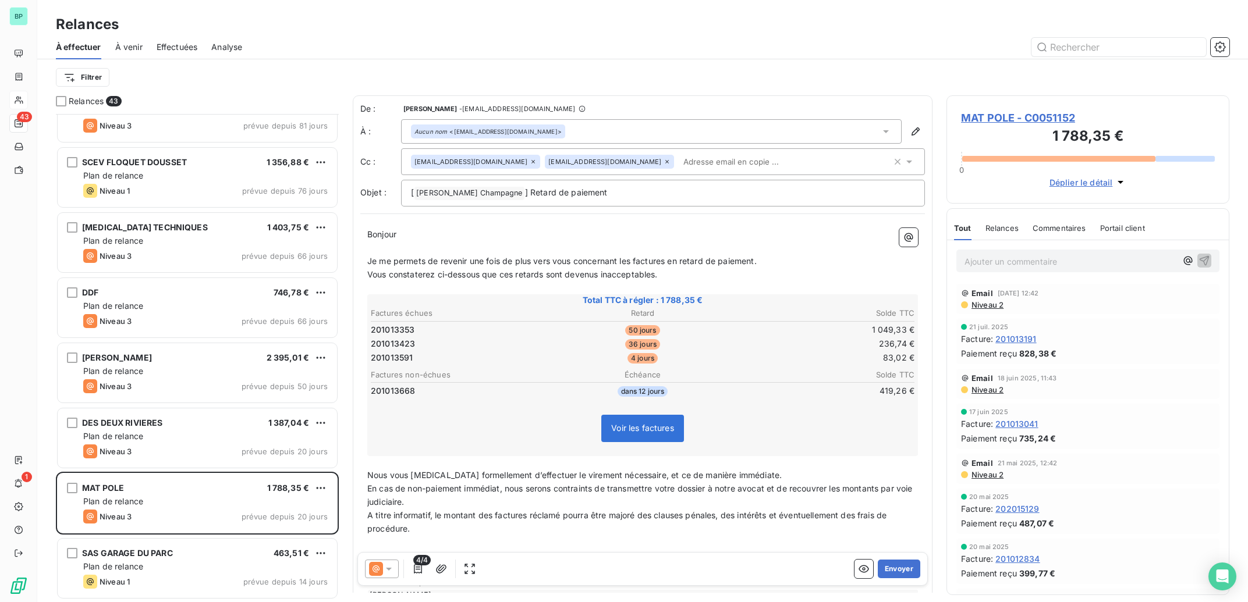
click at [993, 305] on span "Niveau 2" at bounding box center [986, 304] width 33 height 9
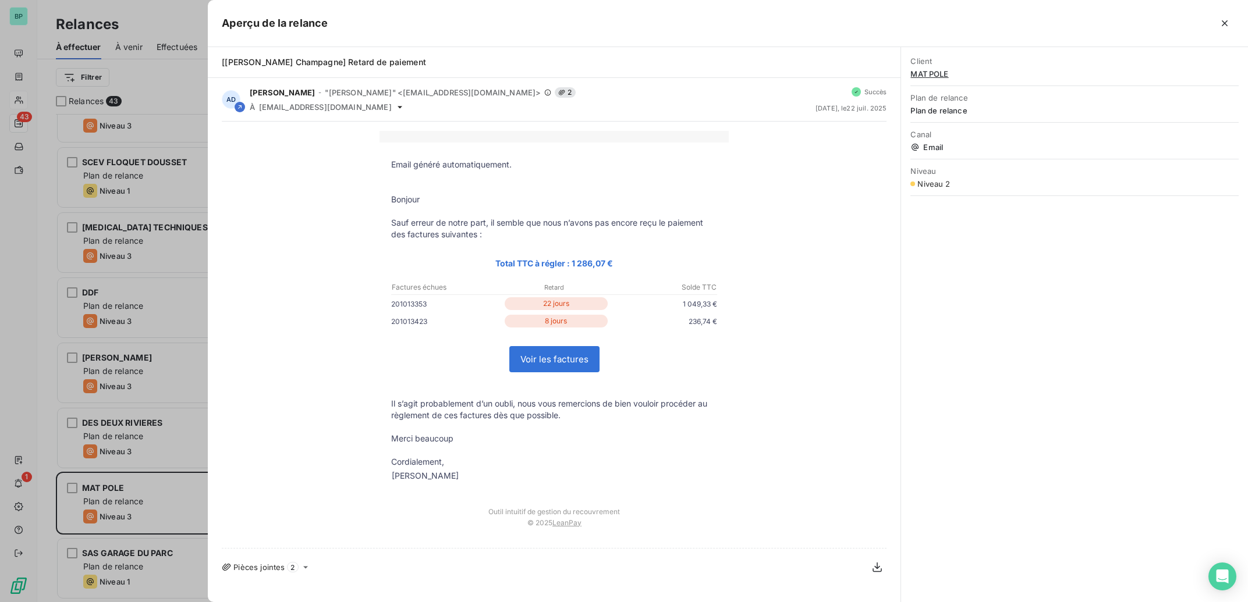
click at [174, 123] on div at bounding box center [624, 301] width 1248 height 602
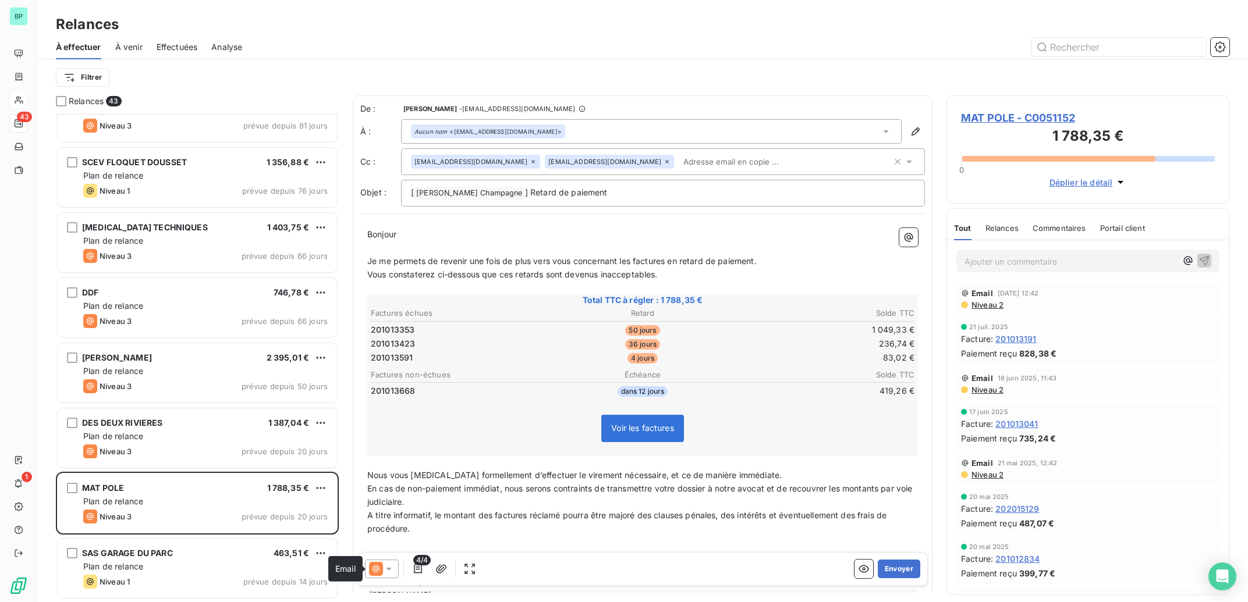
click at [379, 573] on icon at bounding box center [376, 569] width 14 height 14
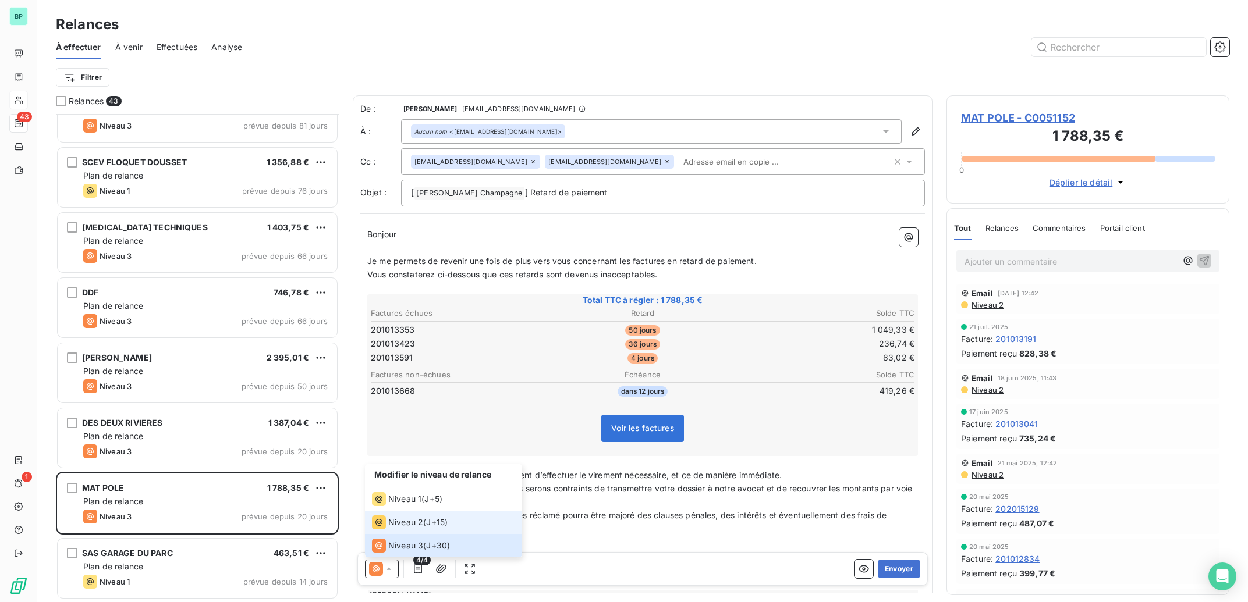
click at [400, 522] on span "Niveau 2" at bounding box center [405, 523] width 35 height 12
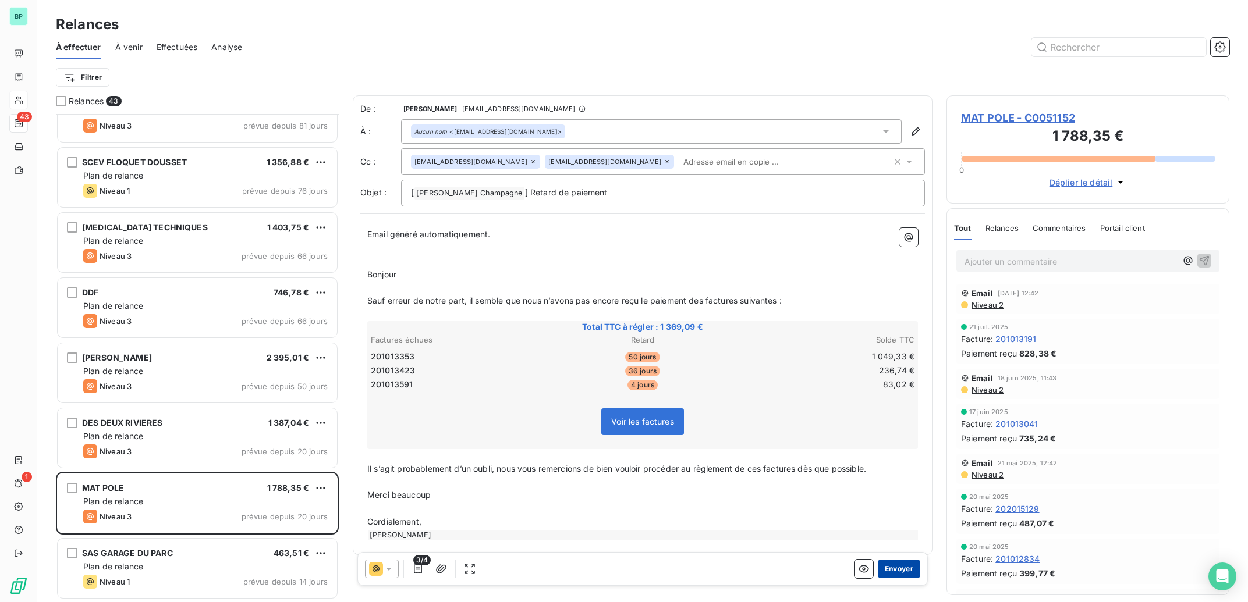
click at [887, 568] on button "Envoyer" at bounding box center [899, 569] width 42 height 19
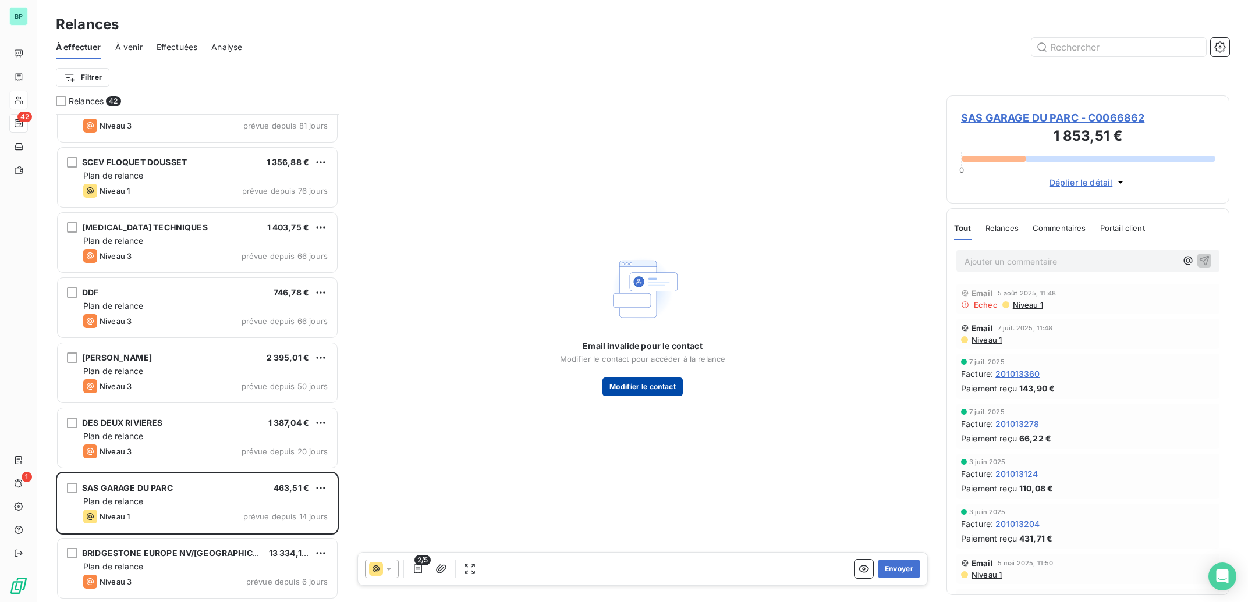
click at [644, 386] on button "Modifier le contact" at bounding box center [642, 387] width 80 height 19
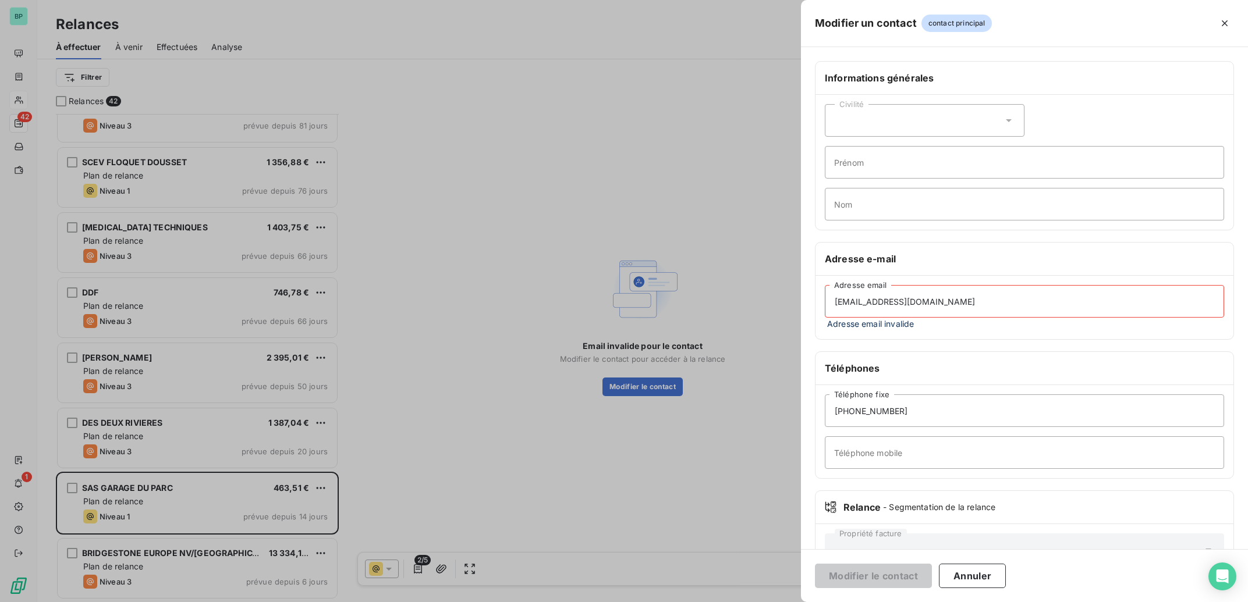
click at [733, 501] on div at bounding box center [624, 301] width 1248 height 602
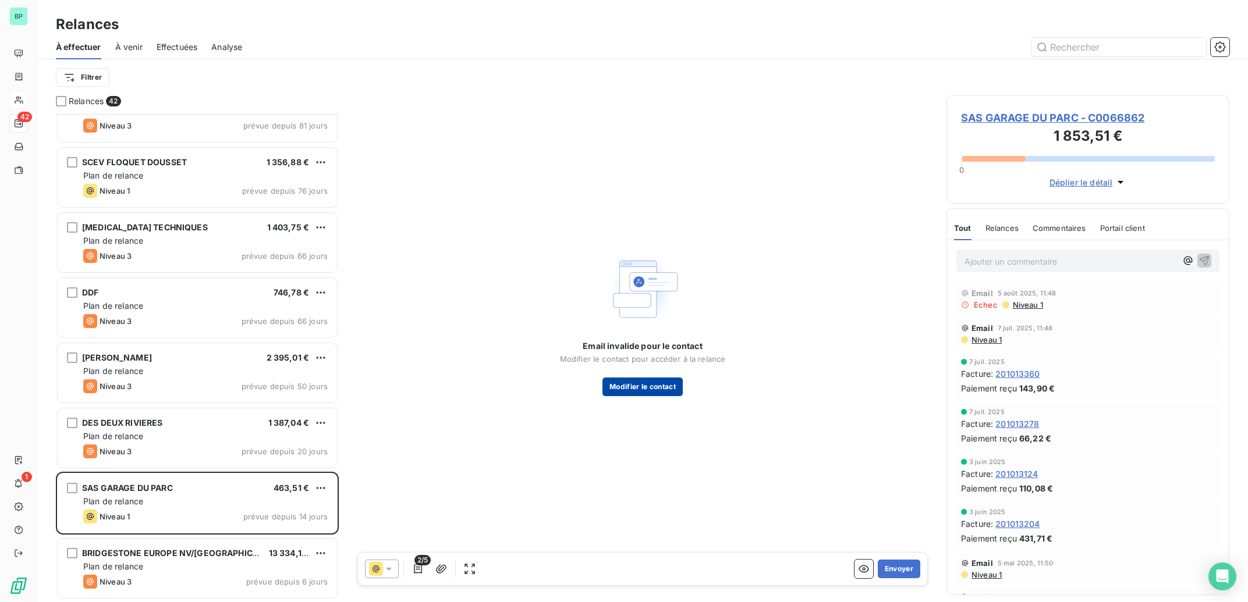
click at [632, 385] on button "Modifier le contact" at bounding box center [642, 387] width 80 height 19
type input "[EMAIL_ADDRESS][DOMAIN_NAME]"
type input "[PHONE_NUMBER]"
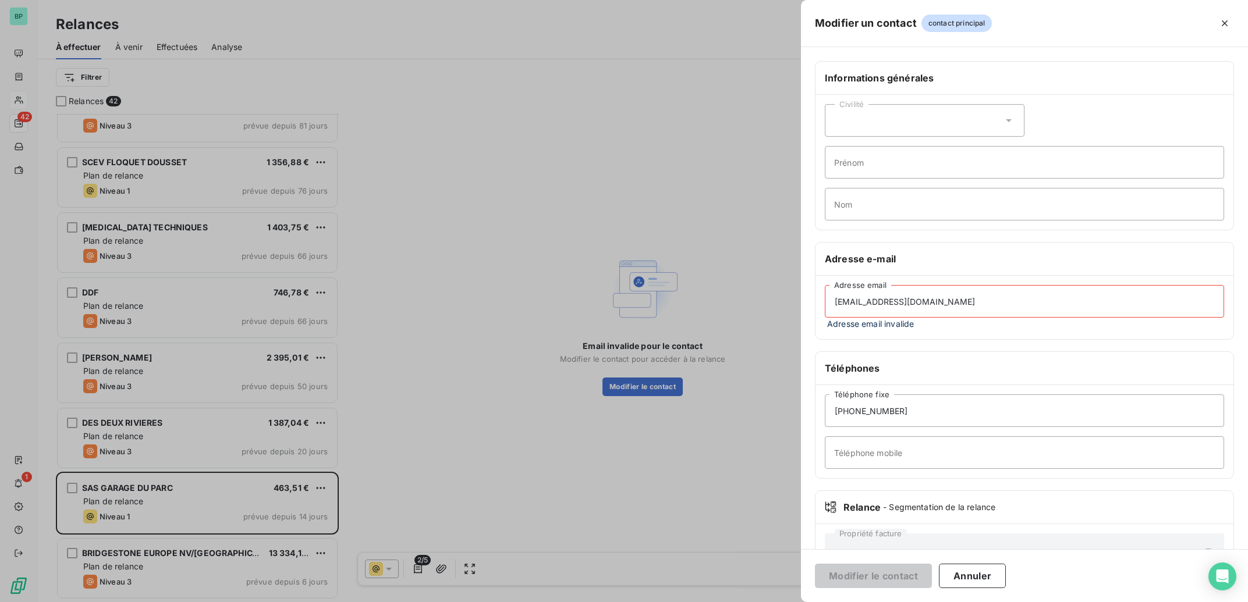
drag, startPoint x: 995, startPoint y: 301, endPoint x: 689, endPoint y: 292, distance: 305.7
click at [689, 602] on div "Modifier un contact contact principal Informations générales Civilité Prénom No…" at bounding box center [624, 602] width 1248 height 0
drag, startPoint x: 977, startPoint y: 300, endPoint x: 681, endPoint y: 301, distance: 295.7
click at [825, 301] on input "[EMAIL_ADDRESS][DOMAIN_NAME]" at bounding box center [1024, 301] width 399 height 33
paste input "renault@garageduparc-reims"
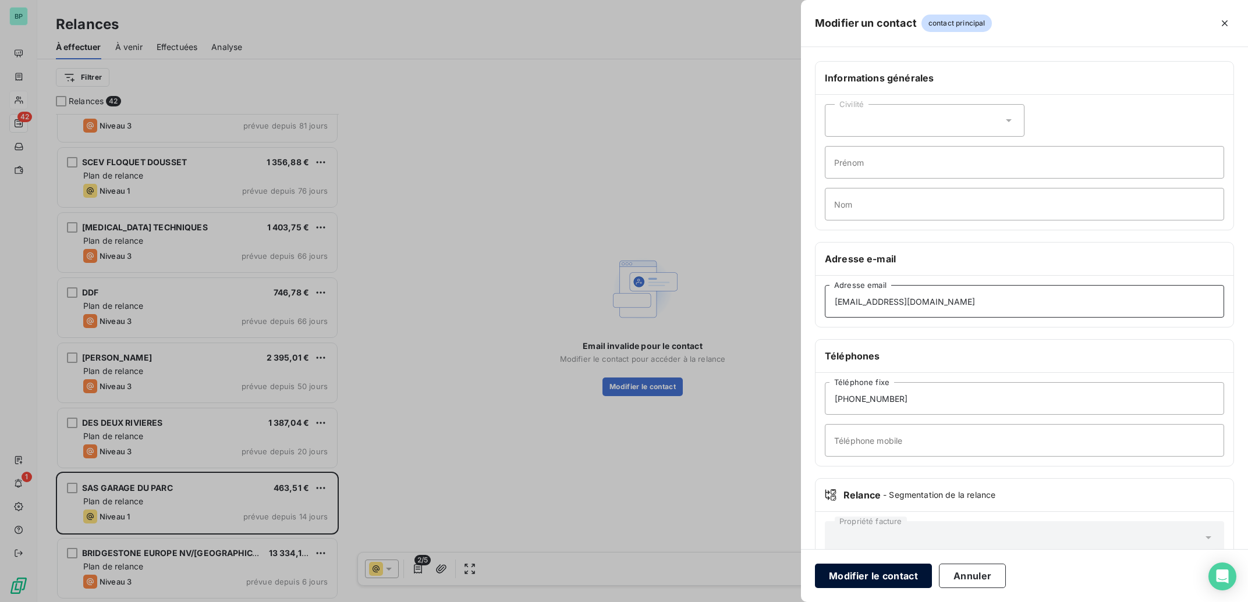
type input "[EMAIL_ADDRESS][DOMAIN_NAME]"
click at [879, 576] on button "Modifier le contact" at bounding box center [873, 576] width 117 height 24
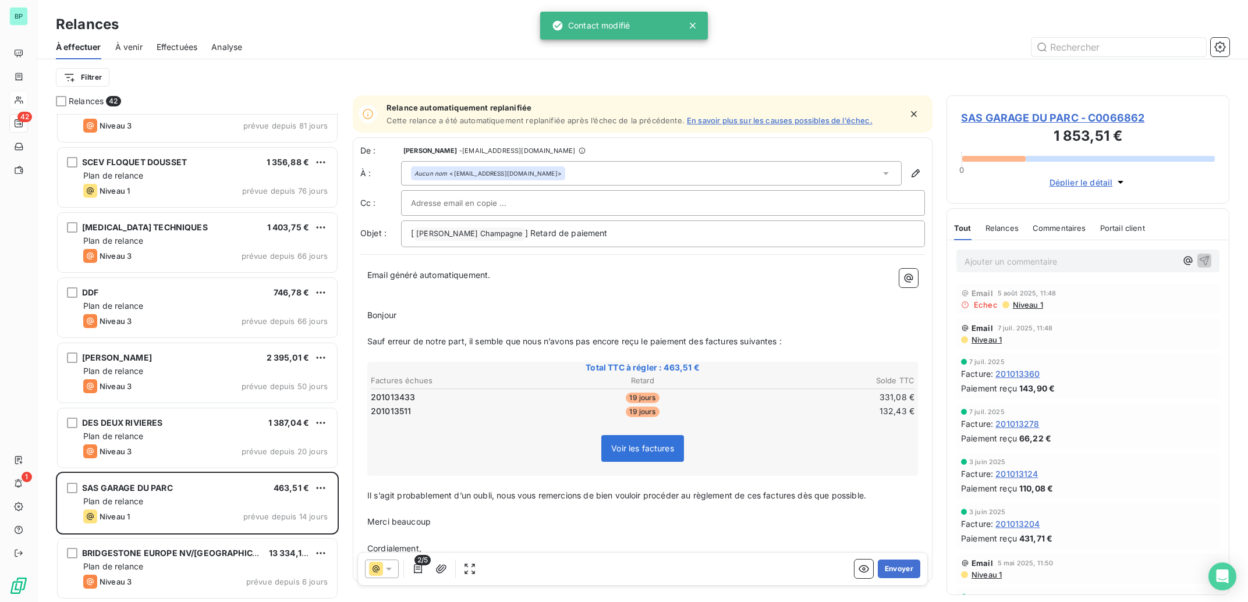
click at [1005, 260] on p "Ajouter un commentaire ﻿" at bounding box center [1070, 261] width 212 height 15
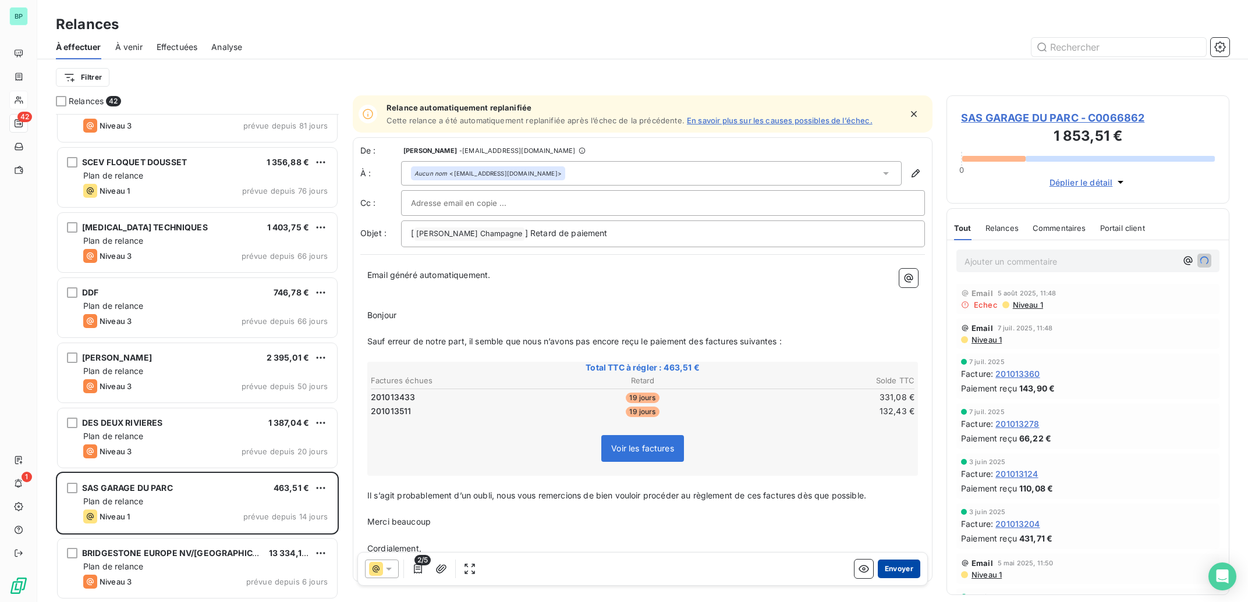
click at [885, 573] on button "Envoyer" at bounding box center [899, 569] width 42 height 19
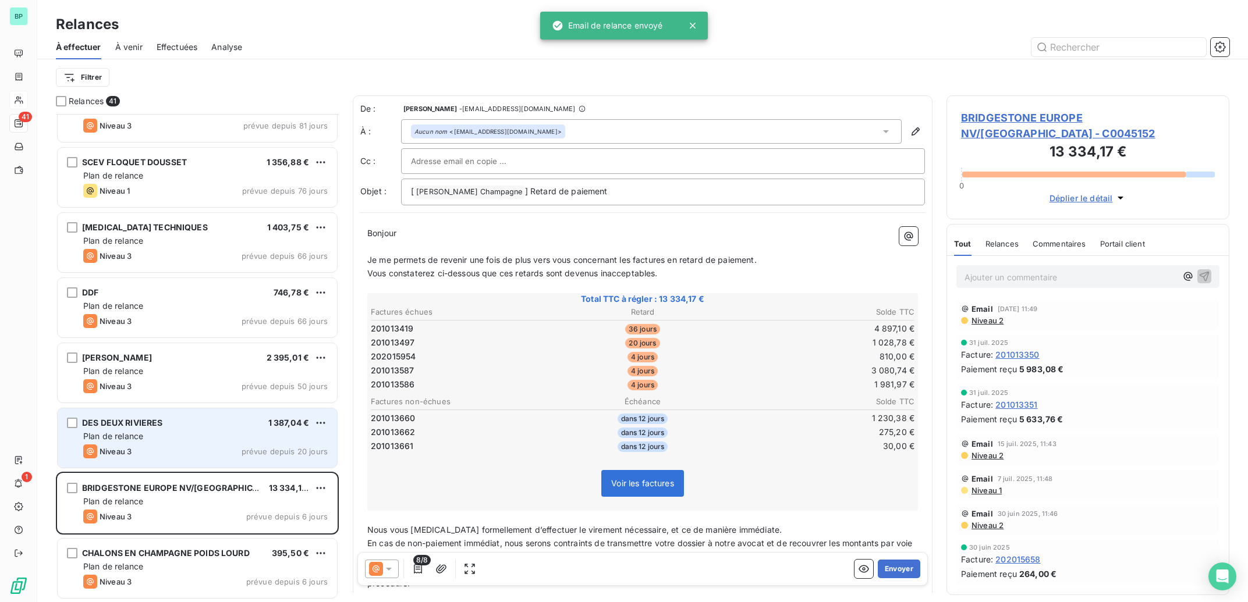
scroll to position [2048, 0]
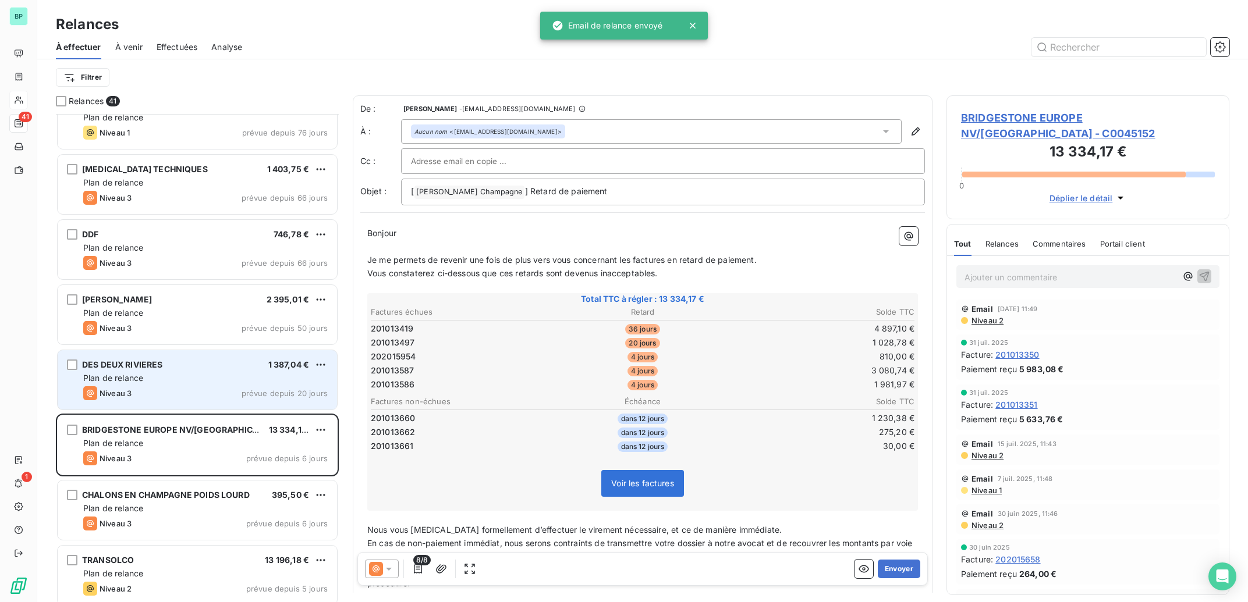
click at [212, 378] on div "Plan de relance" at bounding box center [205, 379] width 244 height 12
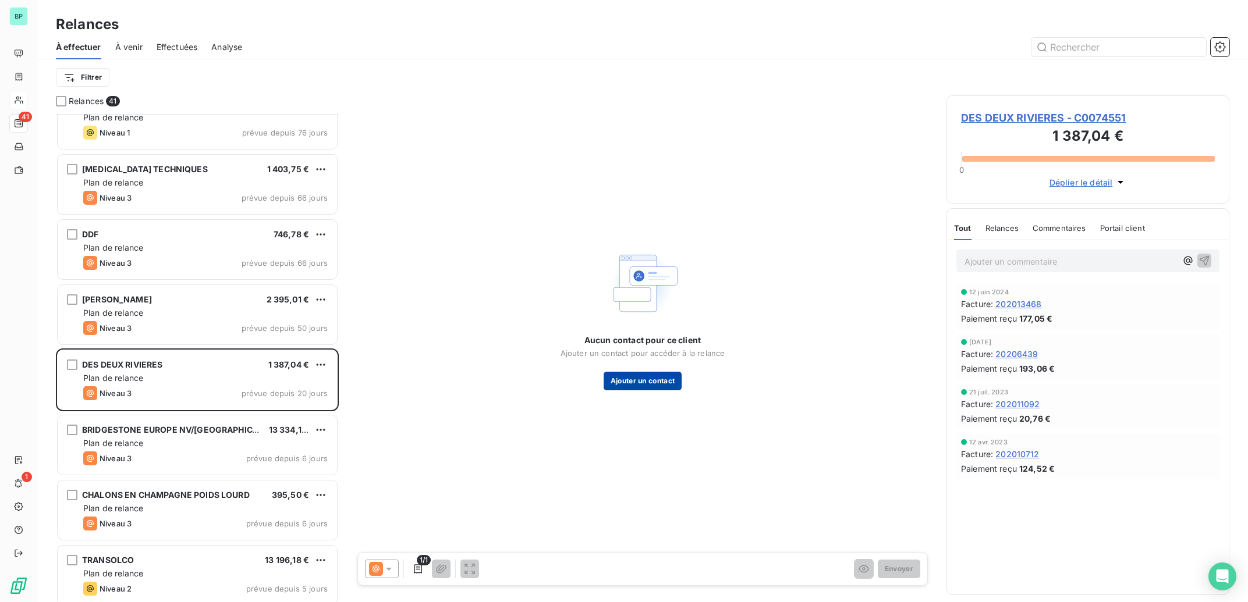
click at [657, 382] on button "Ajouter un contact" at bounding box center [643, 381] width 79 height 19
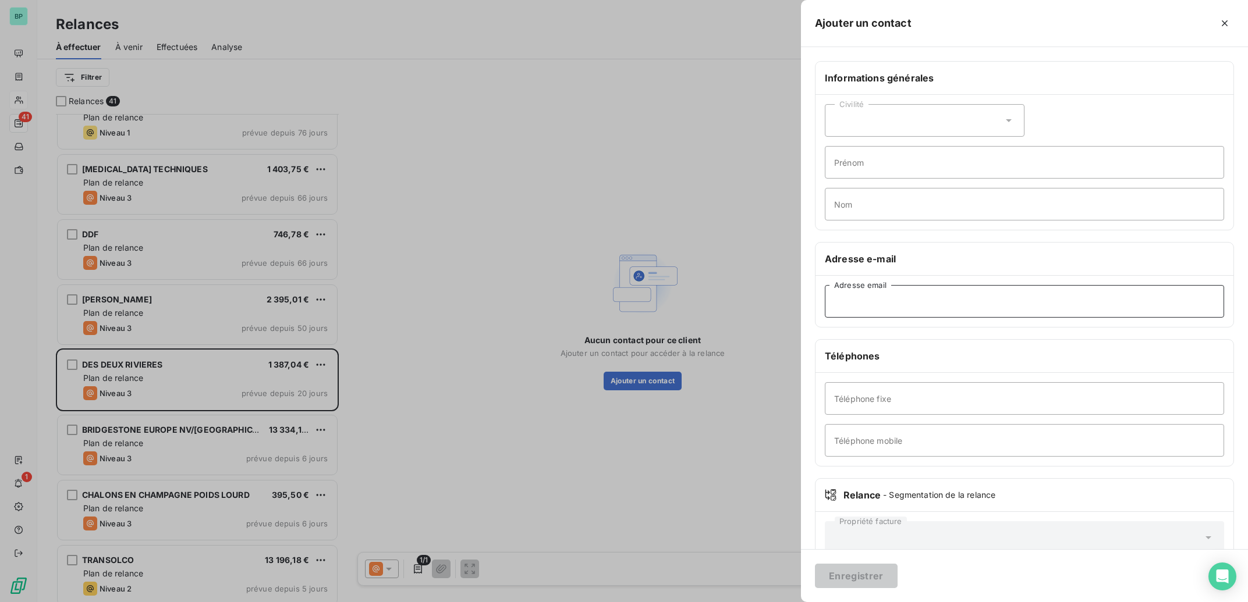
click at [888, 303] on input "Adresse email" at bounding box center [1024, 301] width 399 height 33
paste input "[EMAIL_ADDRESS][DOMAIN_NAME]"
type input "[EMAIL_ADDRESS][DOMAIN_NAME]"
click at [849, 574] on button "Enregistrer" at bounding box center [856, 576] width 83 height 24
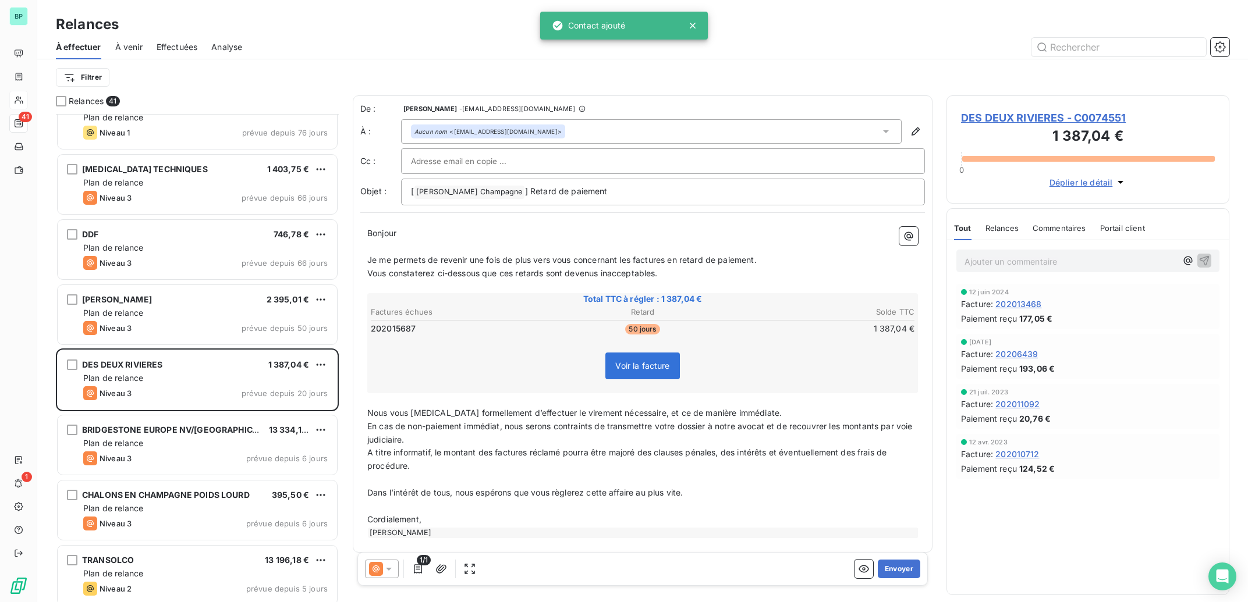
click at [1014, 119] on span "DES DEUX RIVIERES - C0074551" at bounding box center [1088, 118] width 254 height 16
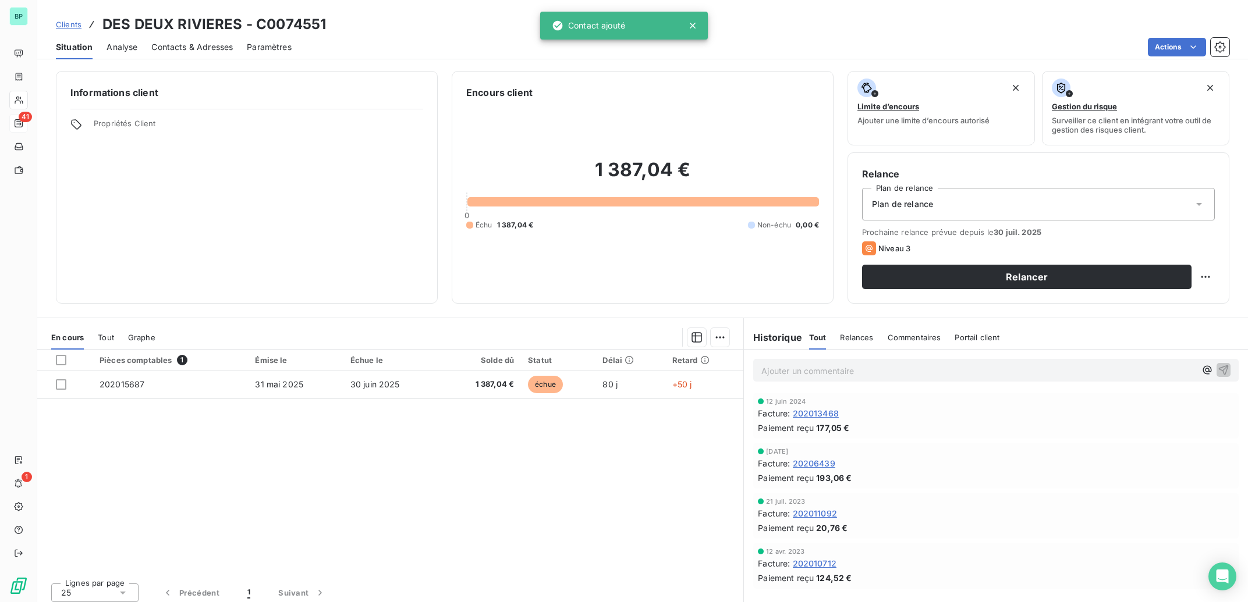
click at [222, 48] on span "Contacts & Adresses" at bounding box center [191, 47] width 81 height 12
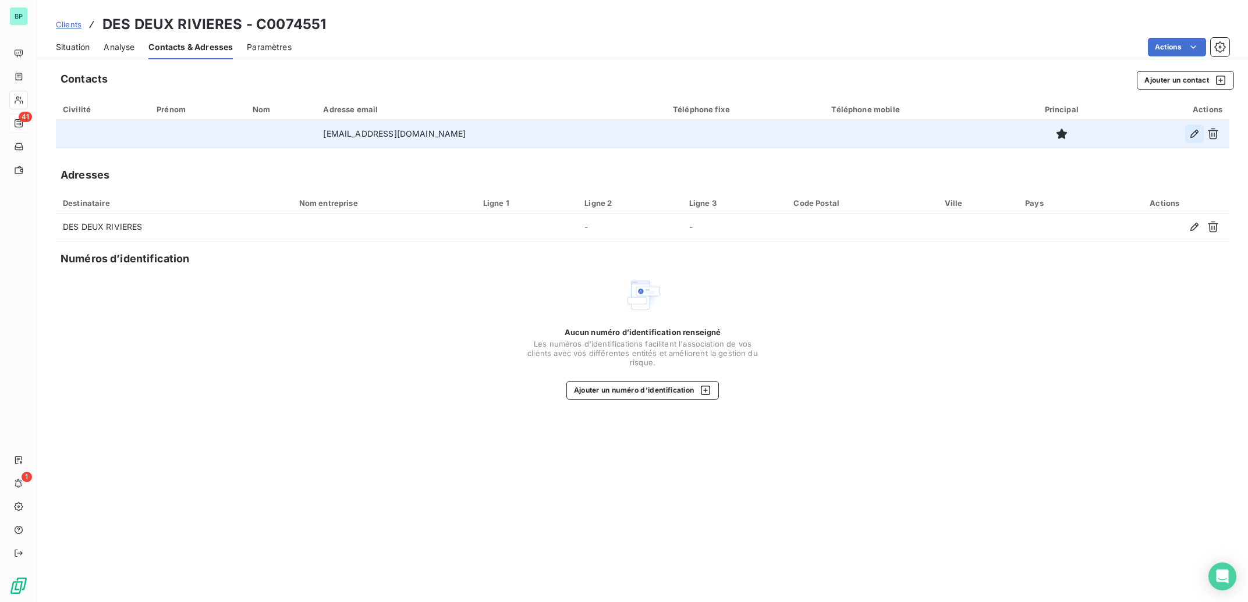
click at [1194, 134] on icon "button" at bounding box center [1195, 134] width 12 height 12
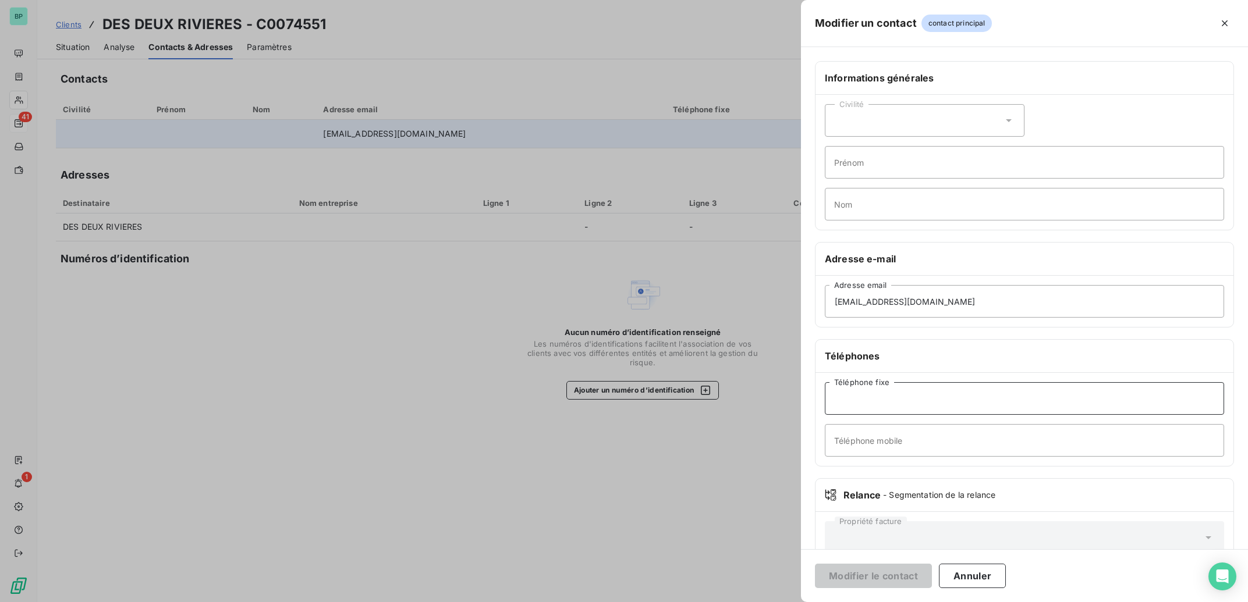
drag, startPoint x: 877, startPoint y: 398, endPoint x: 952, endPoint y: 444, distance: 88.8
click at [878, 397] on input "Téléphone fixe" at bounding box center [1024, 398] width 399 height 33
paste input "06 73 48 12 93"
type input "06 73 48 12 93"
click at [895, 581] on button "Modifier le contact" at bounding box center [873, 576] width 117 height 24
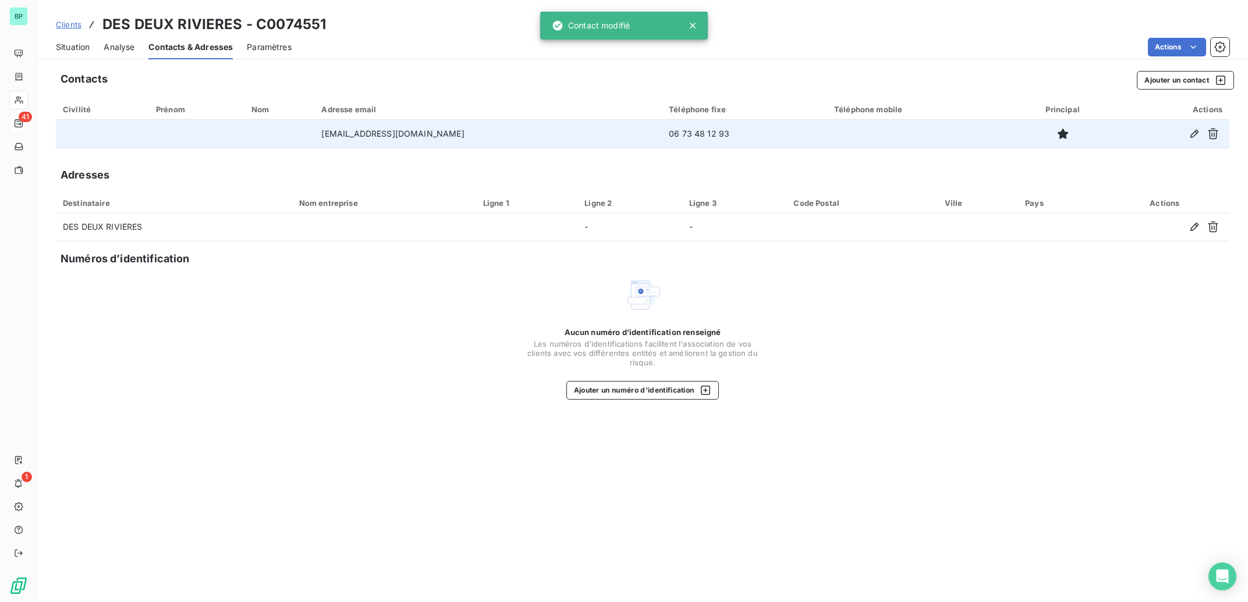
click at [80, 50] on span "Situation" at bounding box center [73, 47] width 34 height 12
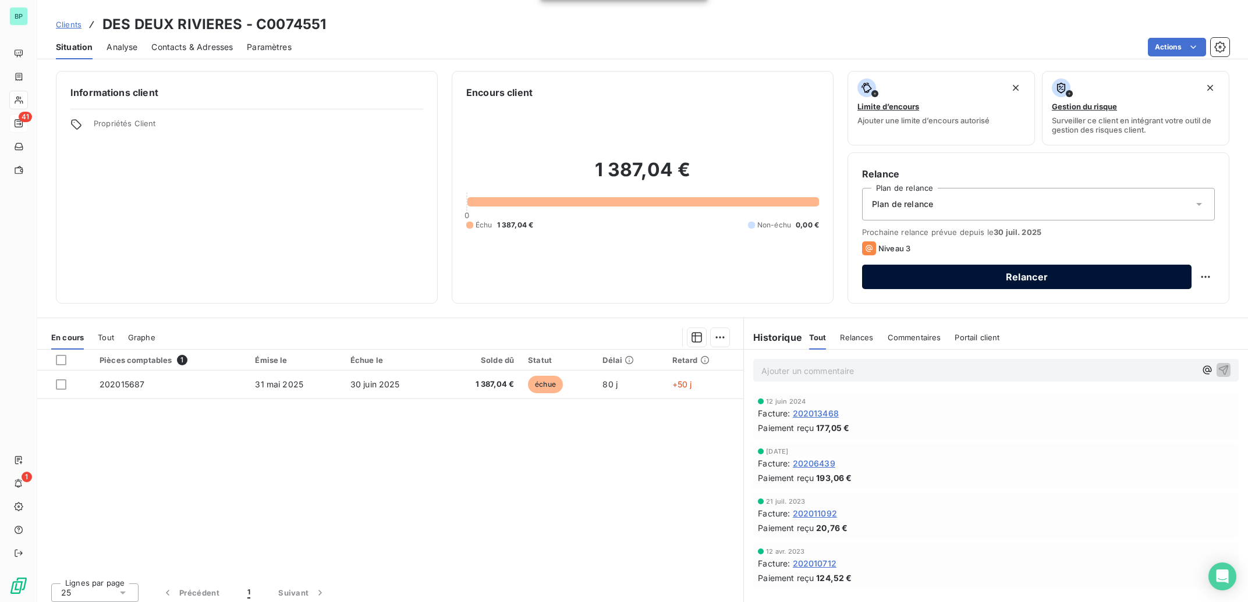
click at [954, 280] on button "Relancer" at bounding box center [1026, 277] width 329 height 24
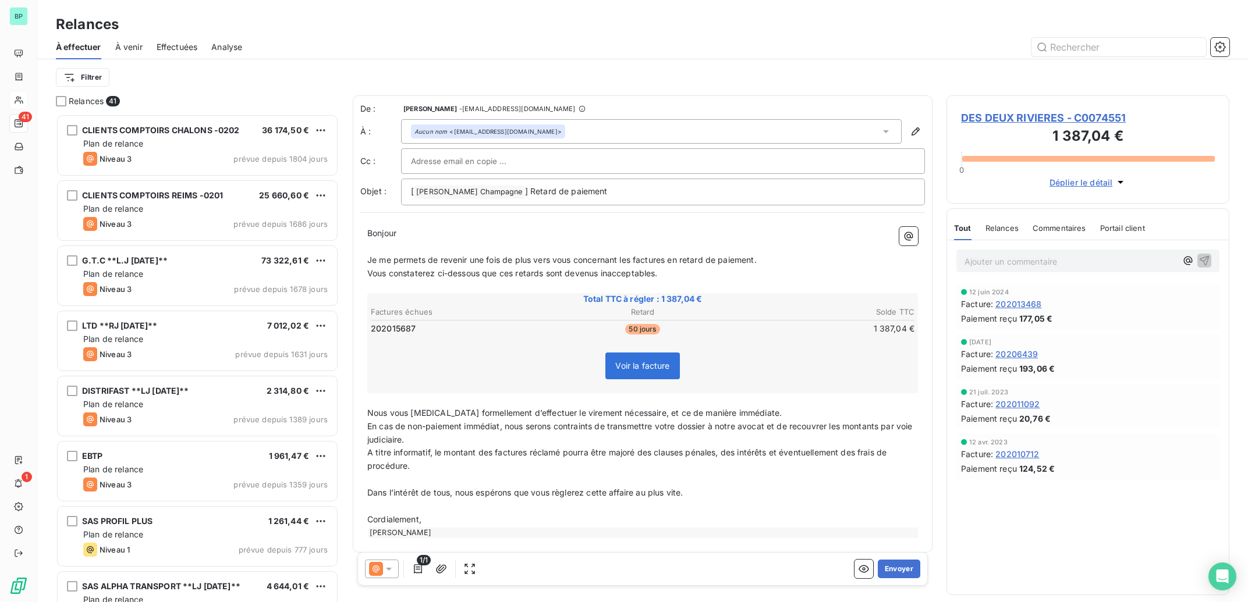
scroll to position [477, 271]
click at [388, 563] on icon at bounding box center [389, 569] width 12 height 12
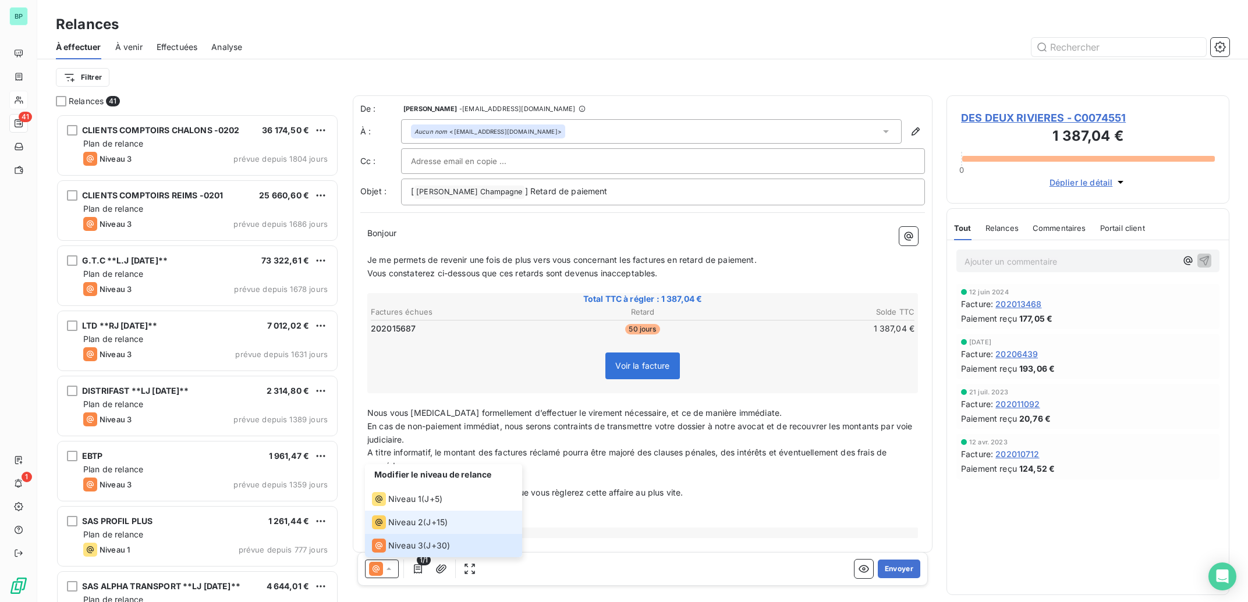
click at [401, 523] on span "Niveau 2" at bounding box center [405, 523] width 35 height 12
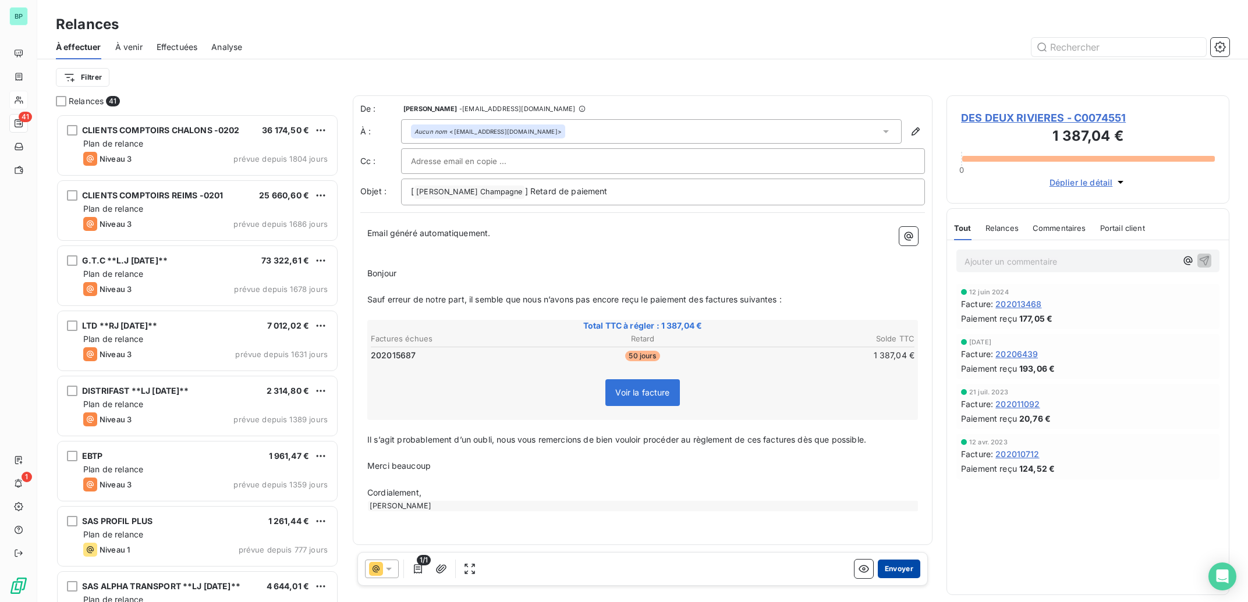
click at [904, 566] on button "Envoyer" at bounding box center [899, 569] width 42 height 19
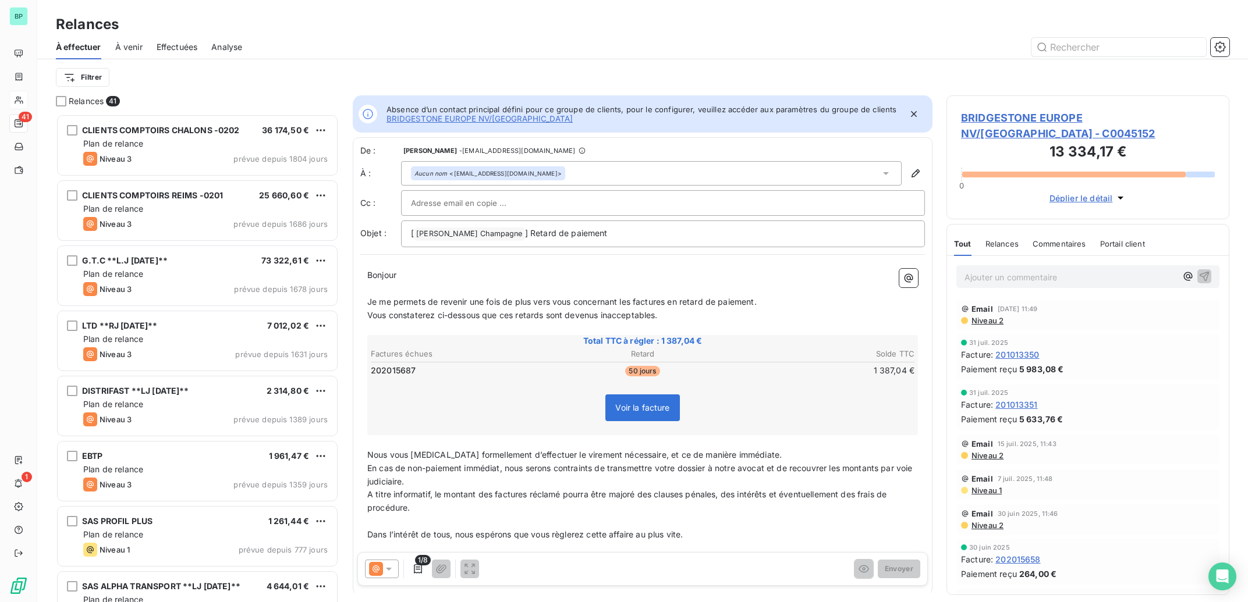
scroll to position [1, 1]
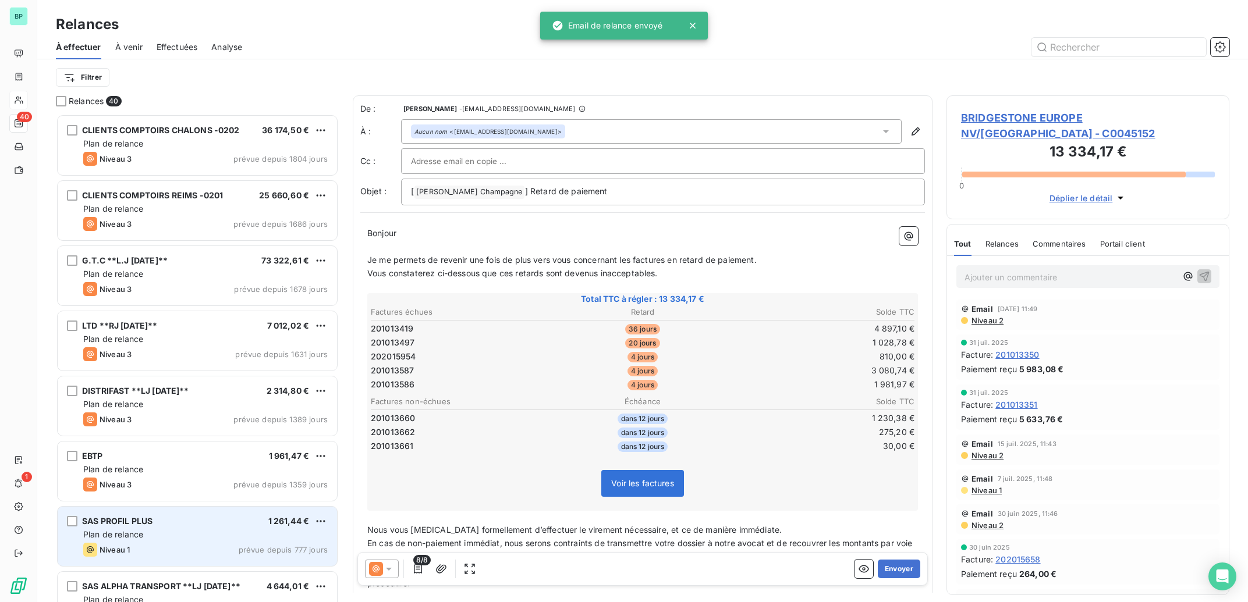
click at [241, 523] on div "SAS PROFIL PLUS 1 261,44 €" at bounding box center [205, 521] width 244 height 10
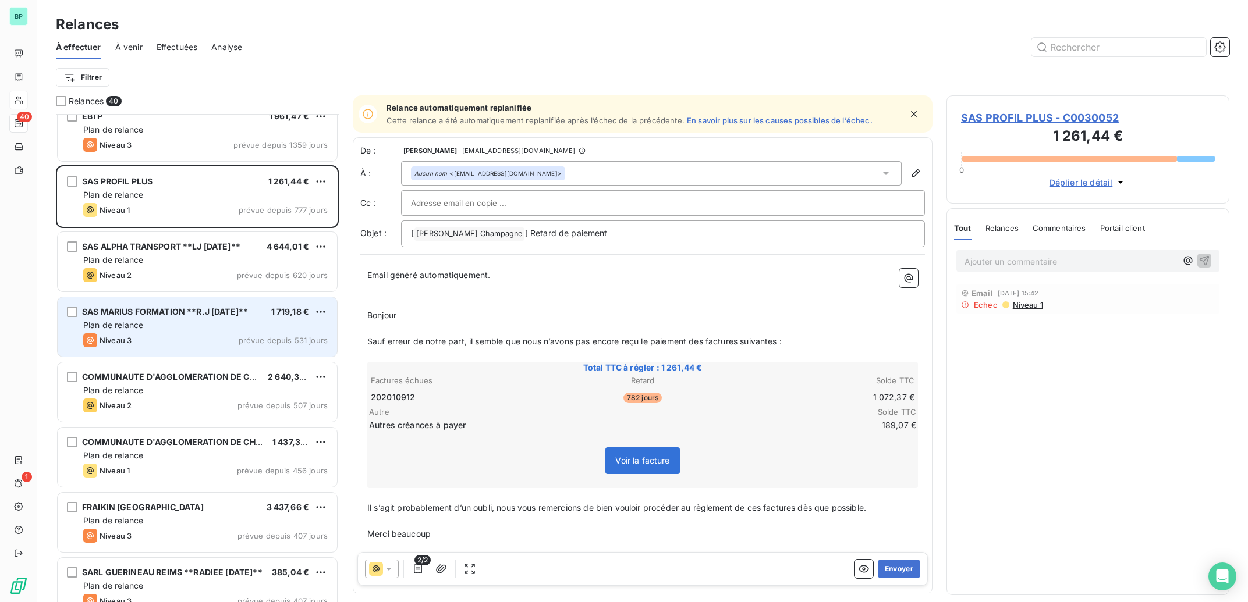
scroll to position [352, 0]
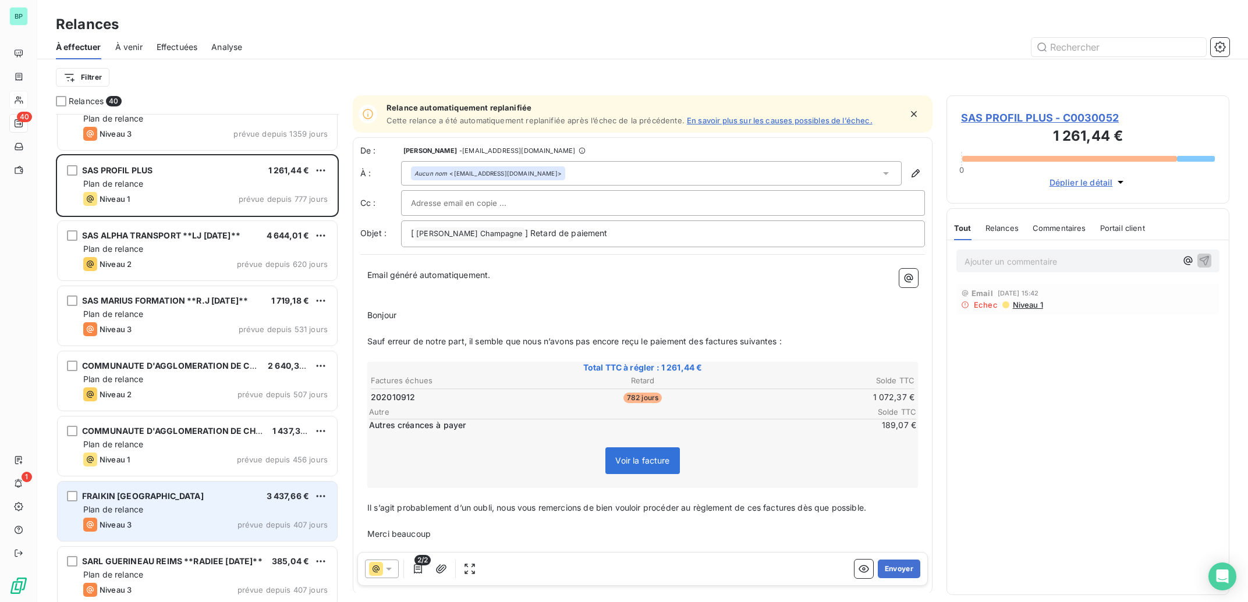
click at [221, 513] on div "Plan de relance" at bounding box center [205, 510] width 244 height 12
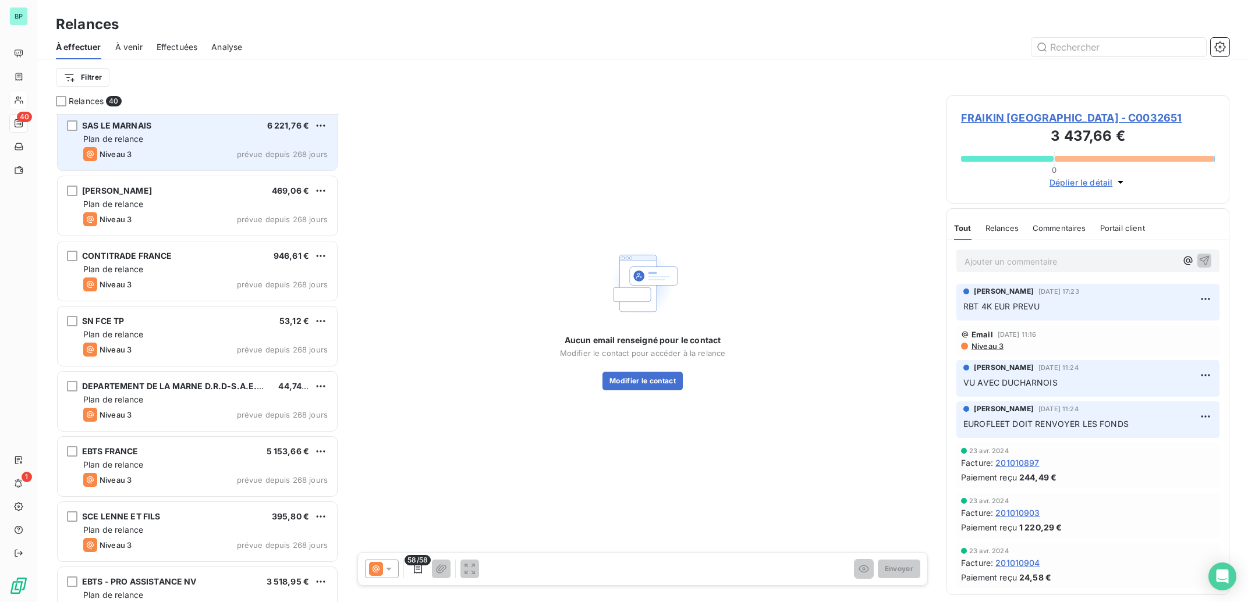
scroll to position [995, 0]
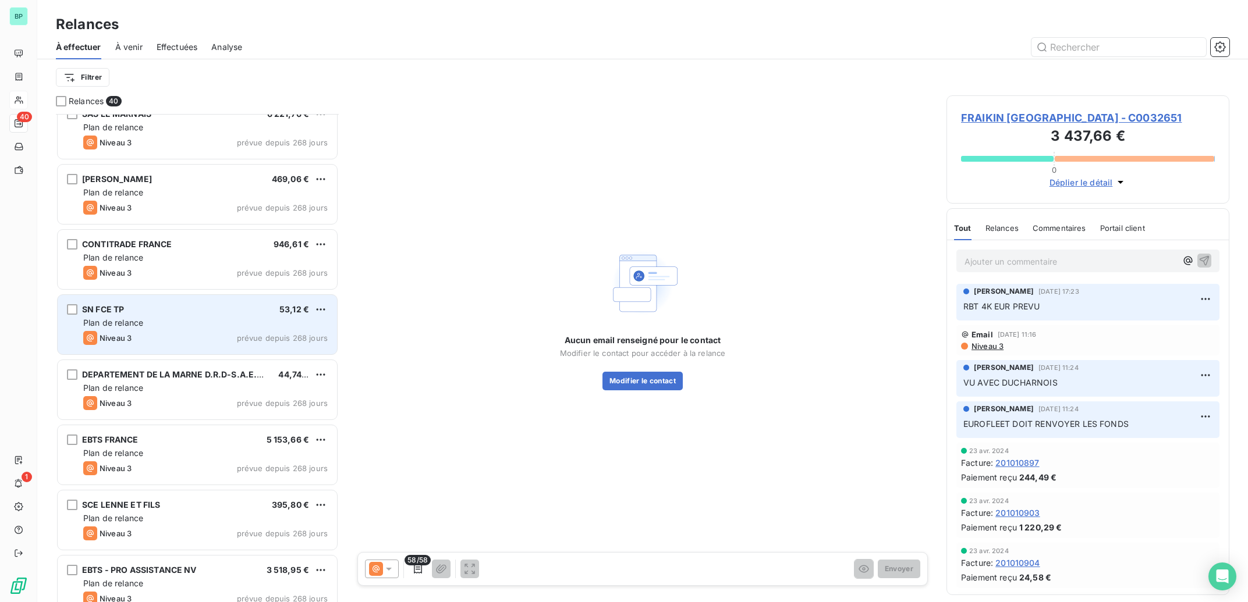
click at [191, 324] on div "Plan de relance" at bounding box center [205, 323] width 244 height 12
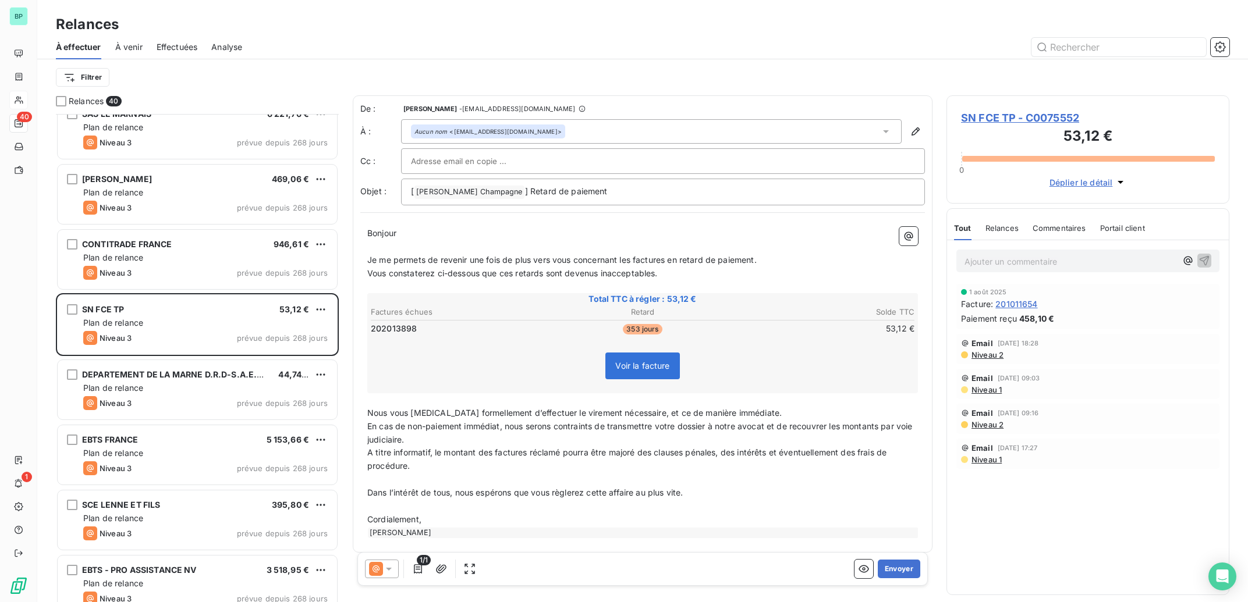
click at [378, 569] on icon at bounding box center [376, 569] width 14 height 14
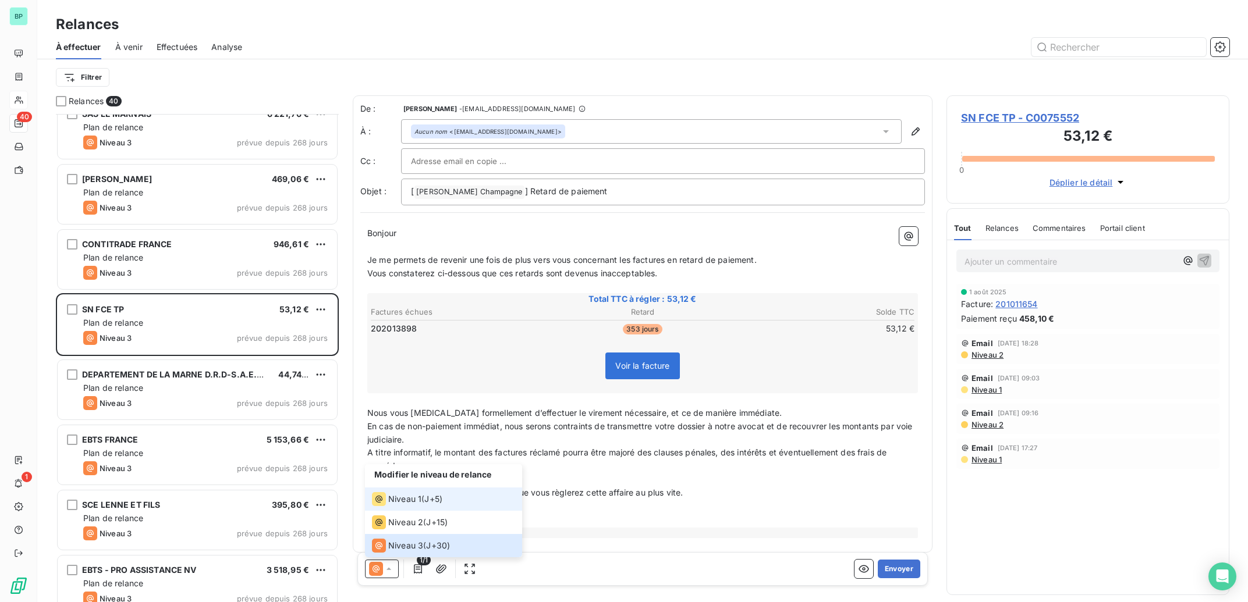
click at [399, 500] on span "Niveau 1" at bounding box center [404, 500] width 33 height 12
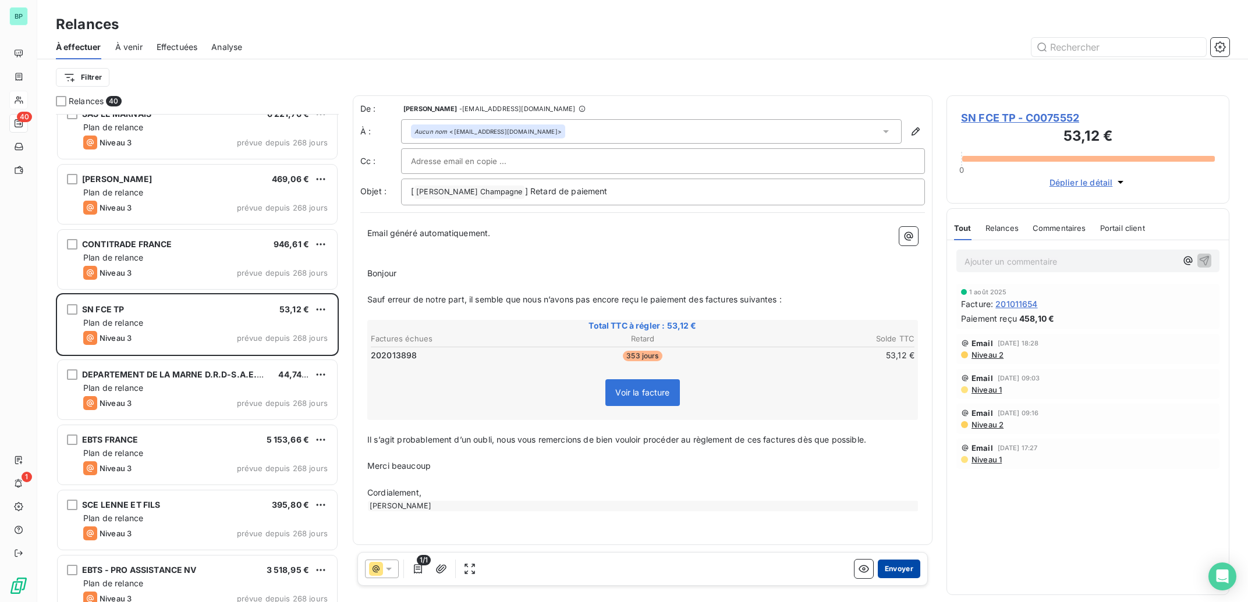
click at [902, 567] on button "Envoyer" at bounding box center [899, 569] width 42 height 19
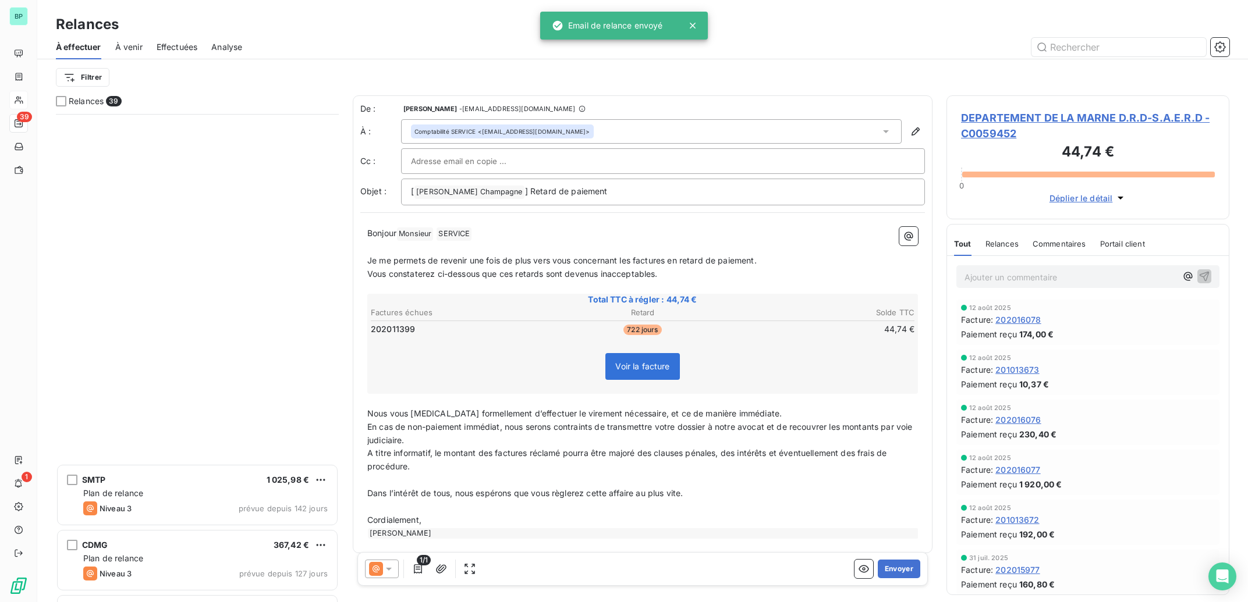
scroll to position [1814, 0]
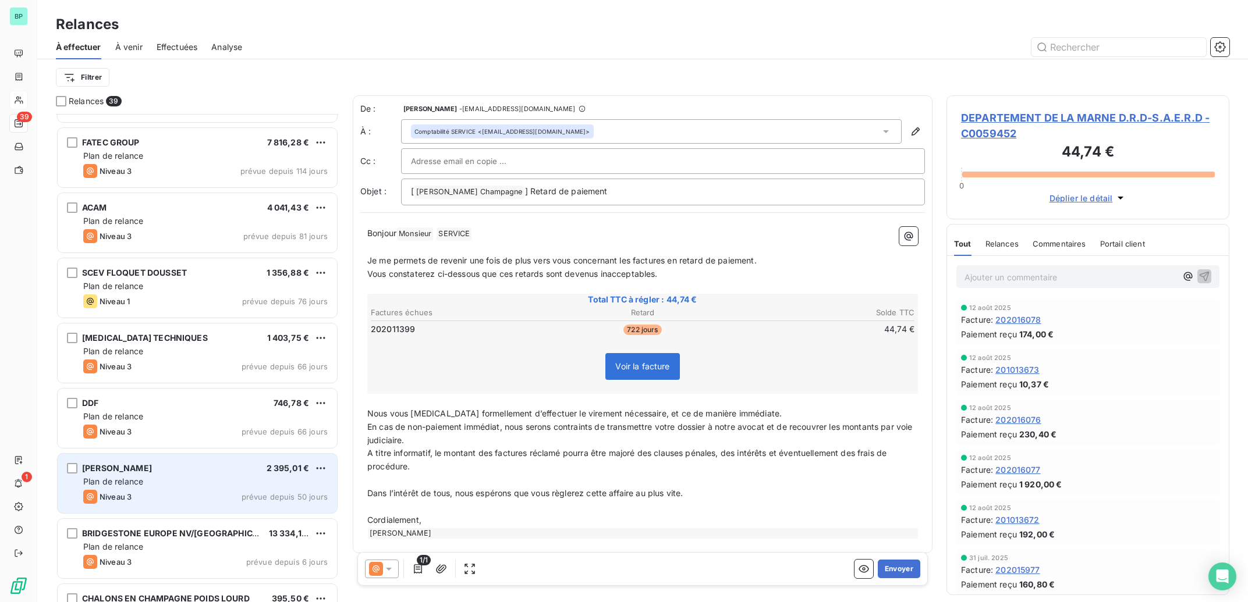
click at [235, 483] on div "Plan de relance" at bounding box center [205, 482] width 244 height 12
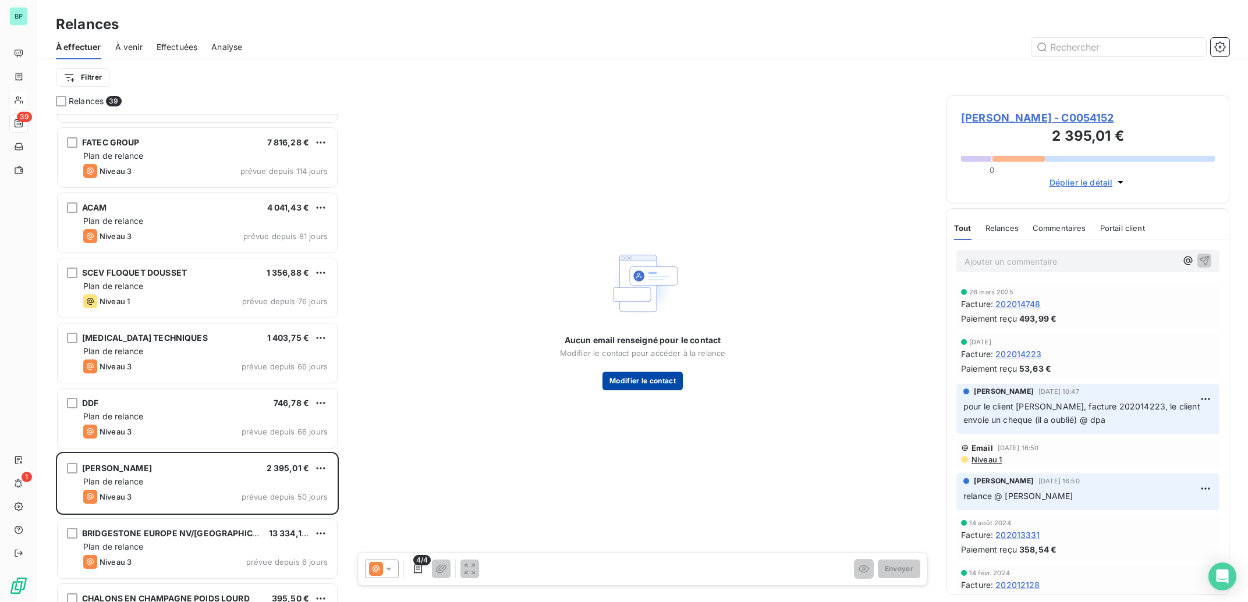
click at [652, 379] on button "Modifier le contact" at bounding box center [642, 381] width 80 height 19
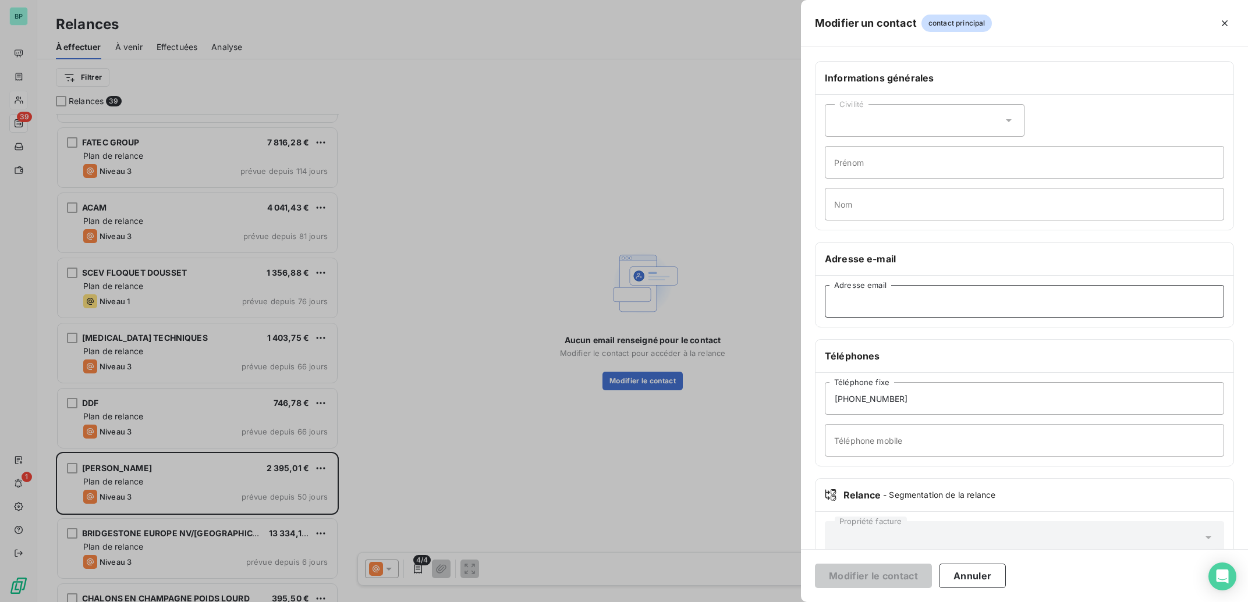
click at [843, 306] on input "Adresse email" at bounding box center [1024, 301] width 399 height 33
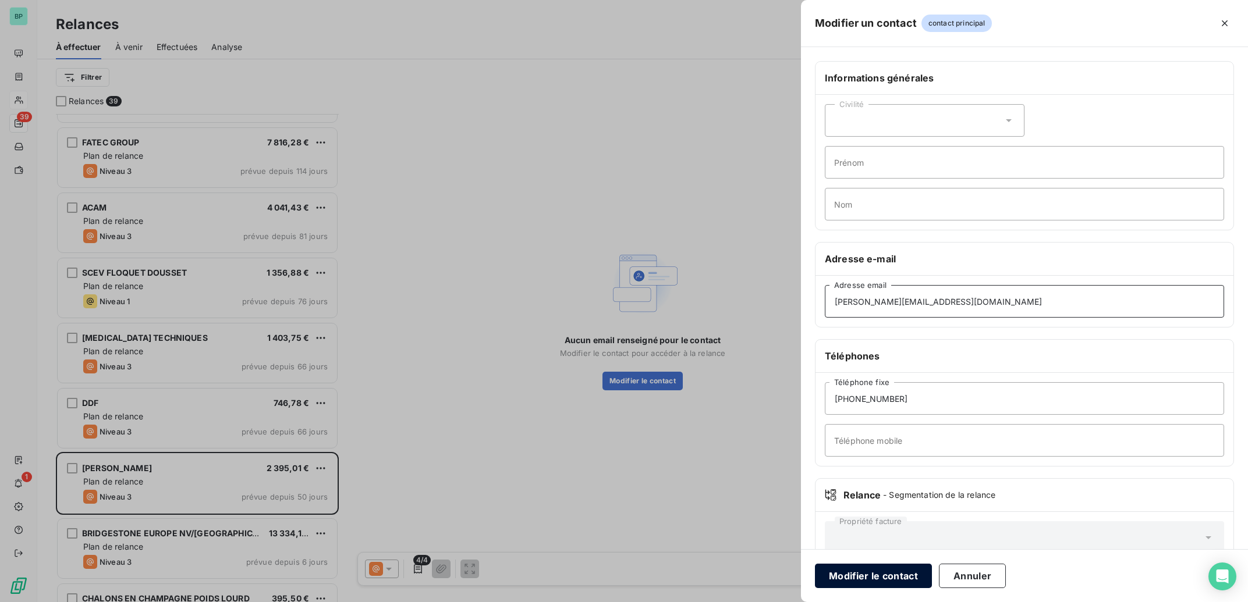
type input "[PERSON_NAME][EMAIL_ADDRESS][DOMAIN_NAME]"
click at [868, 576] on button "Modifier le contact" at bounding box center [873, 576] width 117 height 24
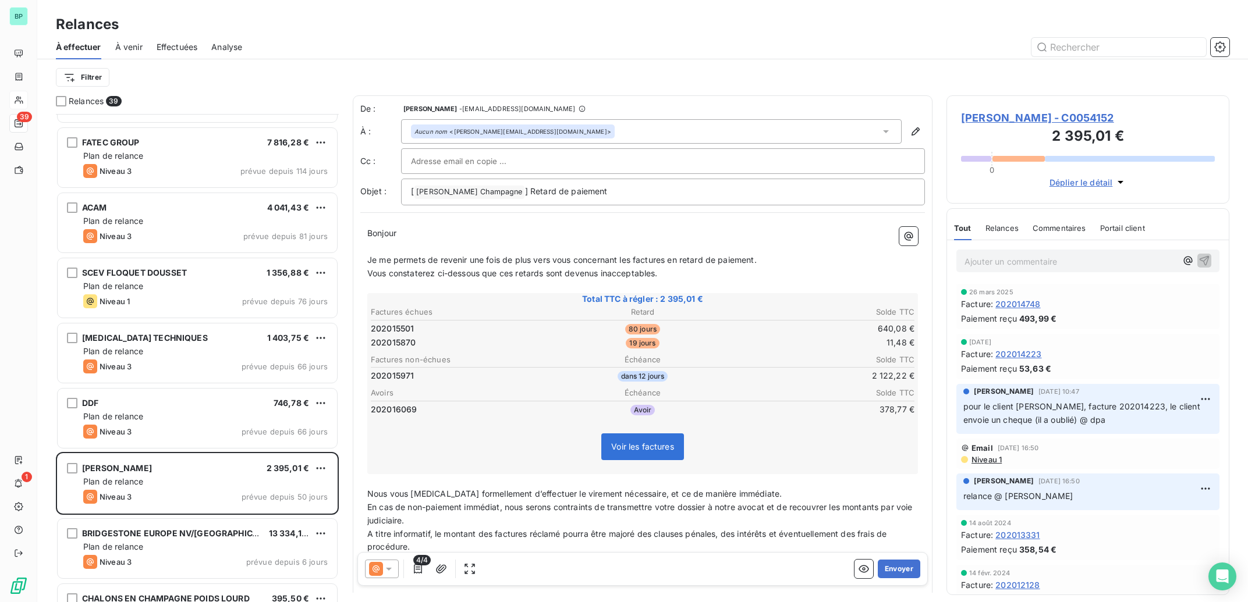
click at [446, 224] on div "Bonjour ﻿ ﻿ ﻿ ﻿ Je me permets de revenir une fois de plus vers vous concernant …" at bounding box center [642, 423] width 565 height 406
click at [423, 230] on p "Bonjour ﻿ ﻿ ﻿" at bounding box center [642, 233] width 551 height 13
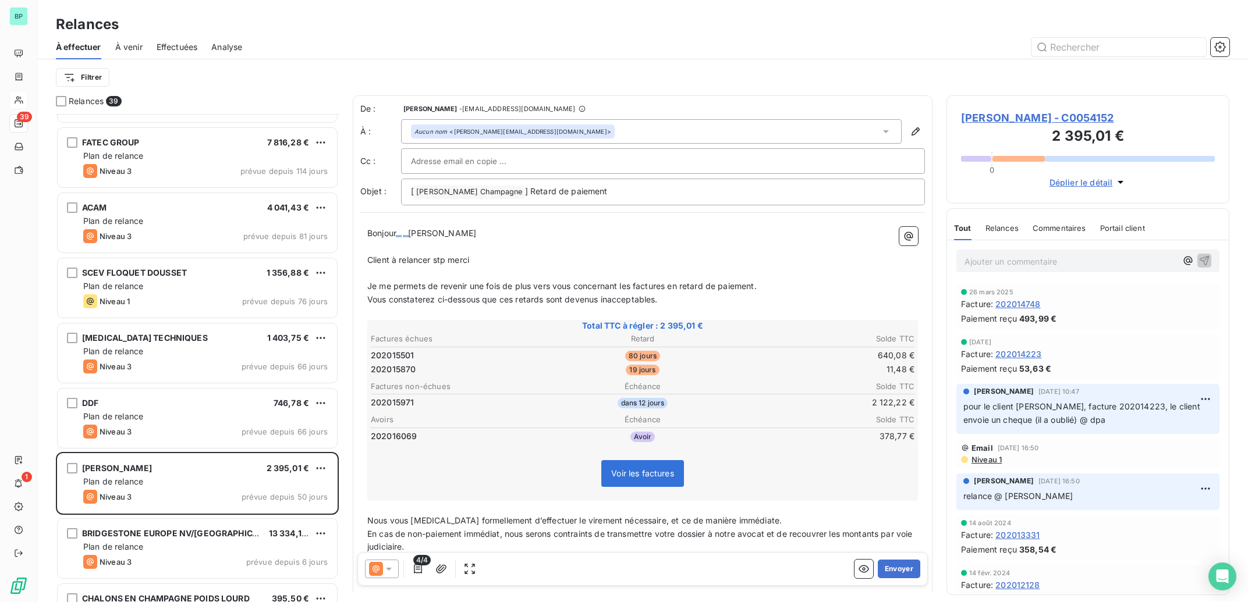
drag, startPoint x: 494, startPoint y: 264, endPoint x: 352, endPoint y: 225, distance: 146.6
click at [353, 225] on div "De : [PERSON_NAME] - [EMAIL_ADDRESS][DOMAIN_NAME] À : Aucun nom <[PERSON_NAME][…" at bounding box center [643, 344] width 580 height 498
copy div "Bonjour ﻿ ﻿ [PERSON_NAME] ﻿ Client à relancer stp merci"
click at [886, 566] on button "Envoyer" at bounding box center [899, 569] width 42 height 19
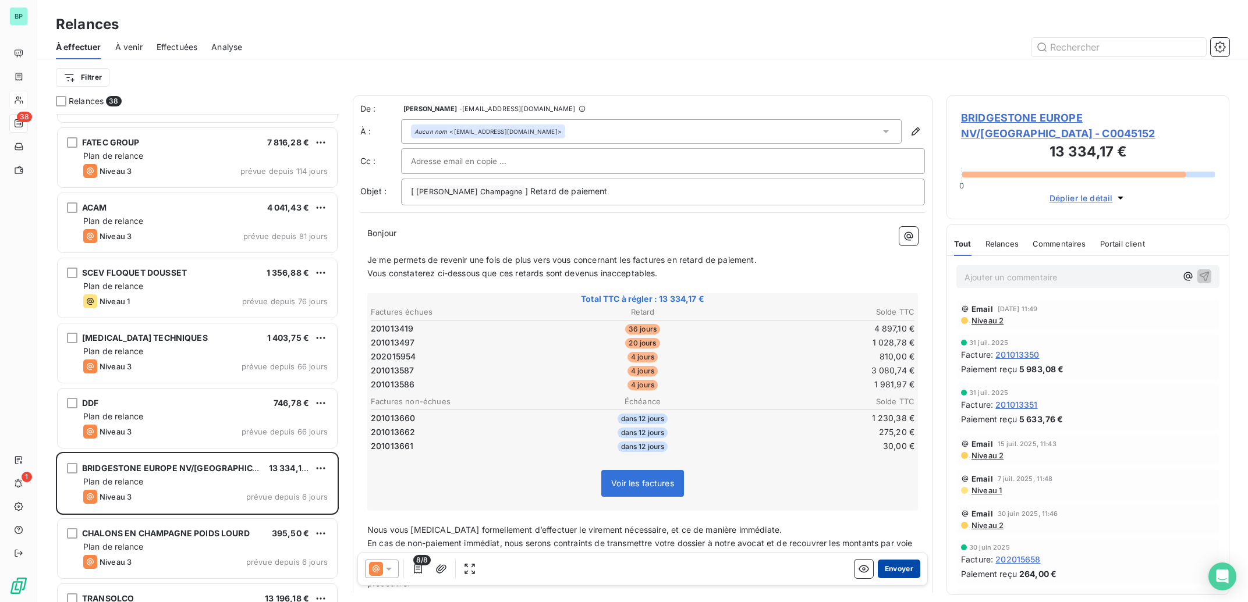
click at [890, 568] on button "Envoyer" at bounding box center [899, 569] width 42 height 19
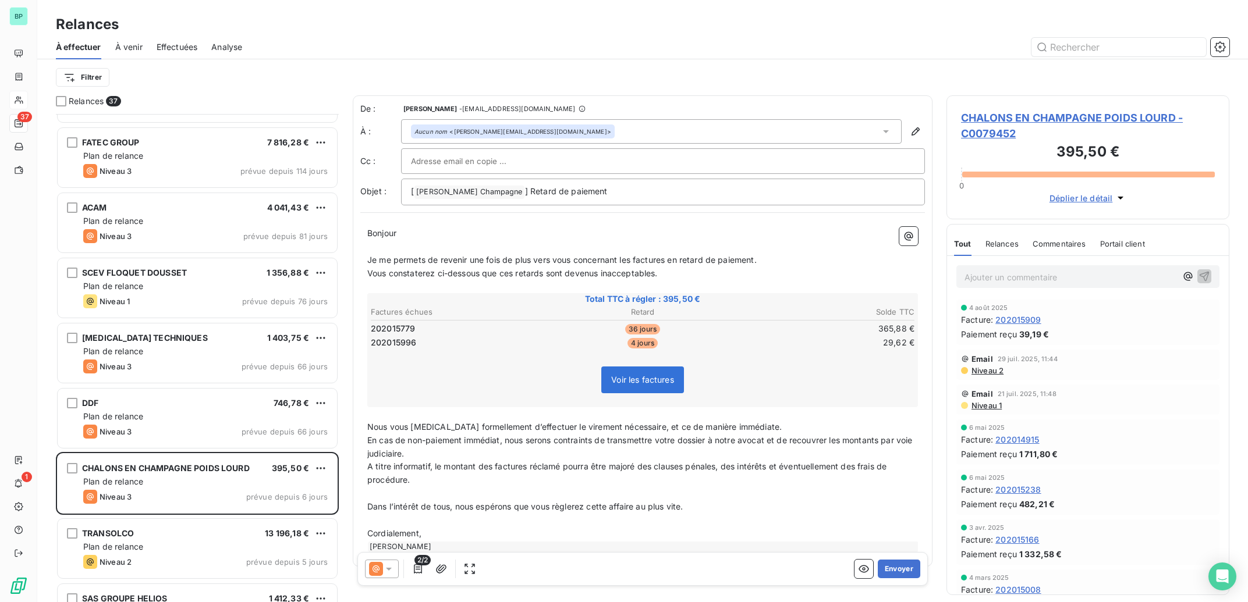
click at [381, 570] on icon at bounding box center [376, 569] width 14 height 14
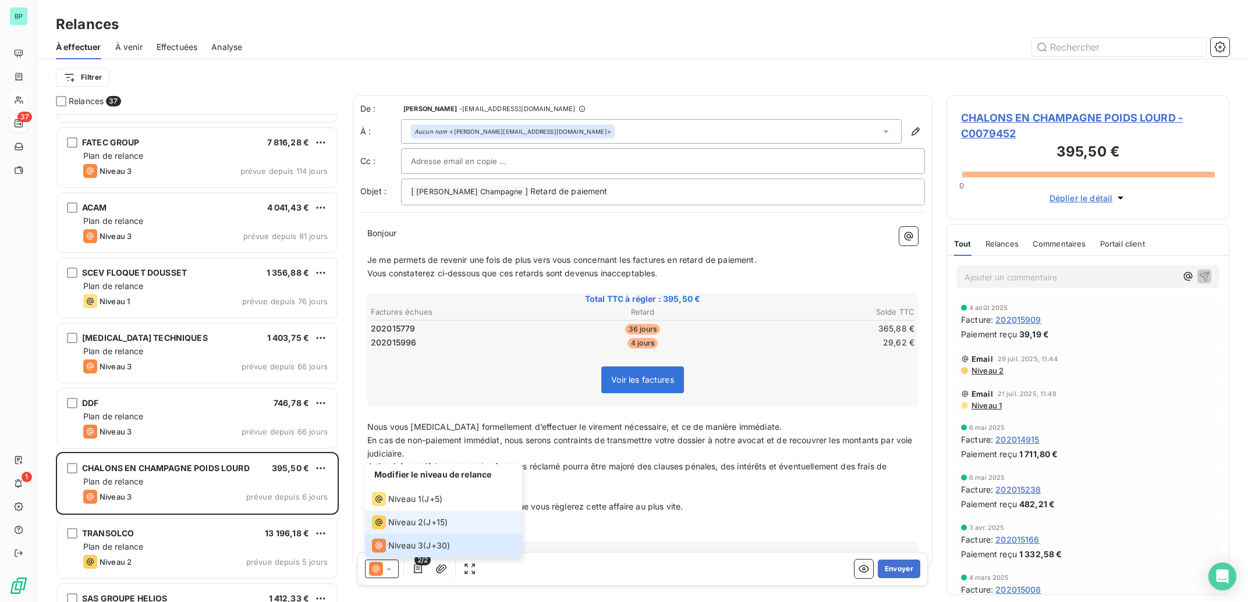
click at [399, 524] on span "Niveau 2" at bounding box center [405, 523] width 35 height 12
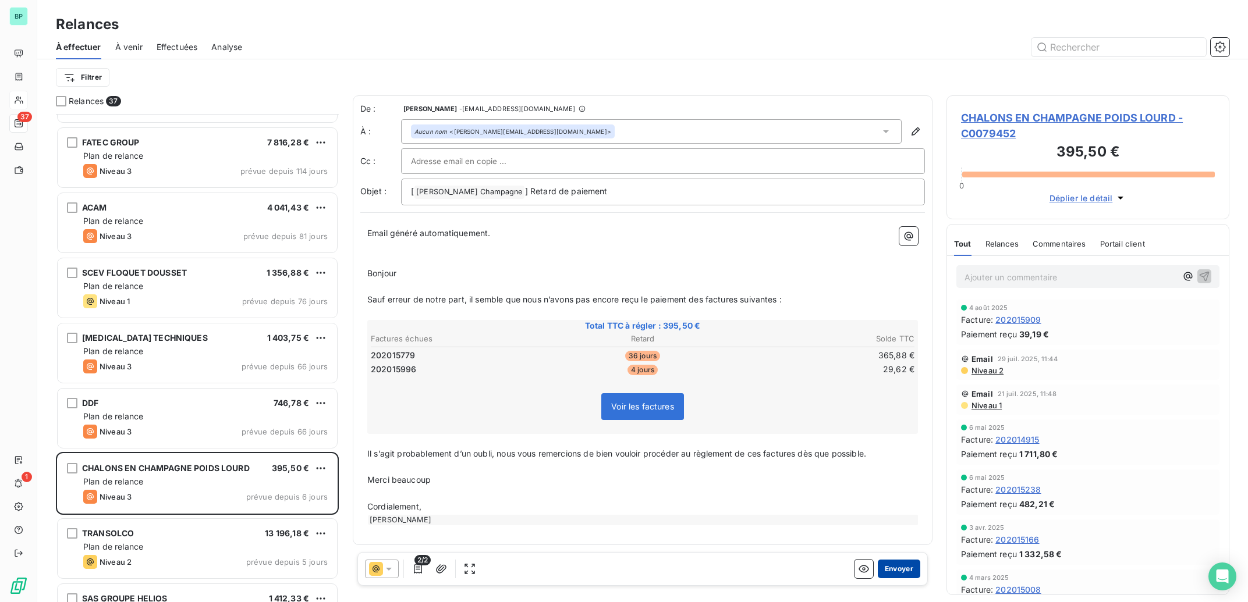
click at [903, 567] on button "Envoyer" at bounding box center [899, 569] width 42 height 19
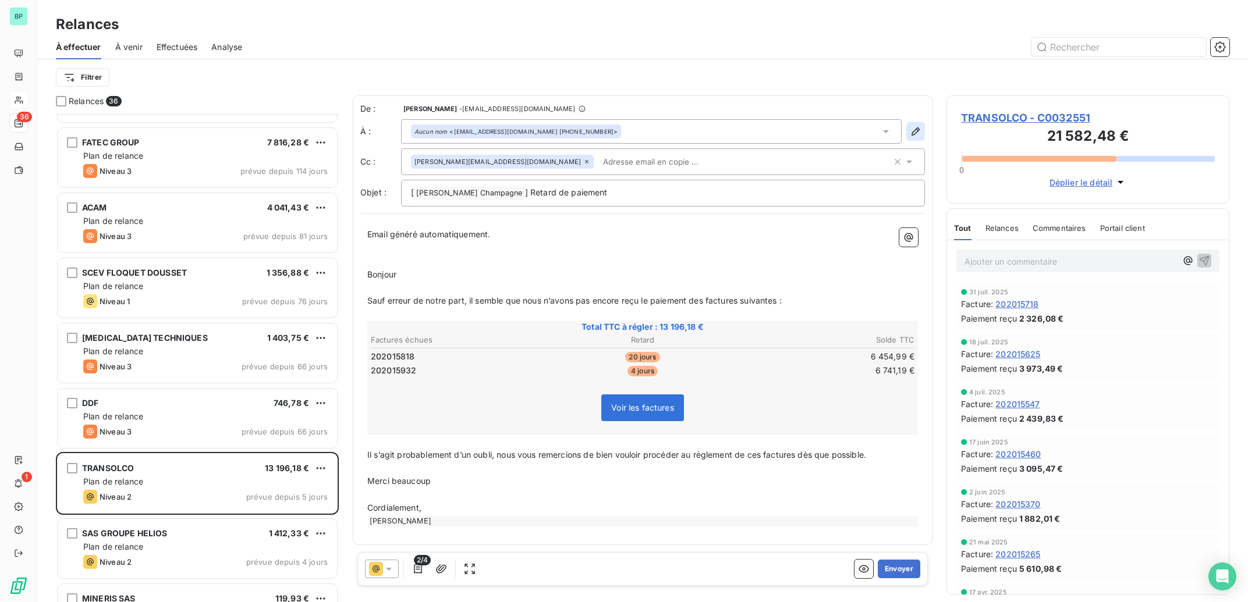
click at [917, 130] on icon "button" at bounding box center [916, 132] width 12 height 12
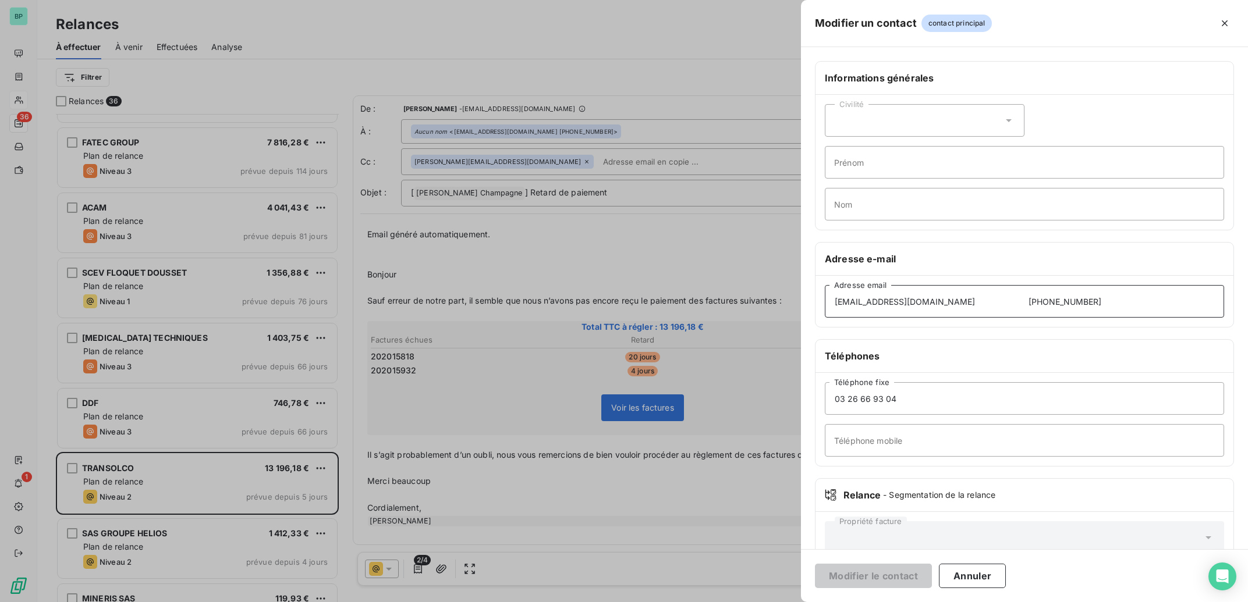
click at [1062, 301] on input "[EMAIL_ADDRESS][DOMAIN_NAME] [PHONE_NUMBER]" at bounding box center [1024, 301] width 399 height 33
drag, startPoint x: 1059, startPoint y: 300, endPoint x: 957, endPoint y: 304, distance: 101.9
click at [957, 304] on input "[EMAIL_ADDRESS][DOMAIN_NAME] [PHONE_NUMBER]" at bounding box center [1024, 301] width 399 height 33
click at [1032, 294] on input "[EMAIL_ADDRESS][DOMAIN_NAME] [PHONE_NUMBER]" at bounding box center [1024, 301] width 399 height 33
drag, startPoint x: 1031, startPoint y: 302, endPoint x: 966, endPoint y: 299, distance: 65.3
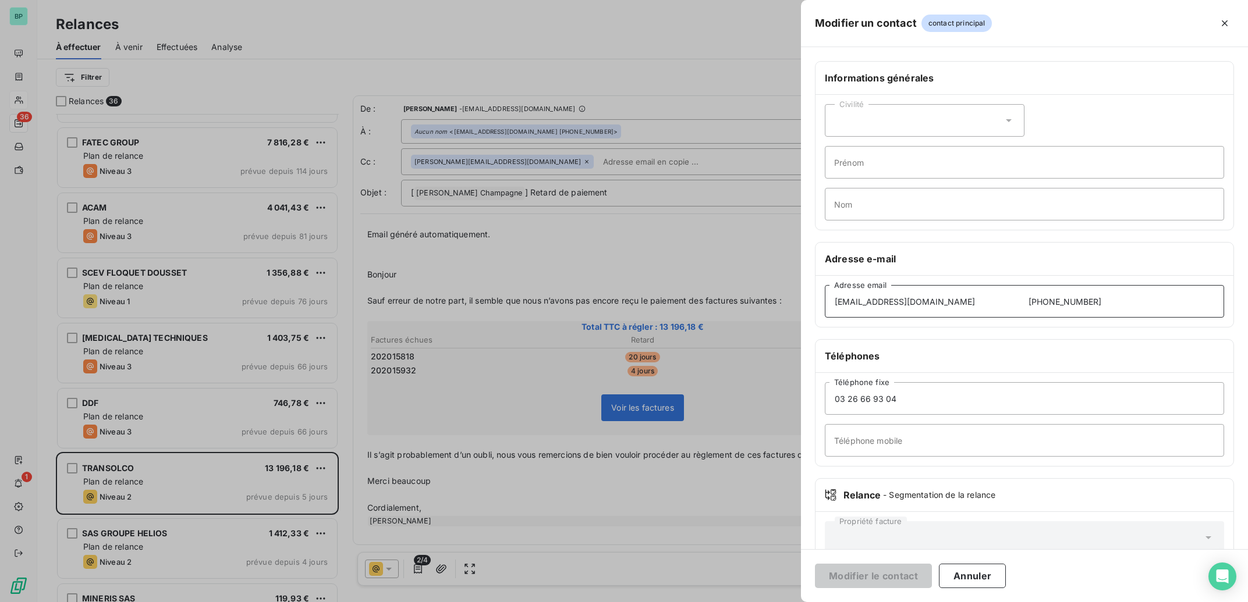
click at [966, 299] on input "[EMAIL_ADDRESS][DOMAIN_NAME] [PHONE_NUMBER]" at bounding box center [1024, 301] width 399 height 33
click at [856, 440] on input "Téléphone mobile" at bounding box center [1024, 440] width 399 height 33
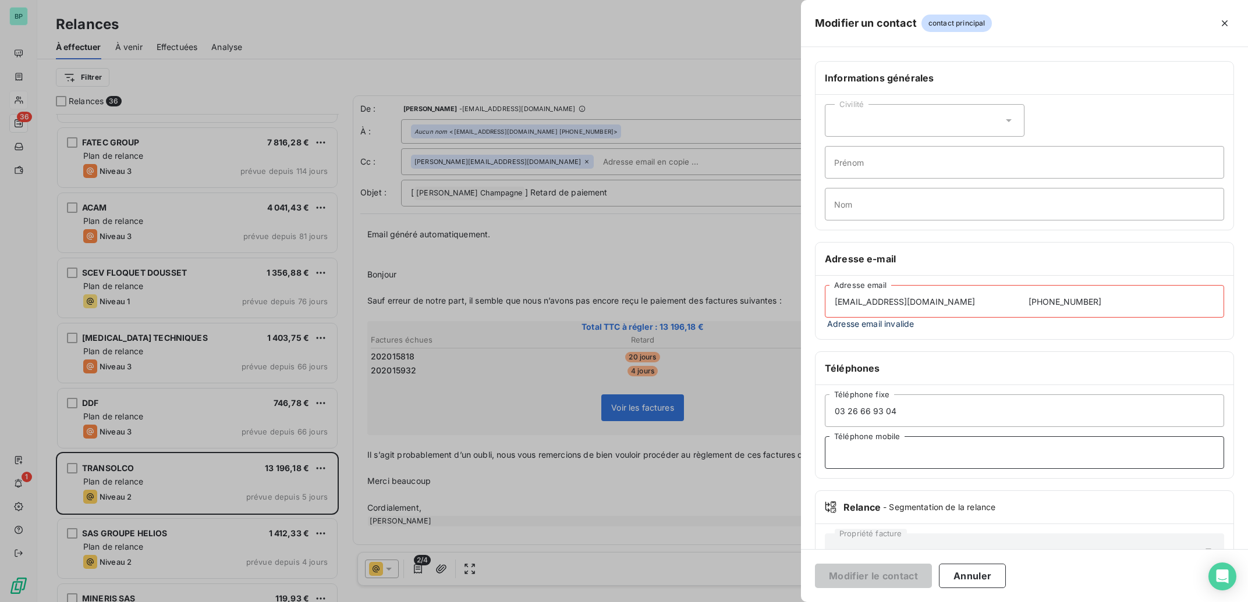
paste input "[PHONE_NUMBER]"
type input "[PHONE_NUMBER]"
click at [1037, 297] on input "[EMAIL_ADDRESS][DOMAIN_NAME] [PHONE_NUMBER]" at bounding box center [1024, 301] width 399 height 33
drag, startPoint x: 1036, startPoint y: 300, endPoint x: 916, endPoint y: 304, distance: 120.6
click at [916, 304] on input "[EMAIL_ADDRESS][DOMAIN_NAME] [PHONE_NUMBER]" at bounding box center [1024, 301] width 399 height 33
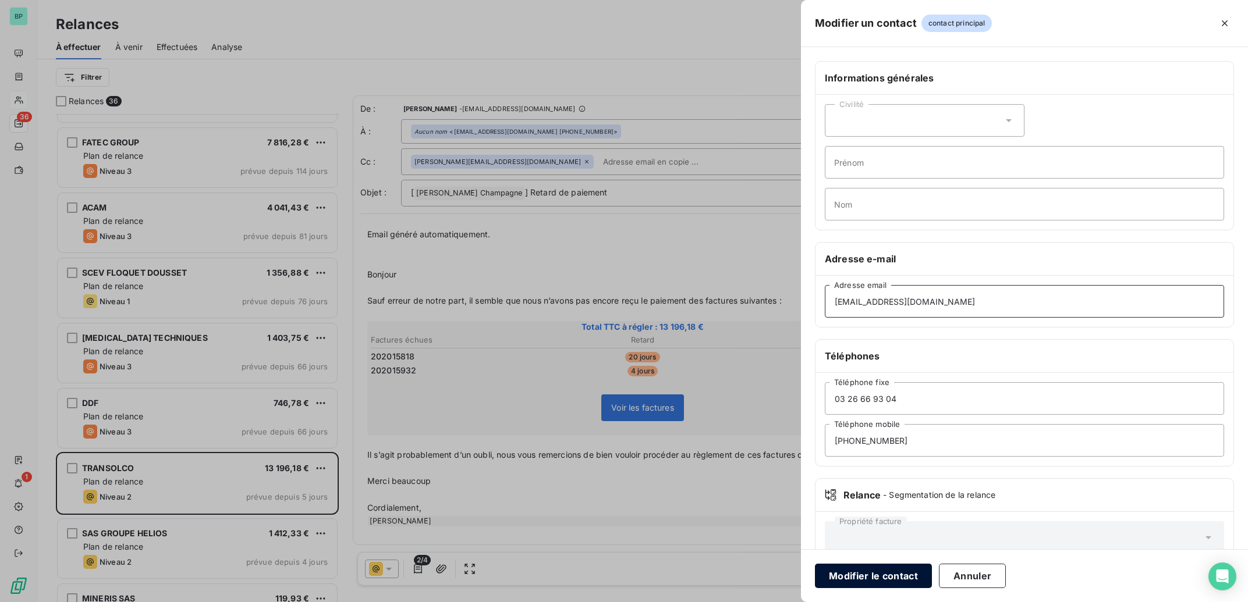
type input "[EMAIL_ADDRESS][DOMAIN_NAME]"
click at [895, 573] on button "Modifier le contact" at bounding box center [873, 576] width 117 height 24
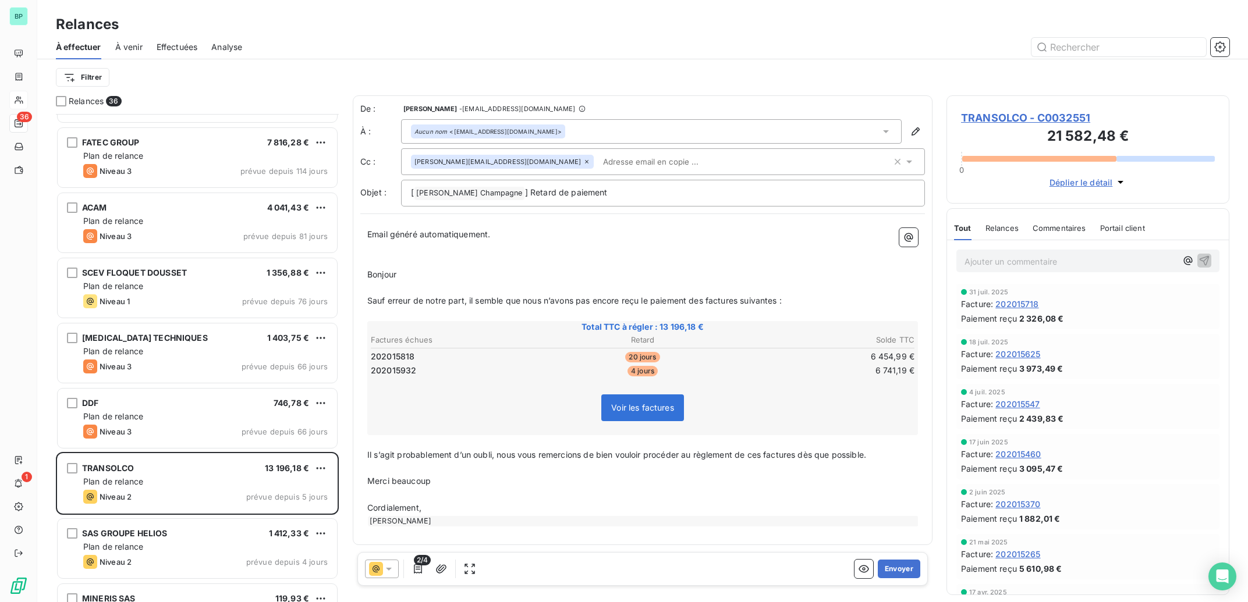
click at [1069, 58] on div "À effectuer À venir Effectuées Analyse" at bounding box center [642, 47] width 1211 height 24
click at [1069, 47] on input "text" at bounding box center [1118, 47] width 175 height 19
type input "v"
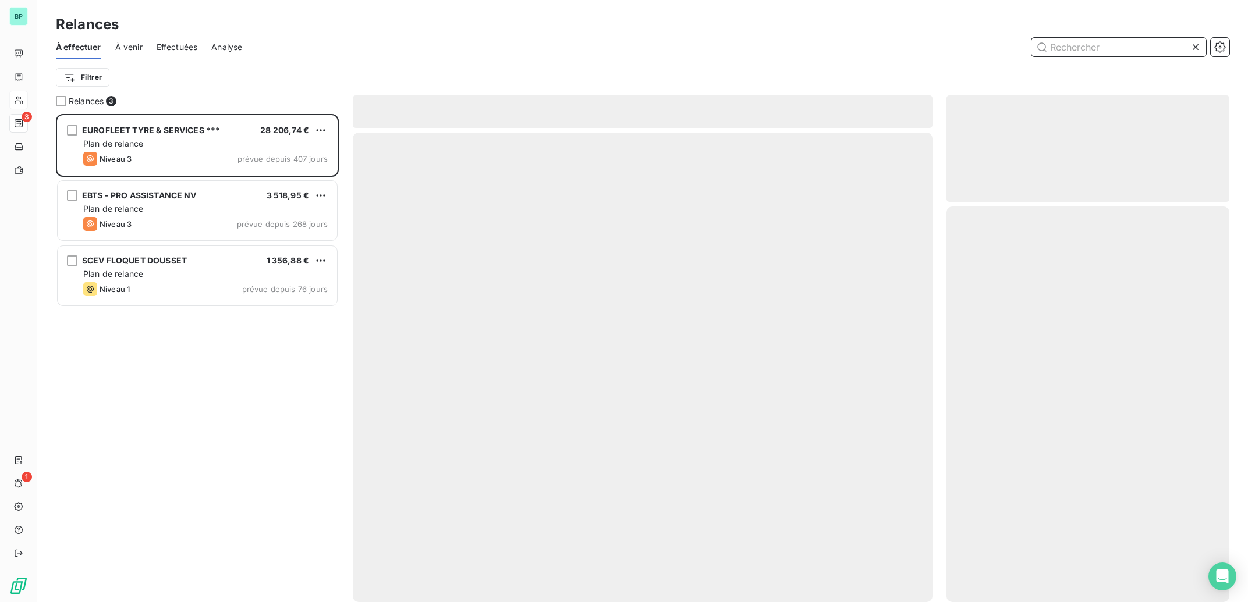
scroll to position [477, 271]
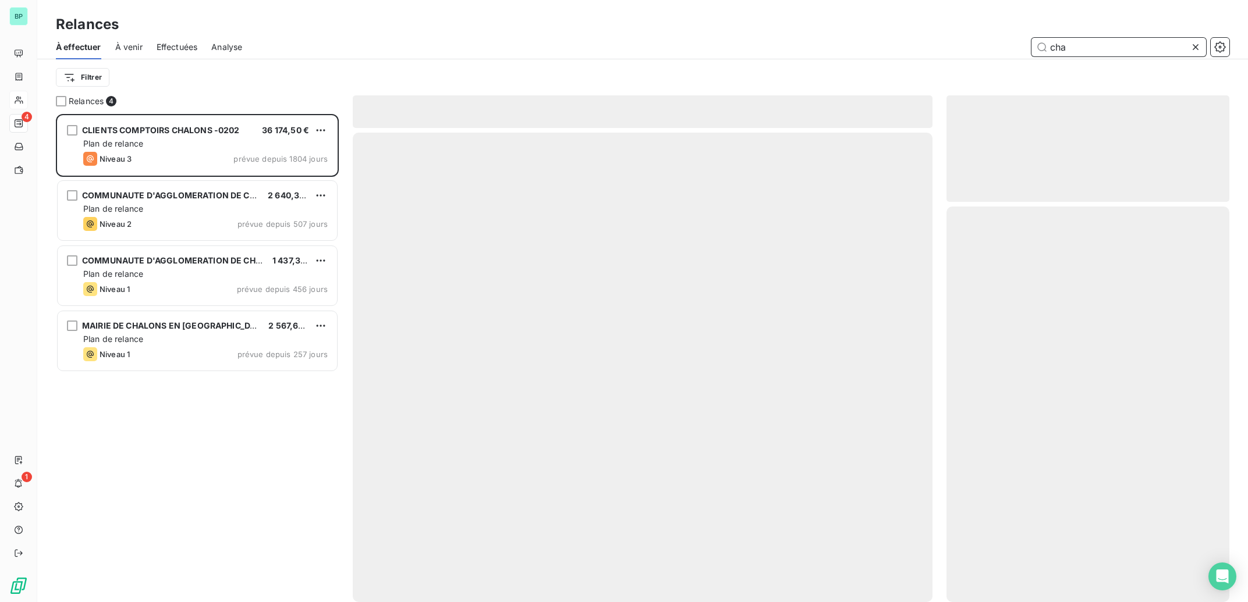
scroll to position [12, 12]
type input "chauffert"
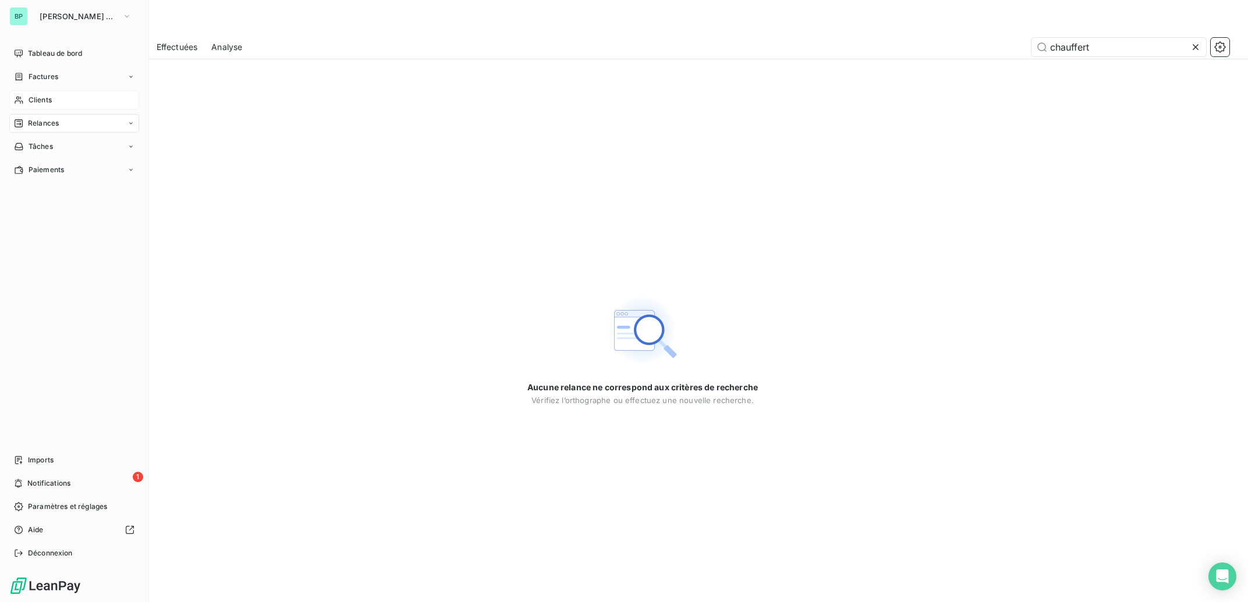
click at [65, 91] on div "Clients" at bounding box center [74, 100] width 130 height 19
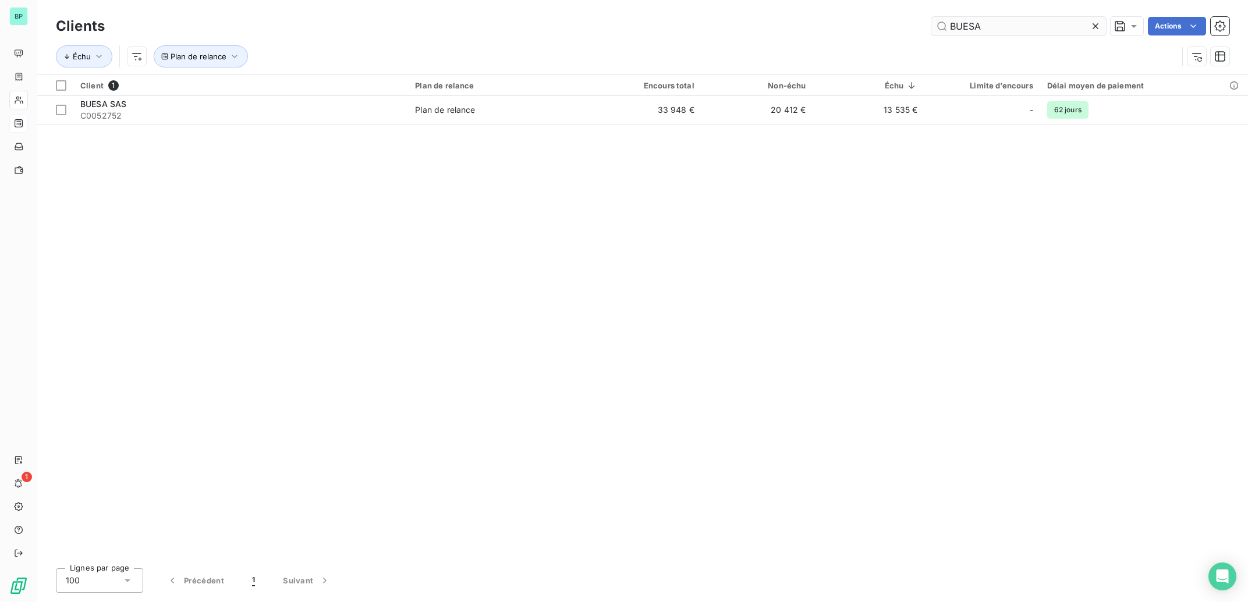
drag, startPoint x: 996, startPoint y: 29, endPoint x: 915, endPoint y: 23, distance: 81.7
click at [931, 23] on input "BUESA" at bounding box center [1018, 26] width 175 height 19
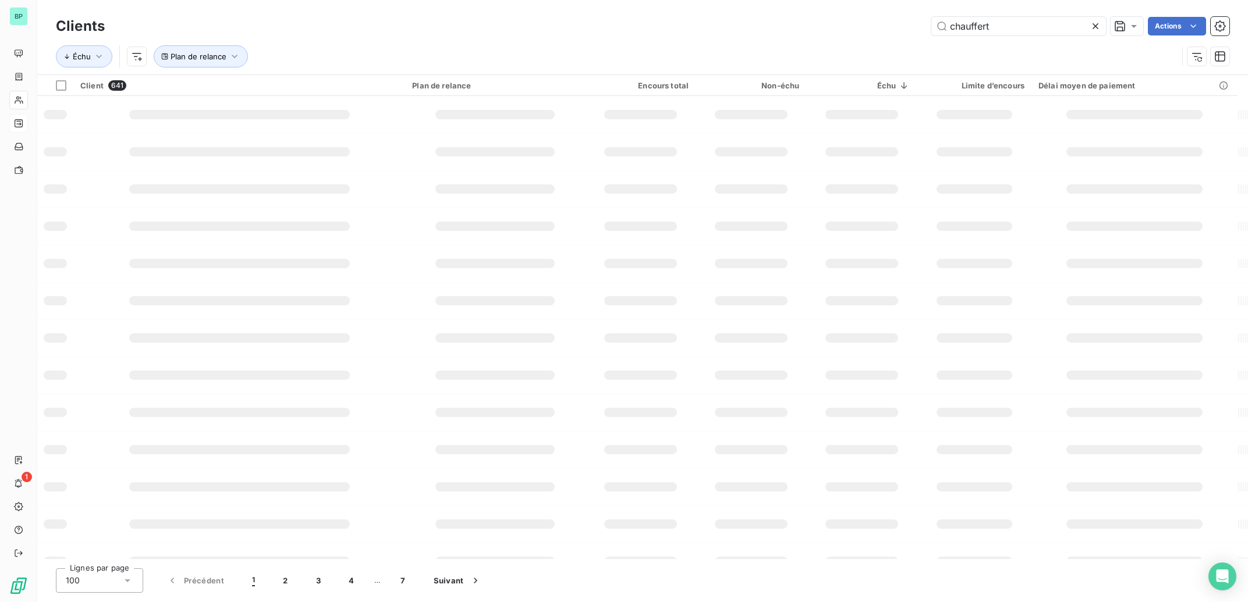
type input "chauffert"
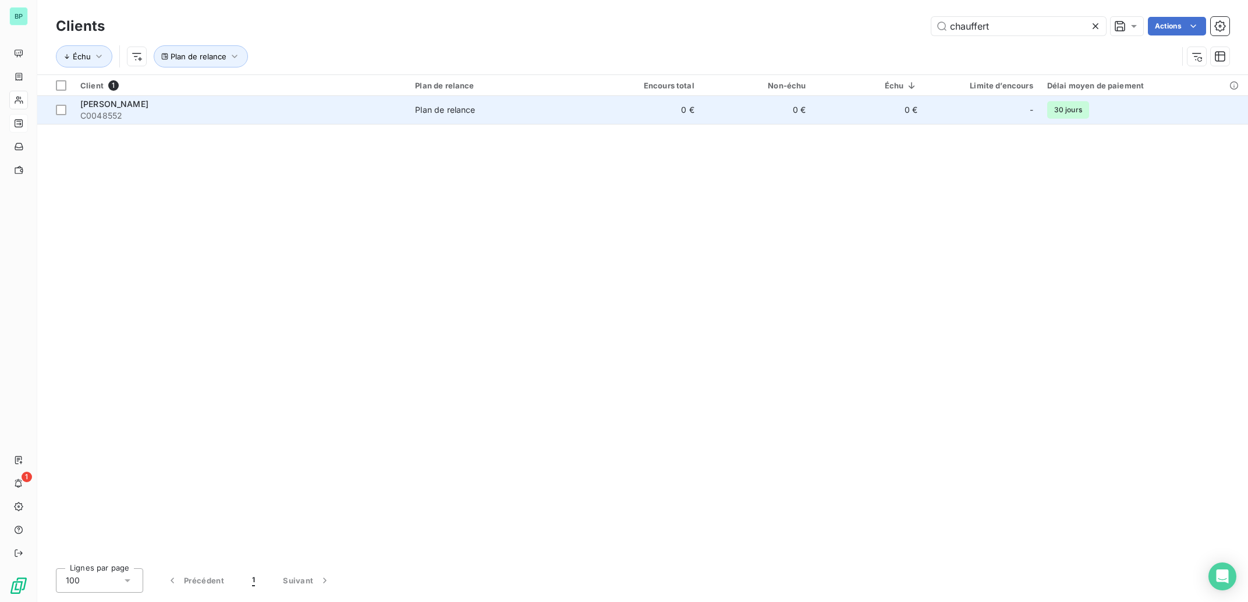
click at [781, 109] on td "0 €" at bounding box center [757, 110] width 112 height 28
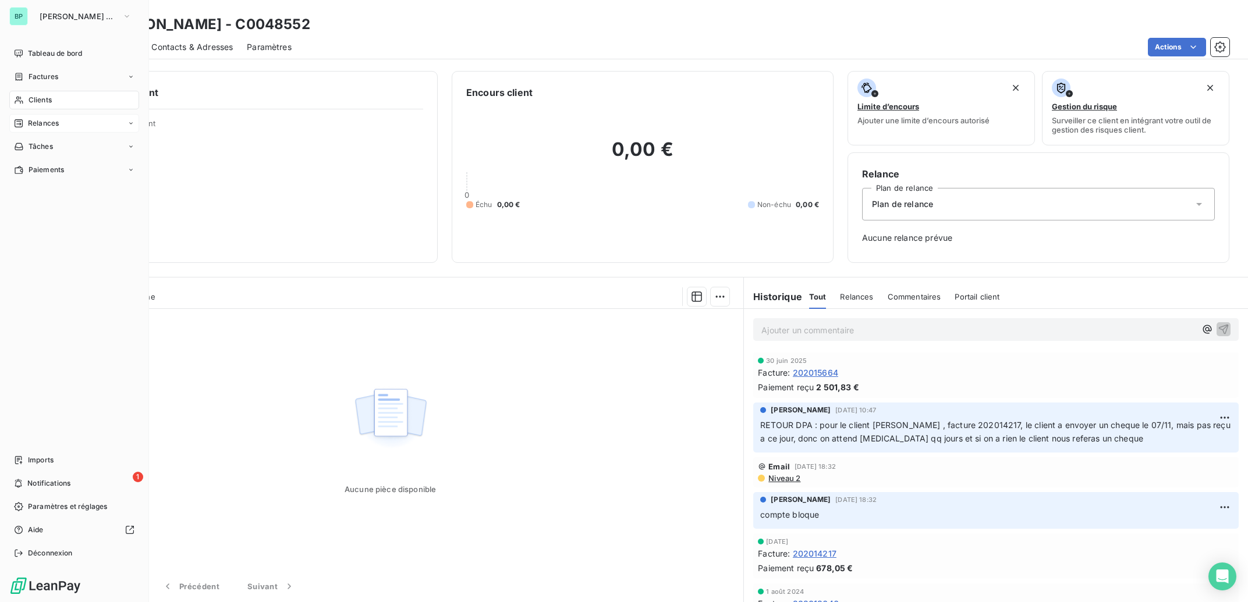
click at [46, 101] on span "Clients" at bounding box center [40, 100] width 23 height 10
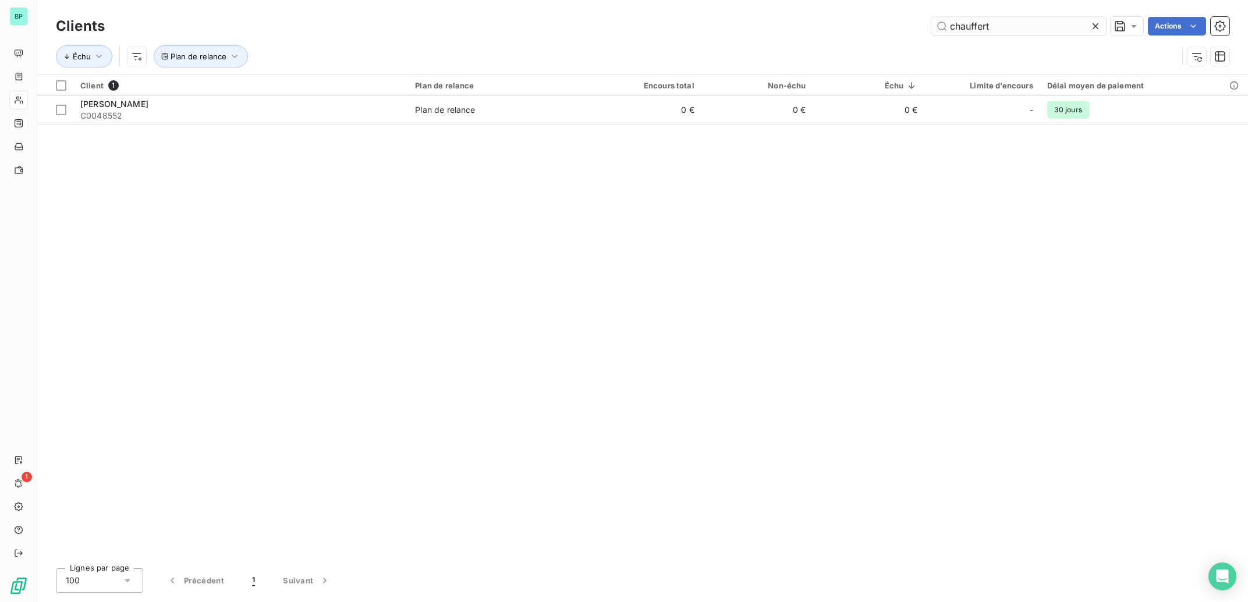
drag, startPoint x: 995, startPoint y: 29, endPoint x: 886, endPoint y: 20, distance: 108.6
click at [931, 20] on input "chauffert" at bounding box center [1018, 26] width 175 height 19
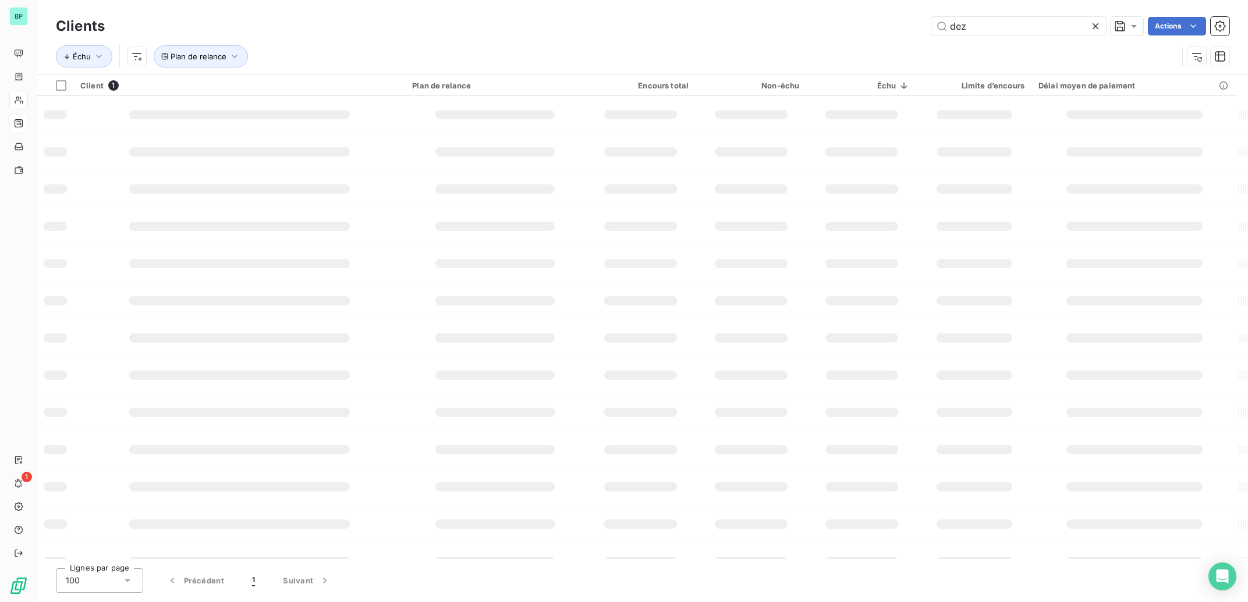
type input "dez"
